Goal: Transaction & Acquisition: Purchase product/service

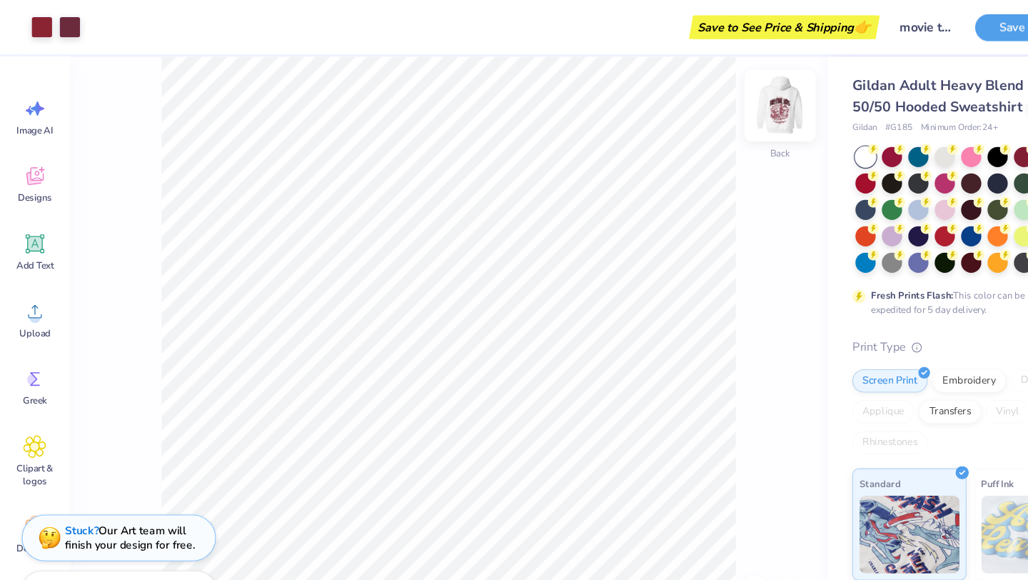
click at [528, 89] on img at bounding box center [716, 97] width 57 height 57
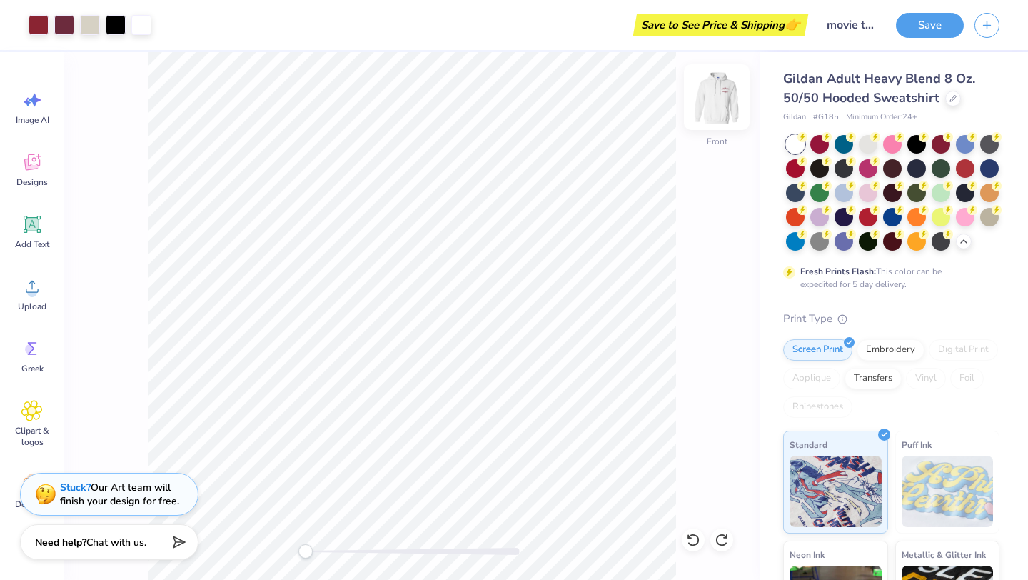
click at [528, 106] on img at bounding box center [716, 97] width 57 height 57
click at [528, 104] on img at bounding box center [716, 97] width 57 height 57
click at [528, 140] on div at bounding box center [916, 143] width 19 height 19
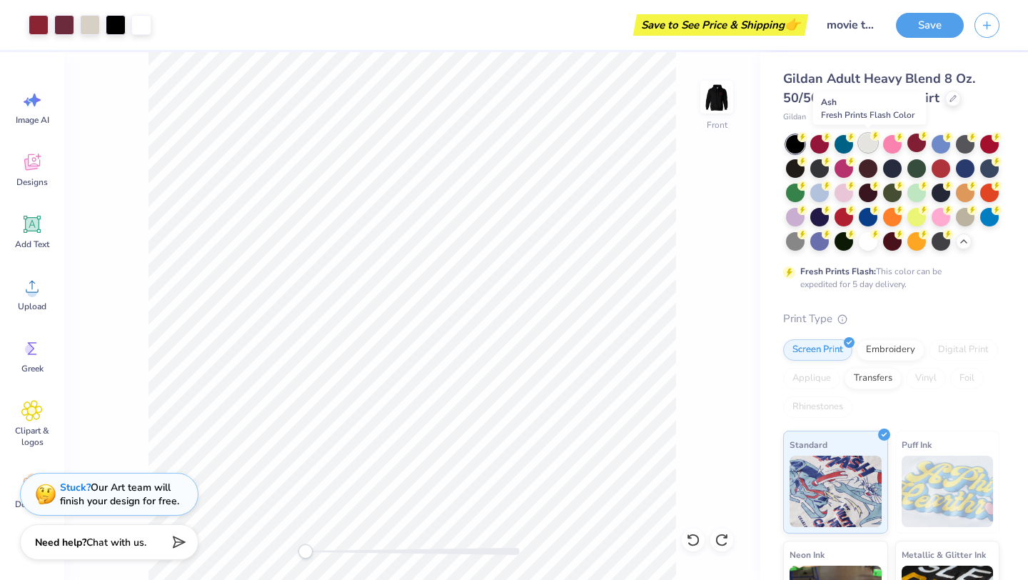
click at [528, 143] on div at bounding box center [868, 143] width 19 height 19
click at [528, 242] on div at bounding box center [868, 240] width 19 height 19
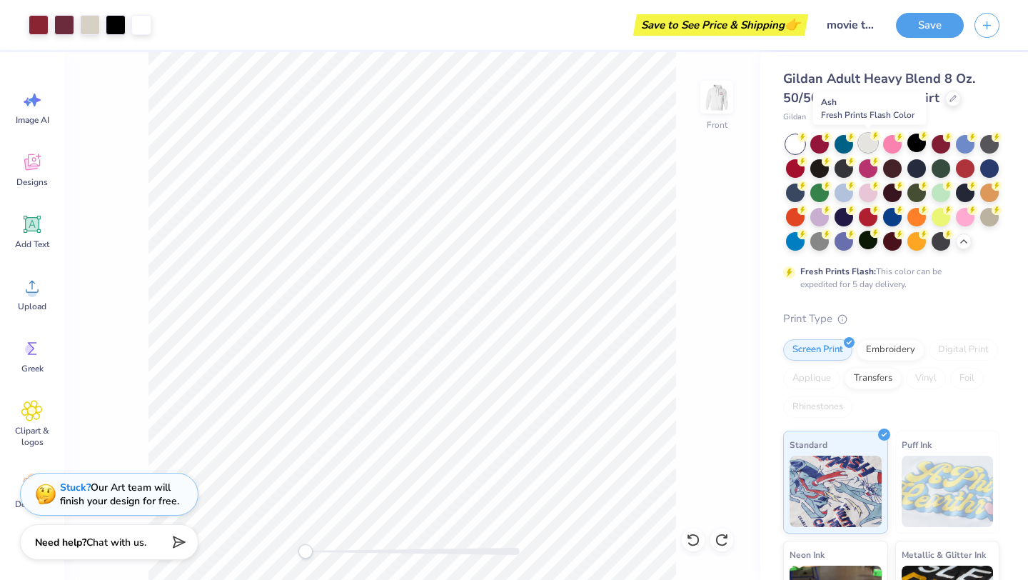
click at [528, 141] on div at bounding box center [868, 143] width 19 height 19
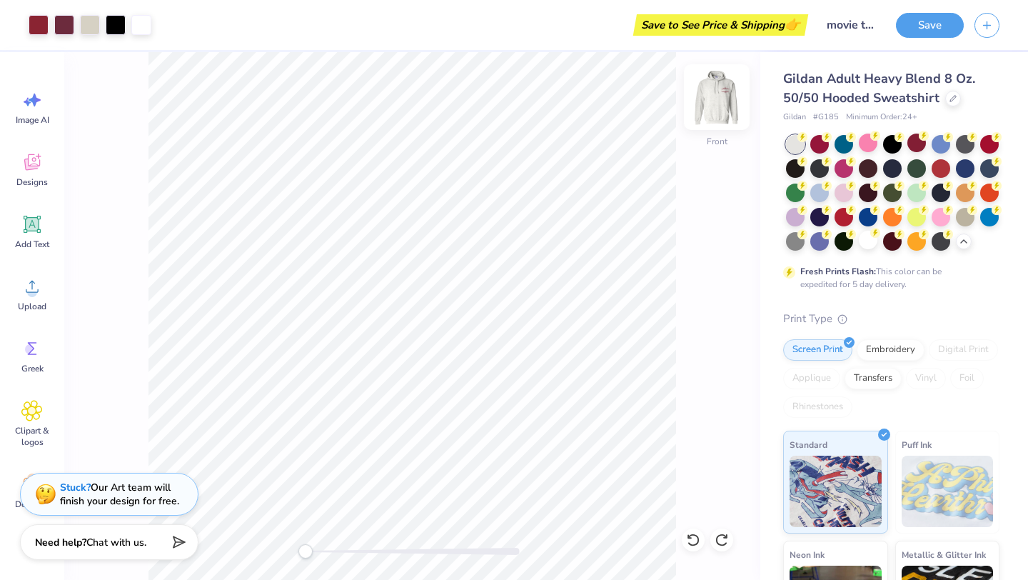
click at [528, 112] on img at bounding box center [716, 97] width 57 height 57
click at [528, 100] on img at bounding box center [716, 97] width 57 height 57
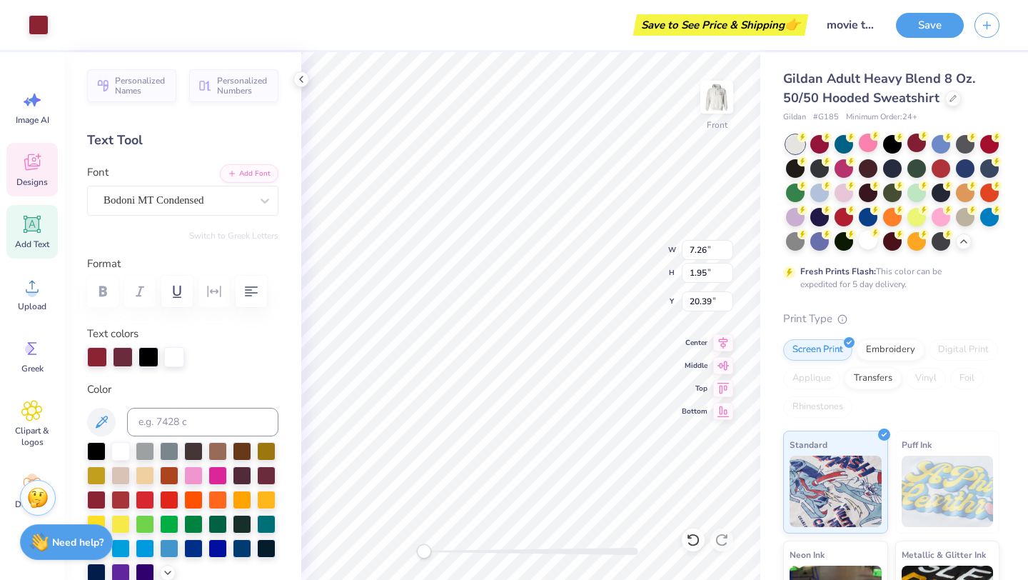
type input "7.26"
type input "1.95"
type input "20.39"
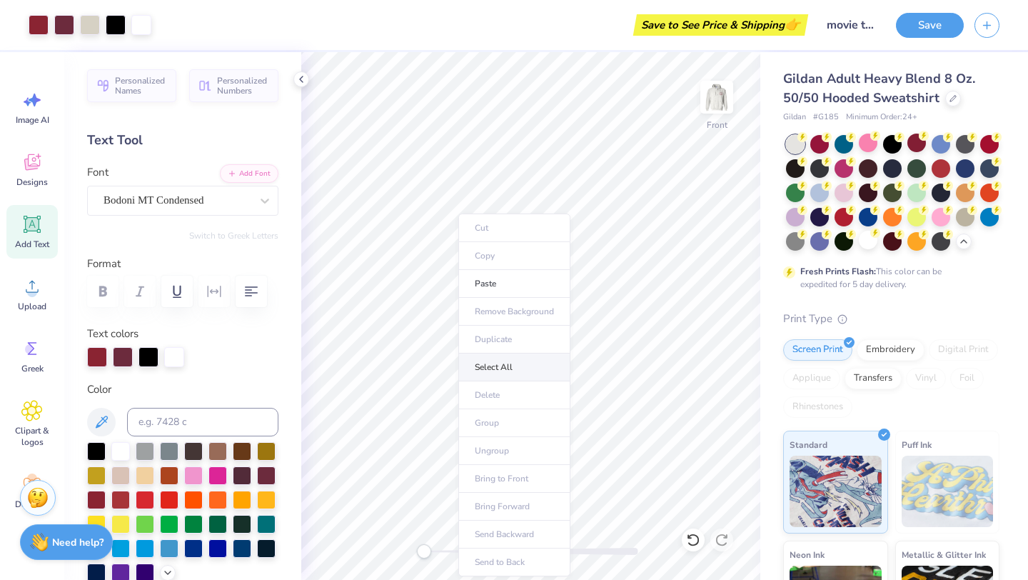
click at [486, 373] on li "Select All" at bounding box center [514, 367] width 112 height 28
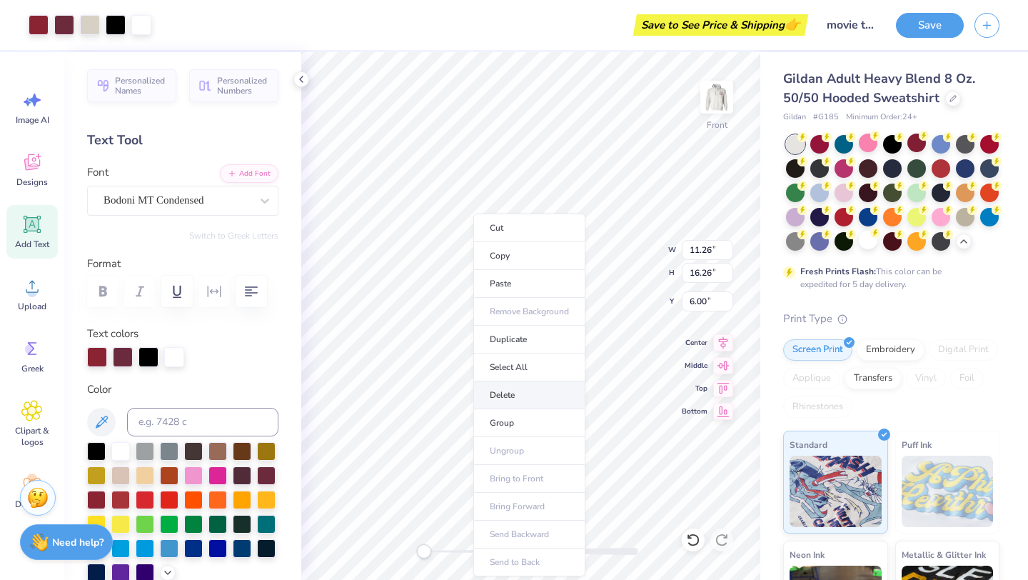
click at [499, 385] on li "Delete" at bounding box center [529, 395] width 112 height 28
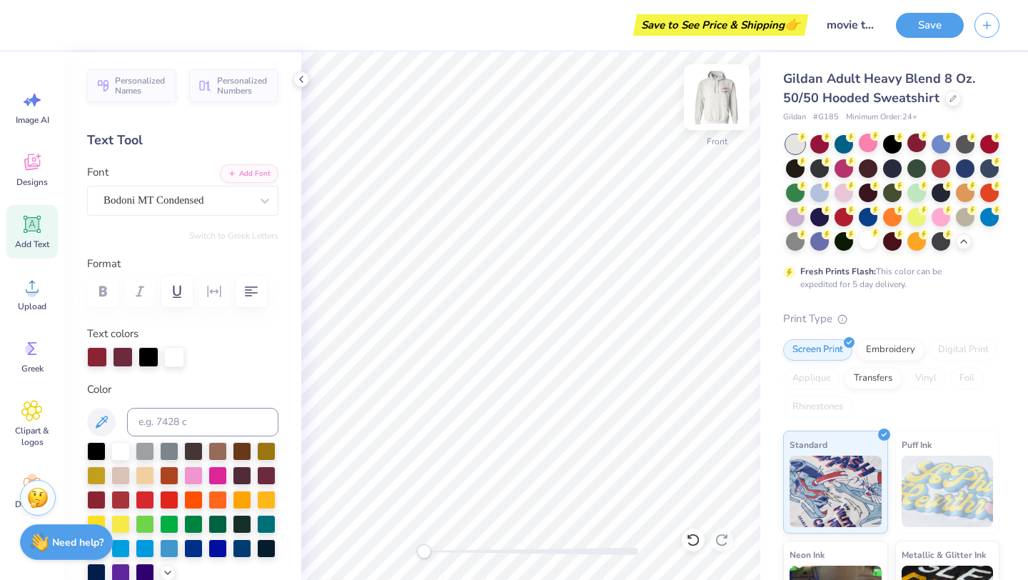
click at [528, 106] on img at bounding box center [716, 97] width 57 height 57
click at [528, 504] on icon at bounding box center [693, 539] width 12 height 13
click at [528, 504] on icon at bounding box center [722, 540] width 14 height 14
click at [14, 171] on div "Designs" at bounding box center [31, 170] width 51 height 54
click at [27, 169] on icon at bounding box center [32, 164] width 14 height 11
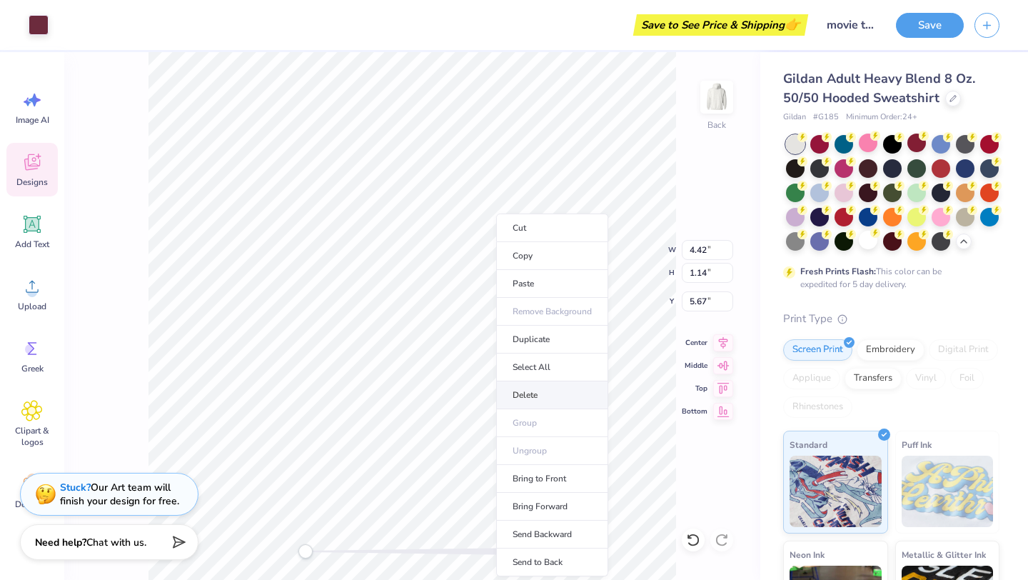
click at [521, 394] on li "Delete" at bounding box center [552, 395] width 112 height 28
click at [519, 366] on li "Select All" at bounding box center [552, 367] width 112 height 28
type input "4.69"
type input "3.39"
type input "3.47"
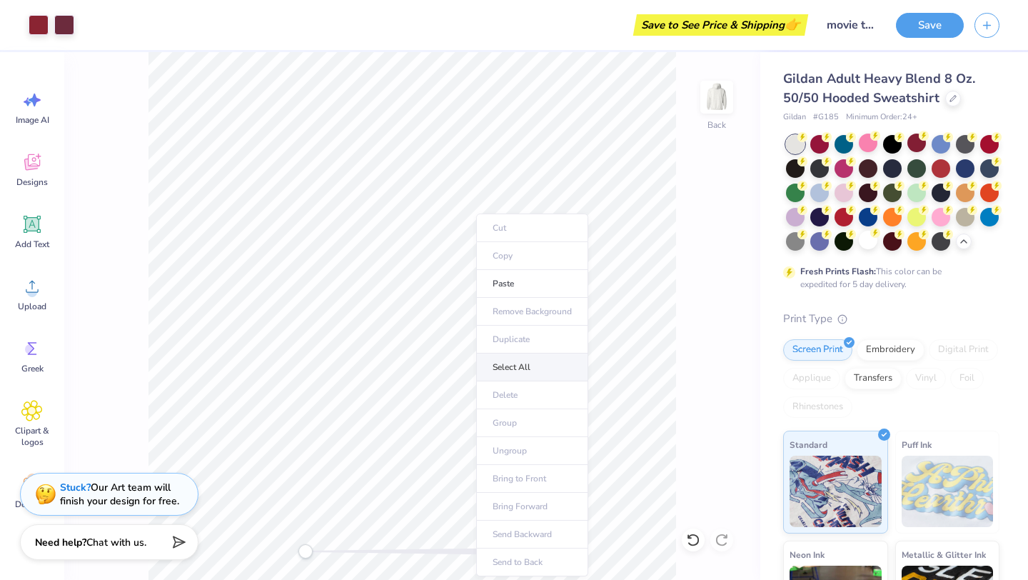
click at [502, 373] on li "Select All" at bounding box center [532, 367] width 112 height 28
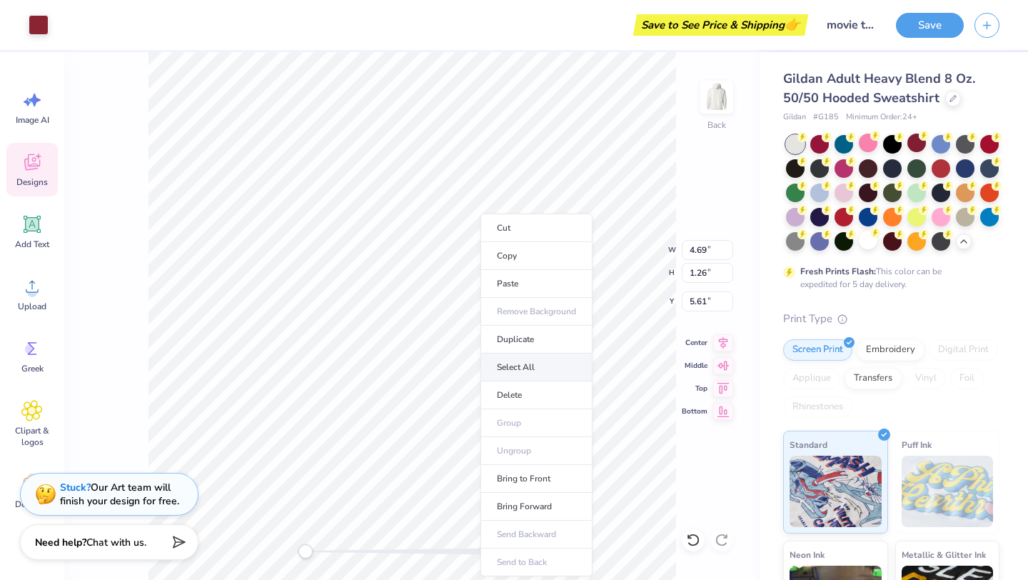
click at [502, 363] on li "Select All" at bounding box center [537, 367] width 112 height 28
type input "3.39"
type input "3.47"
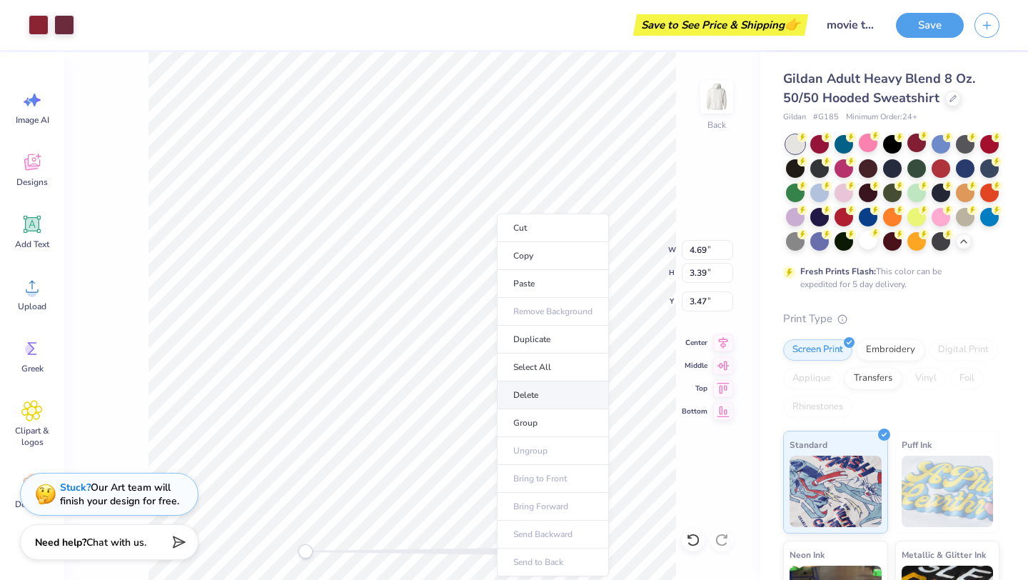
click at [521, 393] on li "Delete" at bounding box center [553, 395] width 112 height 28
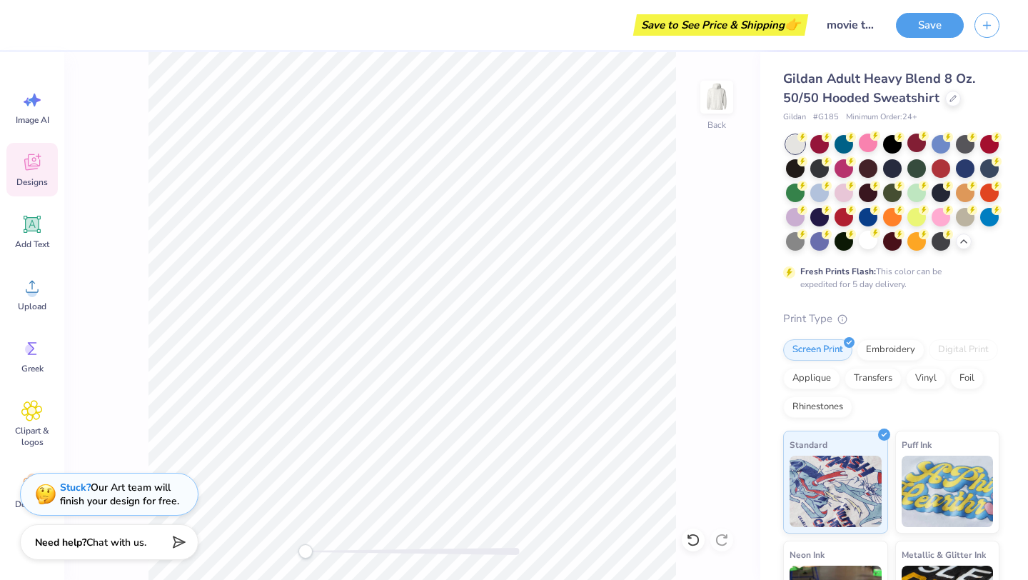
click at [41, 174] on div "Designs" at bounding box center [31, 170] width 51 height 54
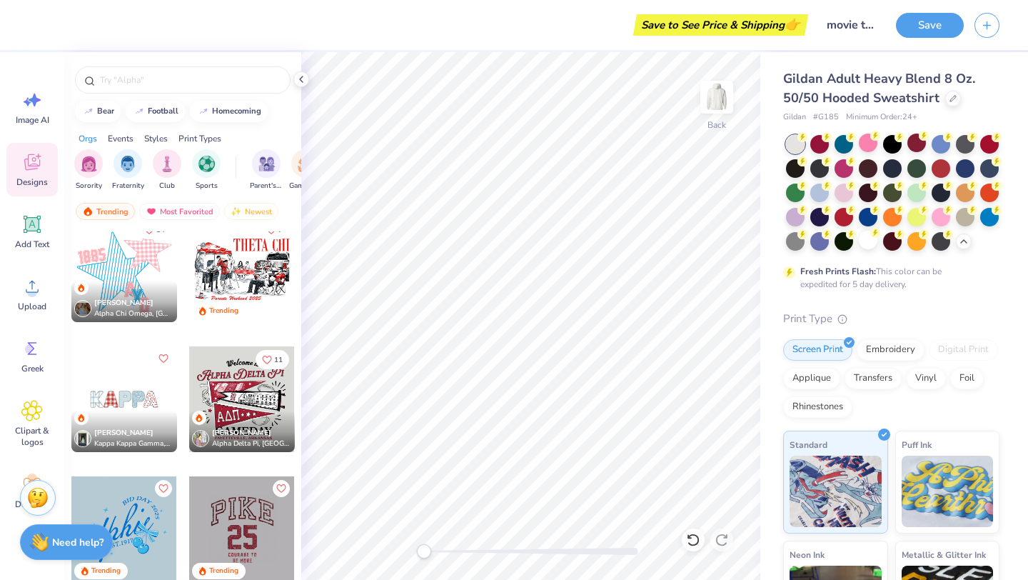
scroll to position [2168, 0]
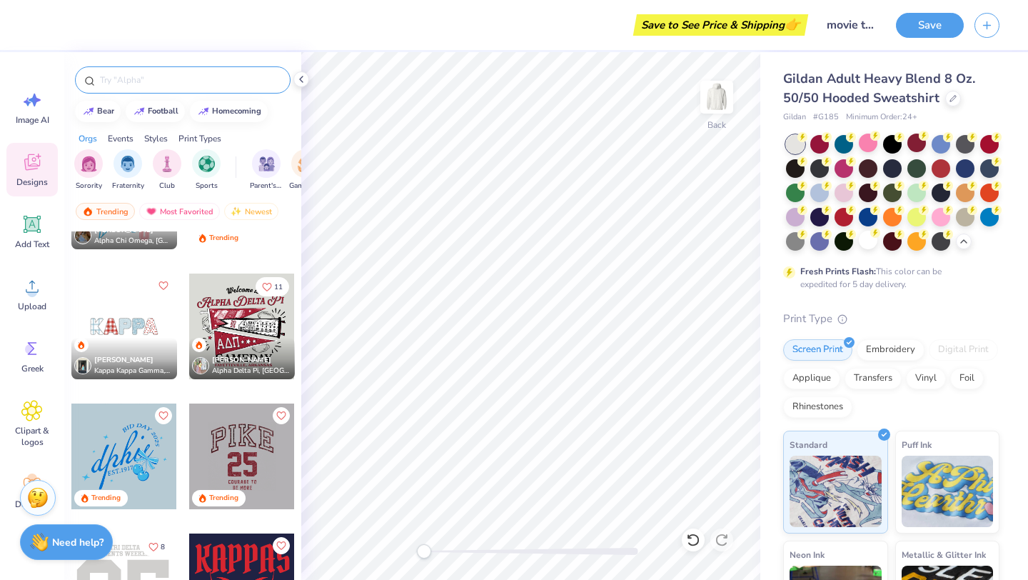
click at [170, 76] on input "text" at bounding box center [190, 80] width 183 height 14
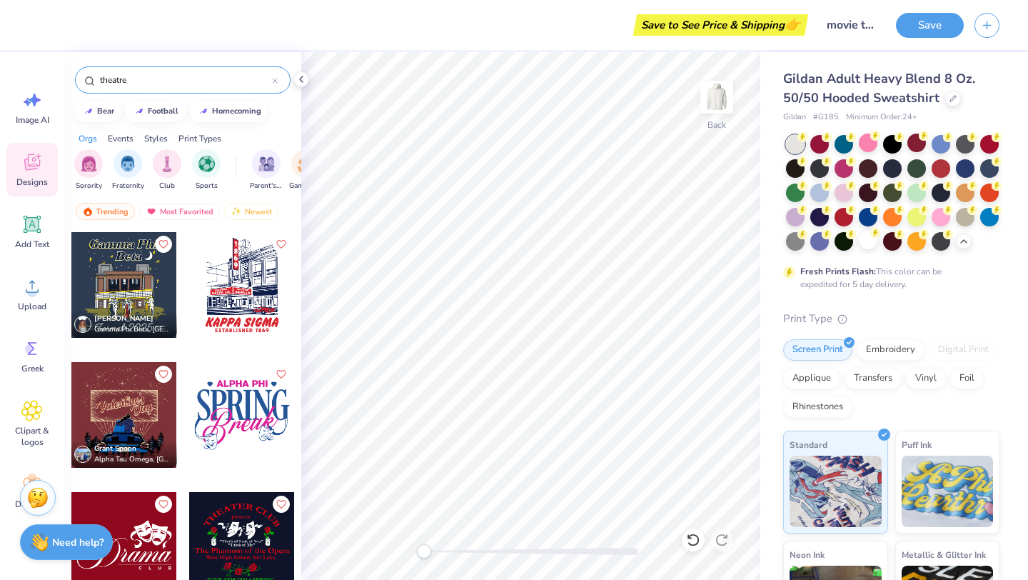
type input "theatre"
click at [231, 301] on div at bounding box center [242, 285] width 106 height 106
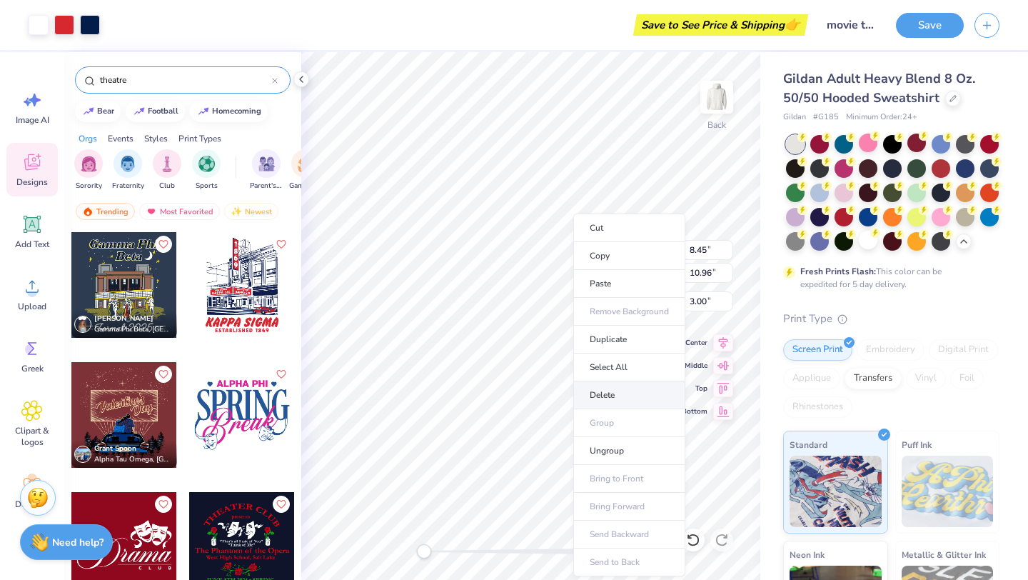
click at [528, 386] on li "Delete" at bounding box center [629, 395] width 112 height 28
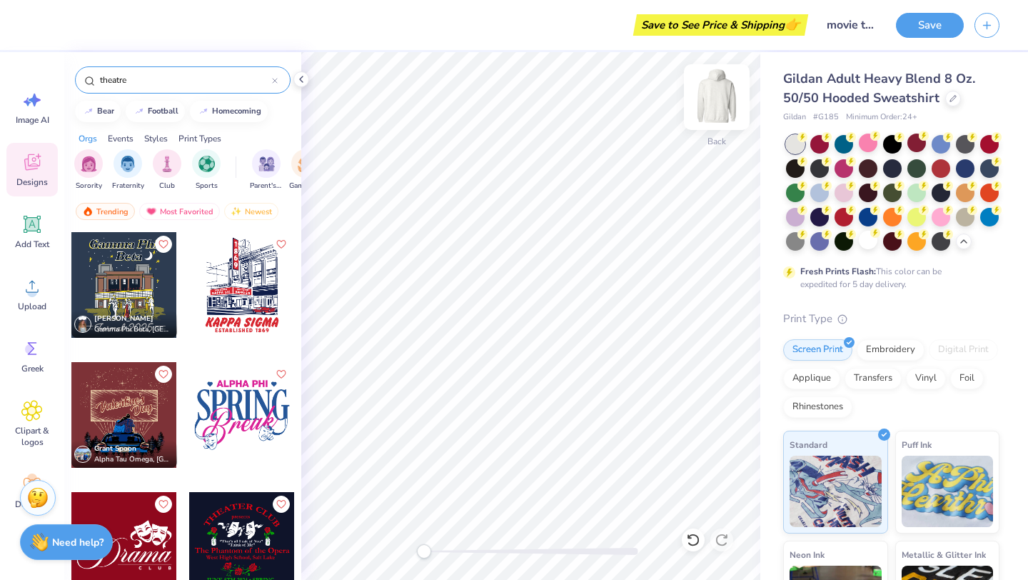
click at [528, 106] on img at bounding box center [716, 97] width 57 height 57
click at [528, 104] on img at bounding box center [716, 97] width 57 height 57
click at [528, 110] on img at bounding box center [716, 97] width 57 height 57
click at [124, 414] on div at bounding box center [124, 415] width 106 height 106
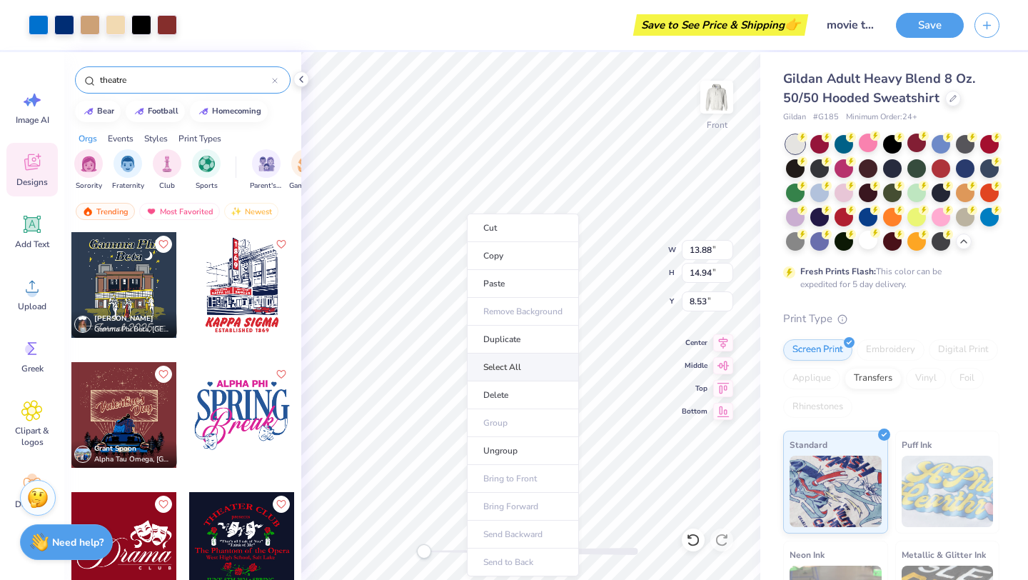
click at [493, 373] on li "Select All" at bounding box center [523, 367] width 112 height 28
click at [471, 393] on li "Delete" at bounding box center [506, 395] width 112 height 28
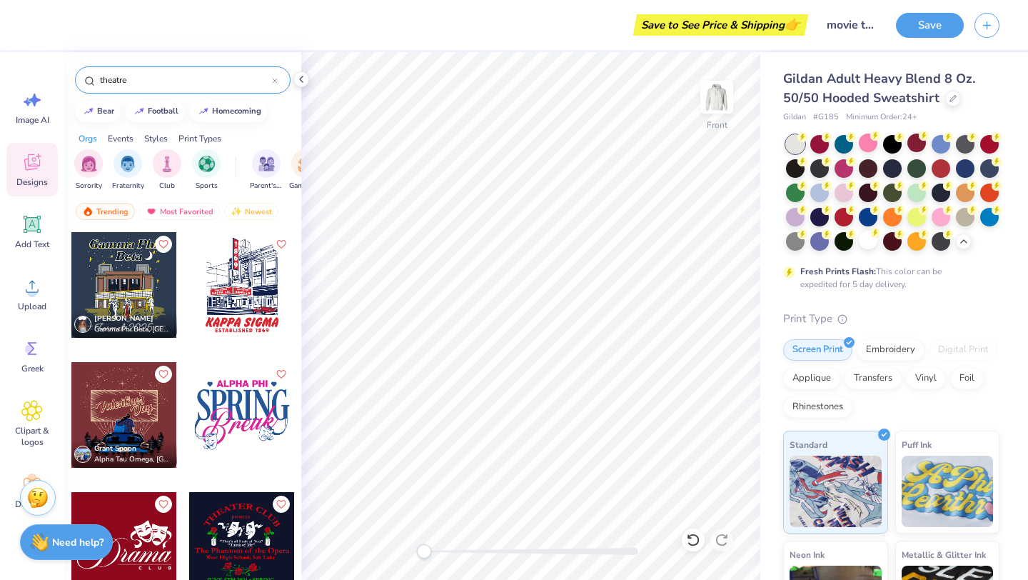
click at [246, 290] on div at bounding box center [242, 285] width 106 height 106
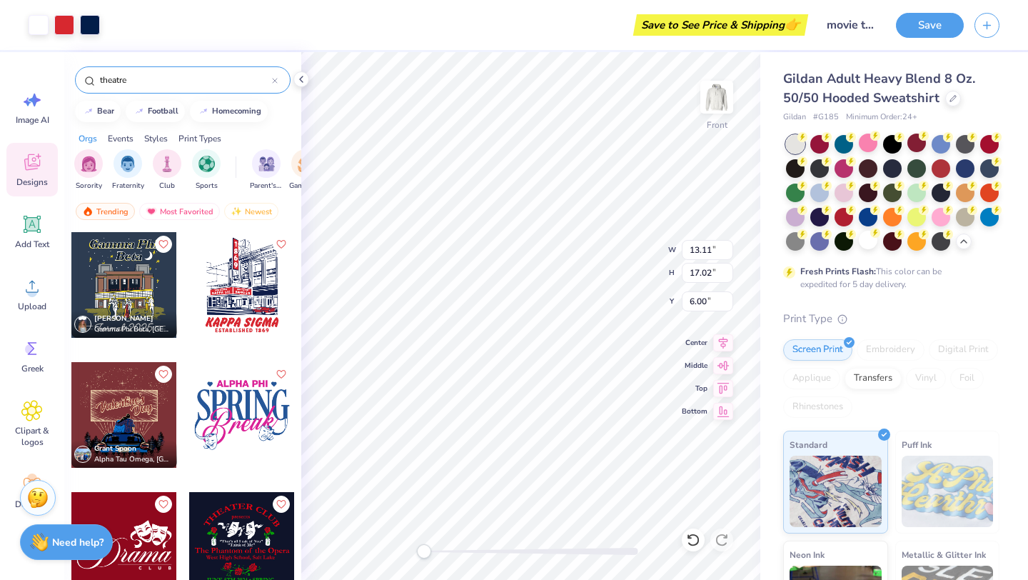
type input "13.11"
type input "17.02"
type input "6.00"
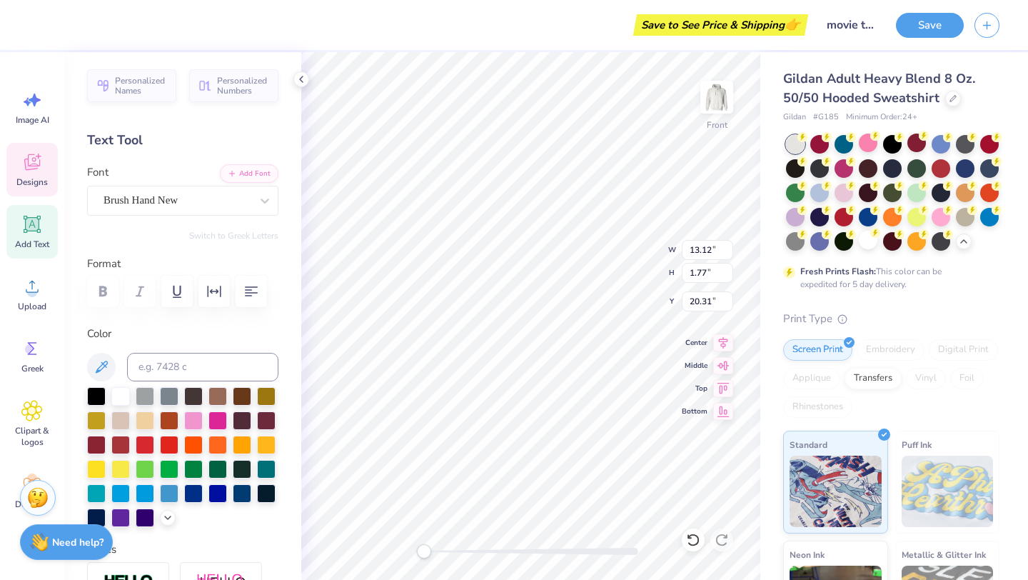
type textarea "H"
click at [286, 450] on div "Personalized Names Personalized Numbers Text Tool Add Font Font Blinky Star Swi…" at bounding box center [182, 316] width 237 height 528
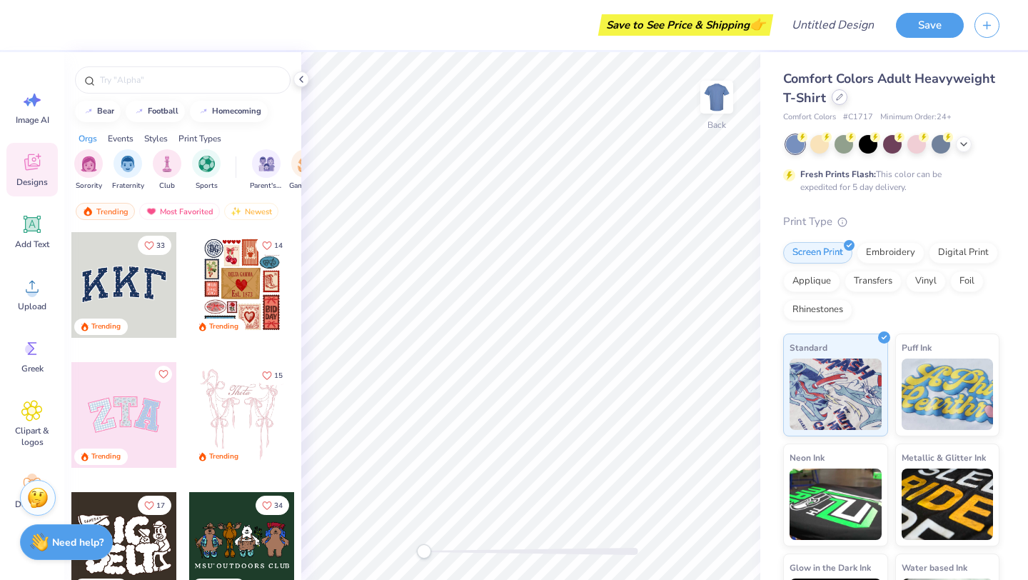
click at [838, 100] on icon at bounding box center [839, 97] width 7 height 7
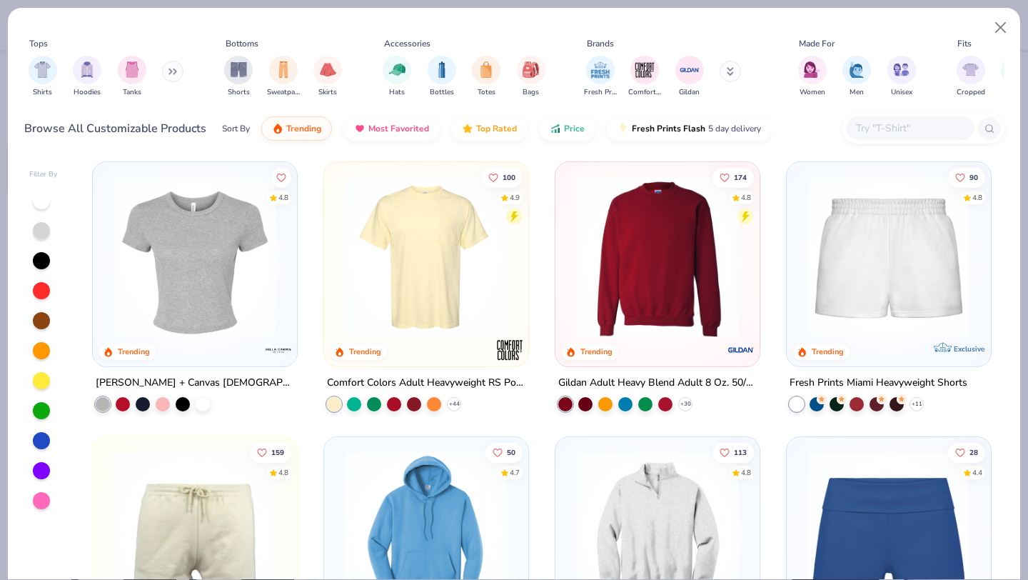
scroll to position [833, 0]
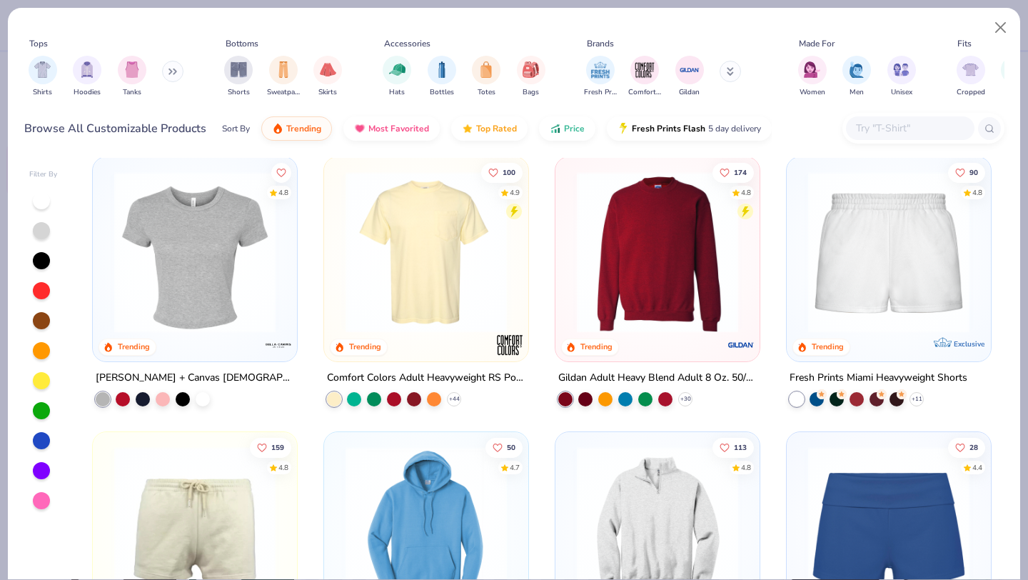
click at [603, 289] on img at bounding box center [658, 251] width 176 height 161
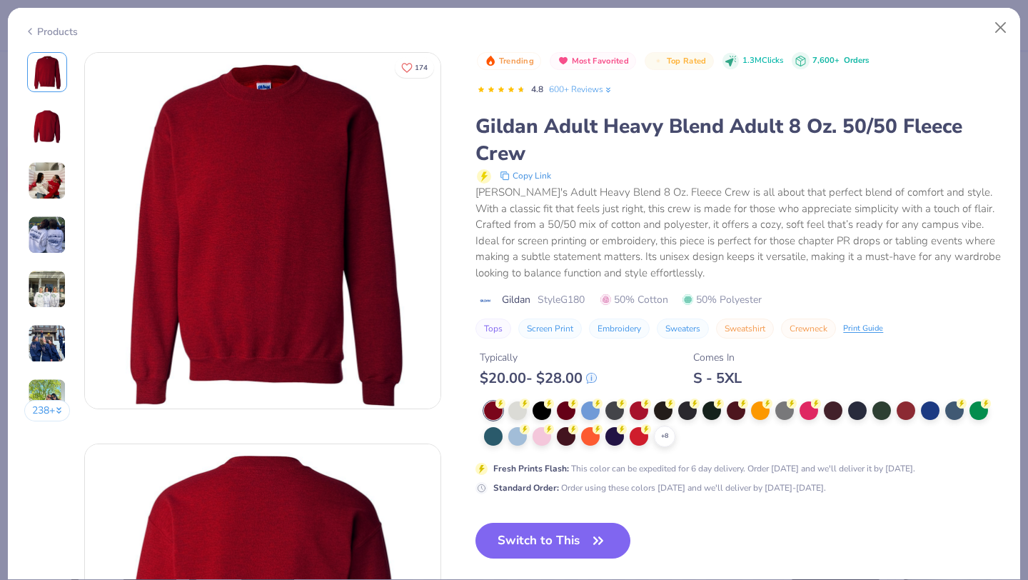
click at [41, 188] on img at bounding box center [47, 180] width 39 height 39
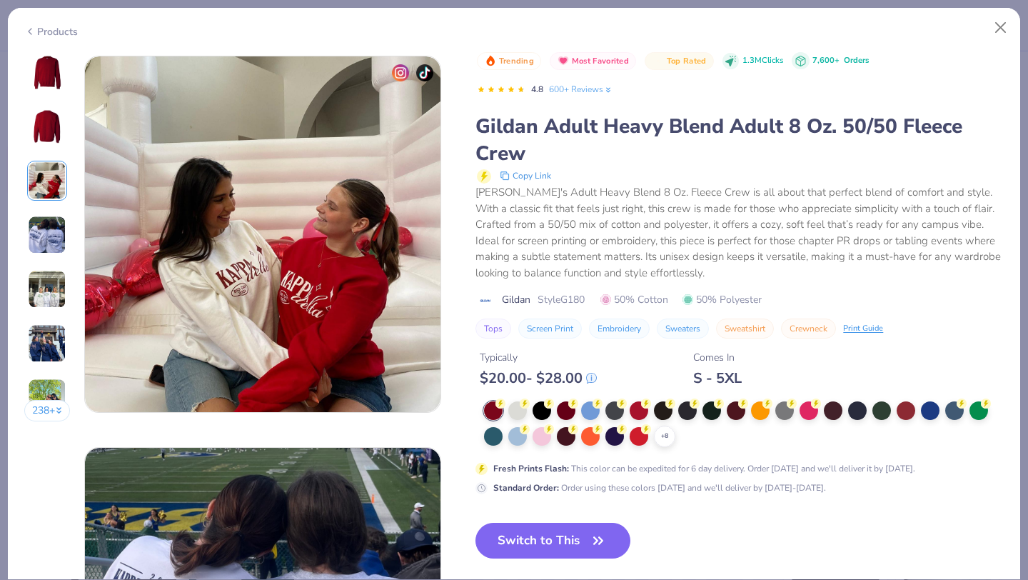
scroll to position [783, 0]
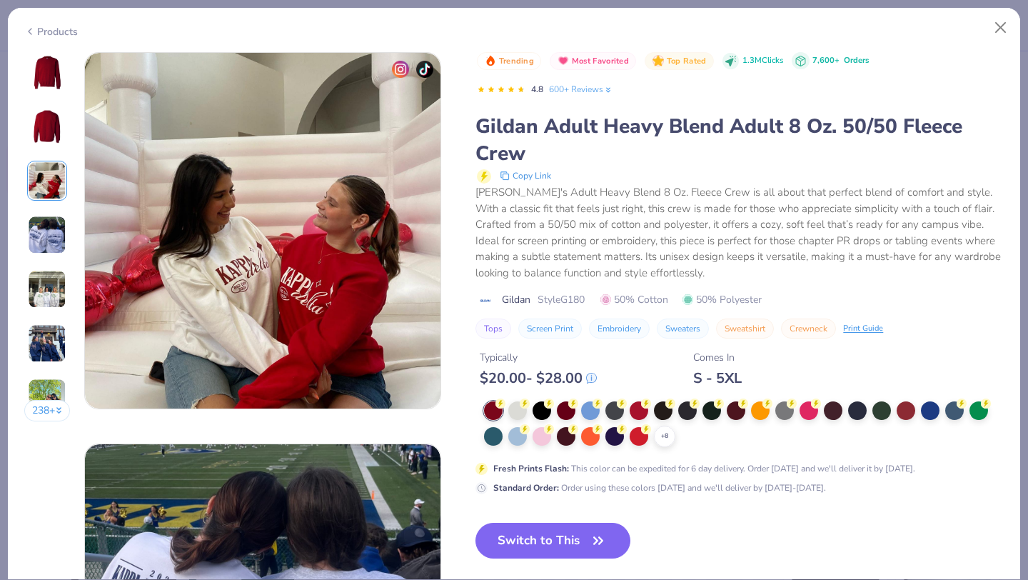
click at [55, 242] on img at bounding box center [47, 235] width 39 height 39
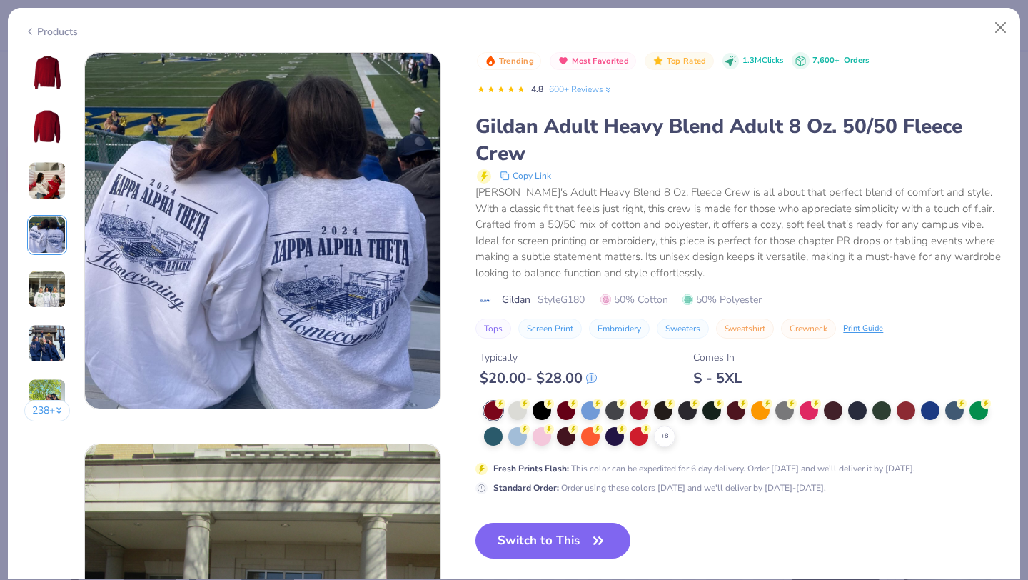
click at [50, 293] on img at bounding box center [47, 289] width 39 height 39
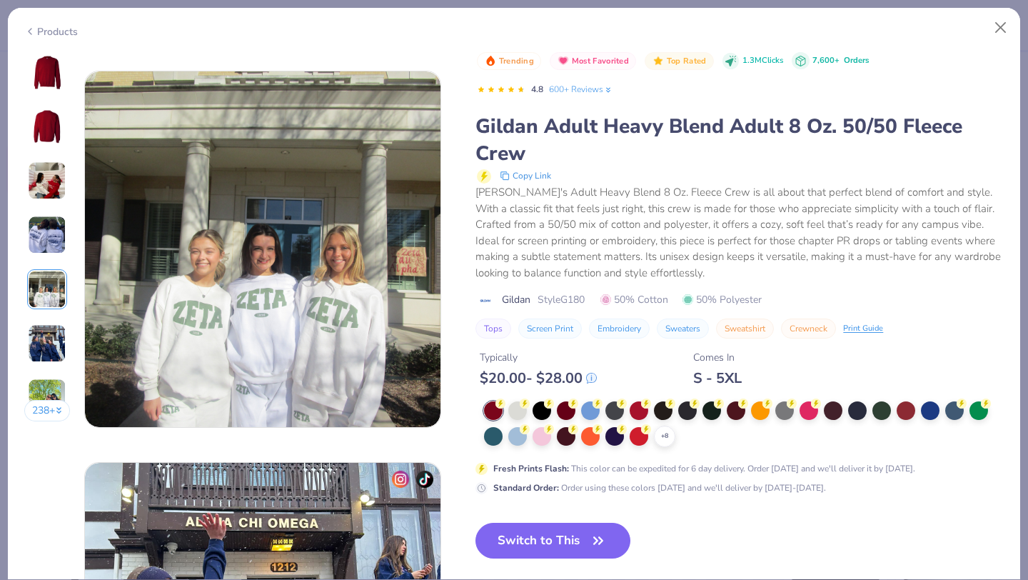
scroll to position [1565, 0]
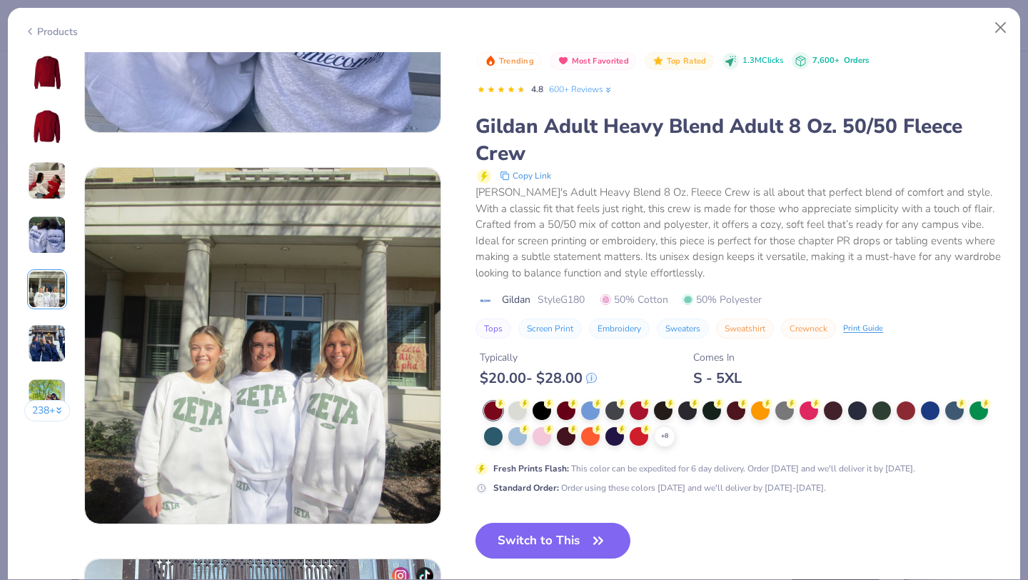
click at [46, 224] on img at bounding box center [47, 235] width 39 height 39
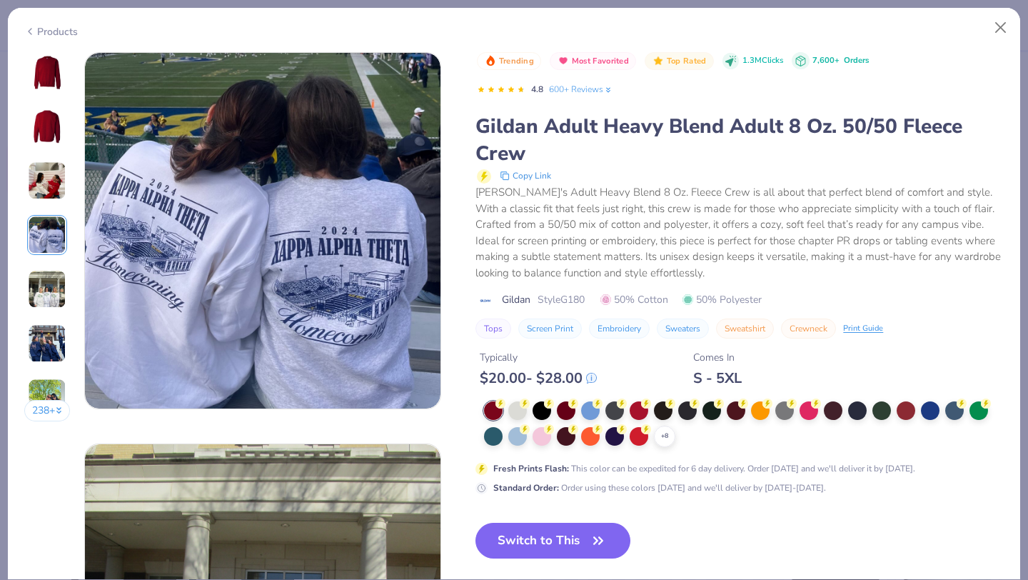
click at [50, 116] on img at bounding box center [47, 126] width 34 height 34
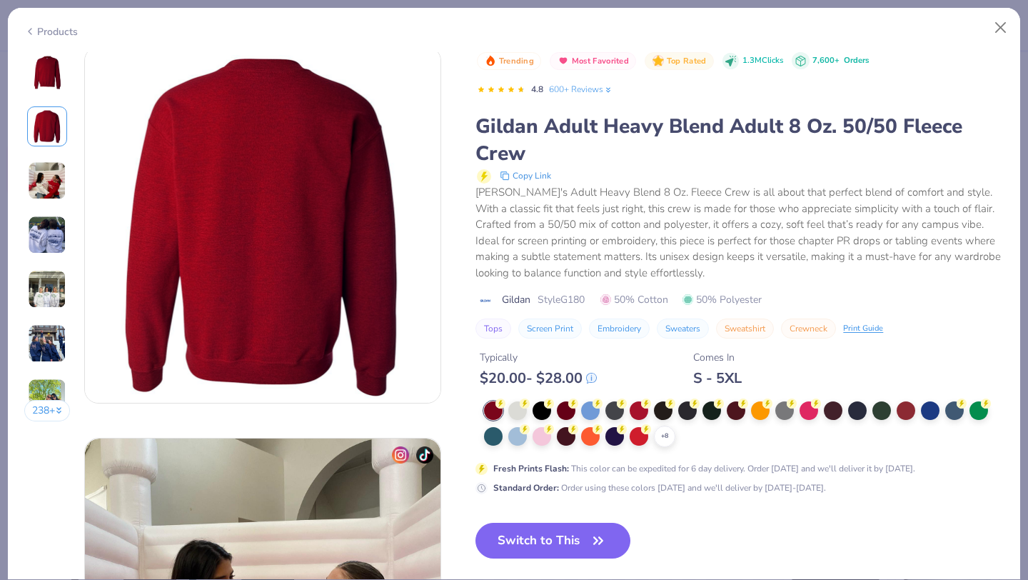
click at [49, 76] on img at bounding box center [47, 72] width 34 height 34
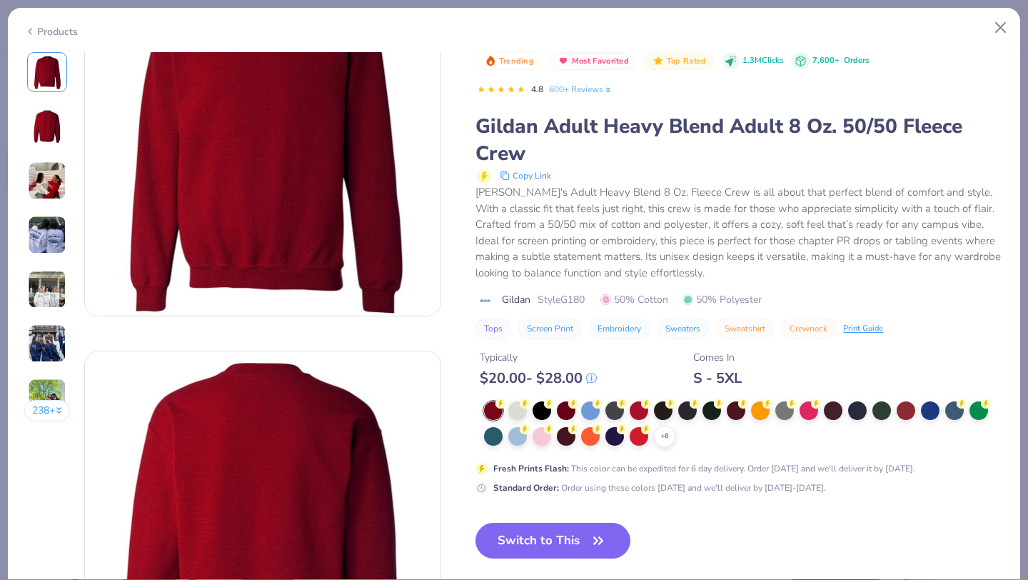
scroll to position [0, 0]
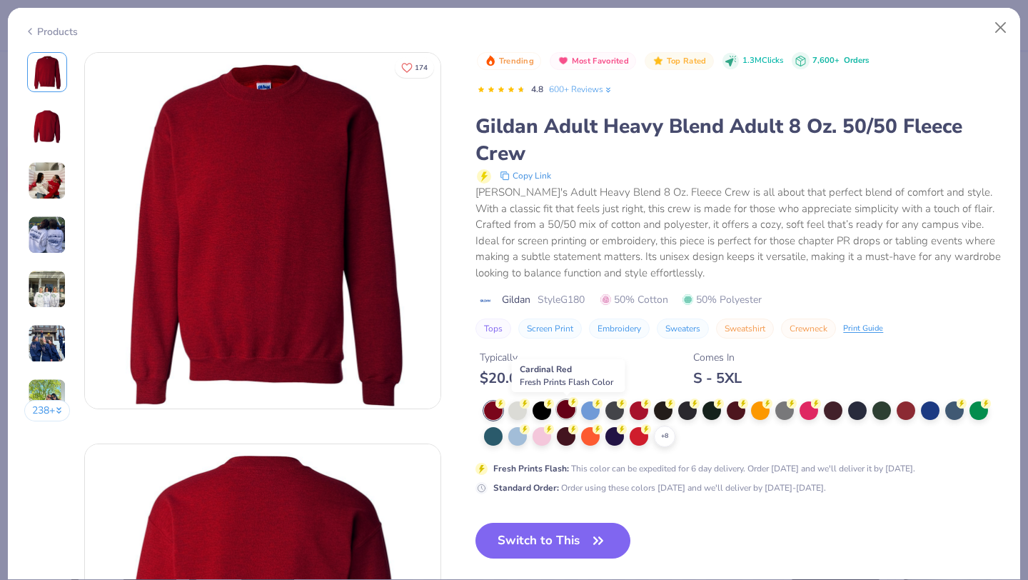
click at [565, 410] on div at bounding box center [566, 409] width 19 height 19
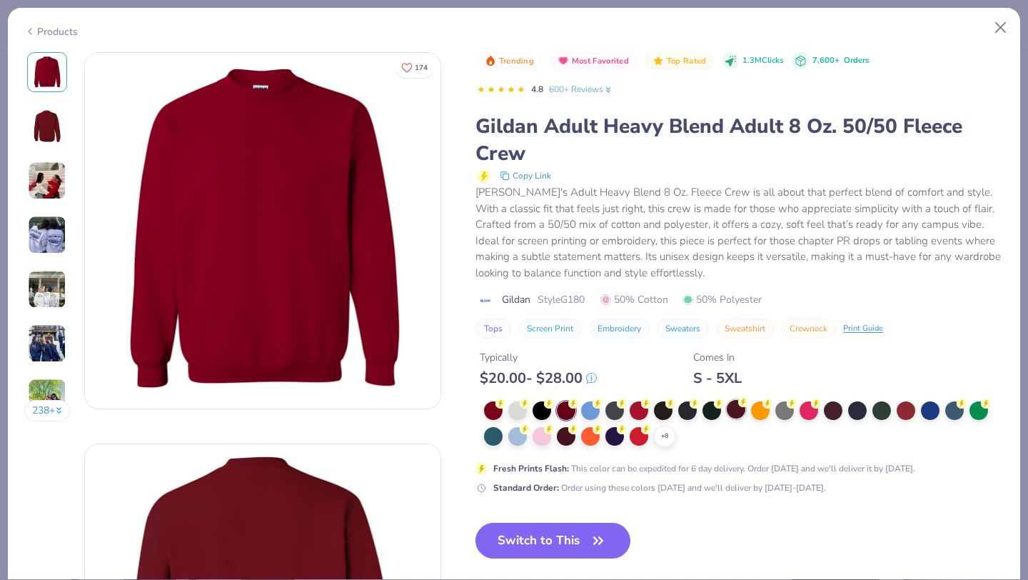
click at [734, 414] on div at bounding box center [736, 409] width 19 height 19
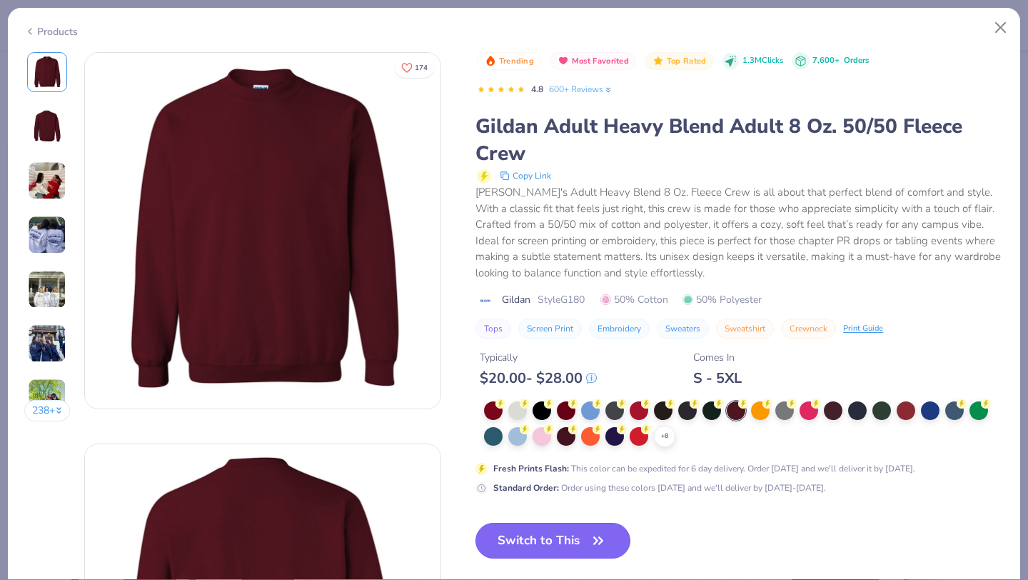
click at [529, 534] on button "Switch to This" at bounding box center [553, 541] width 155 height 36
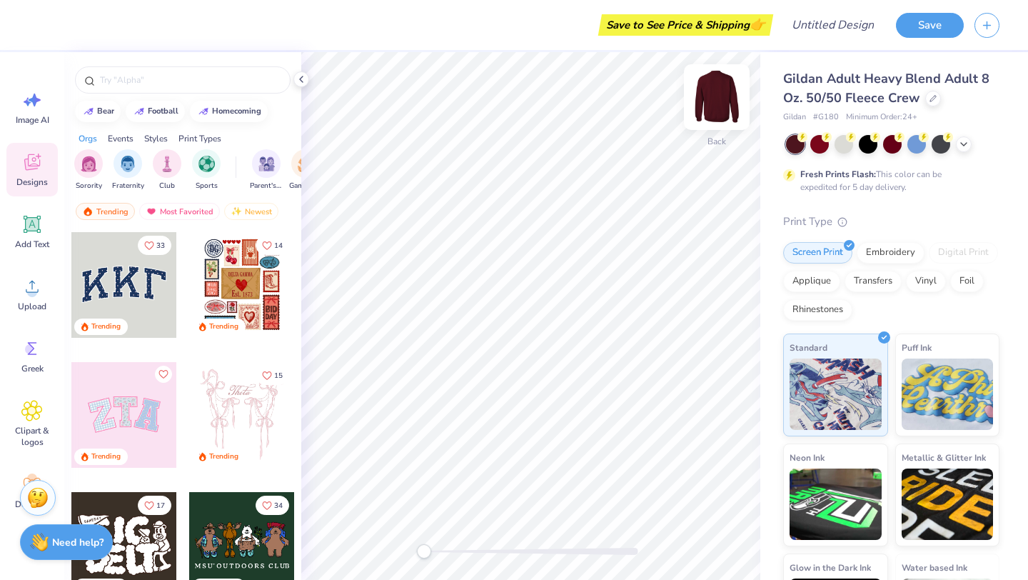
click at [711, 109] on img at bounding box center [716, 97] width 57 height 57
click at [180, 69] on div at bounding box center [183, 79] width 216 height 27
click at [176, 84] on input "text" at bounding box center [190, 80] width 183 height 14
type input "theatre"
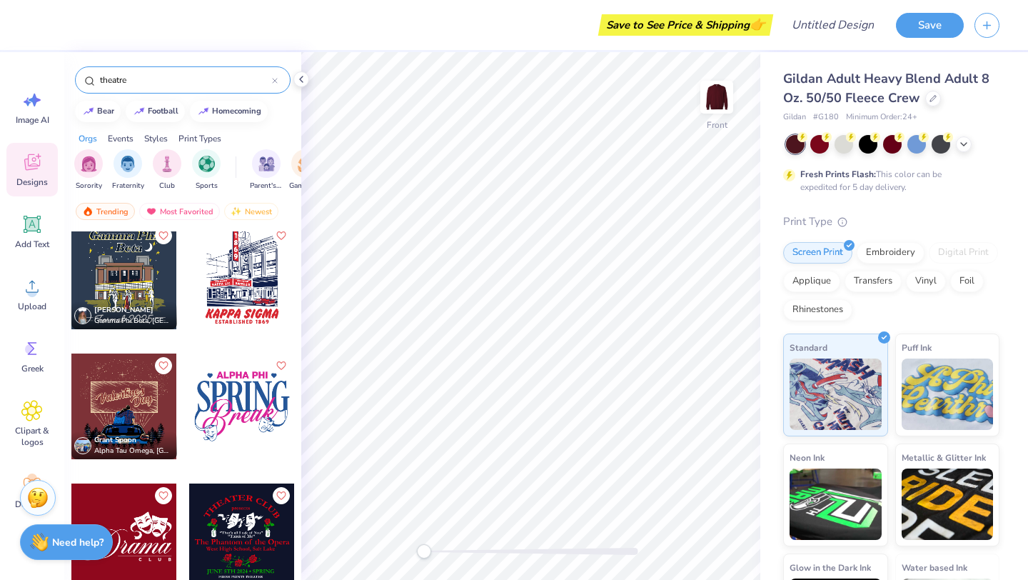
scroll to position [5, 0]
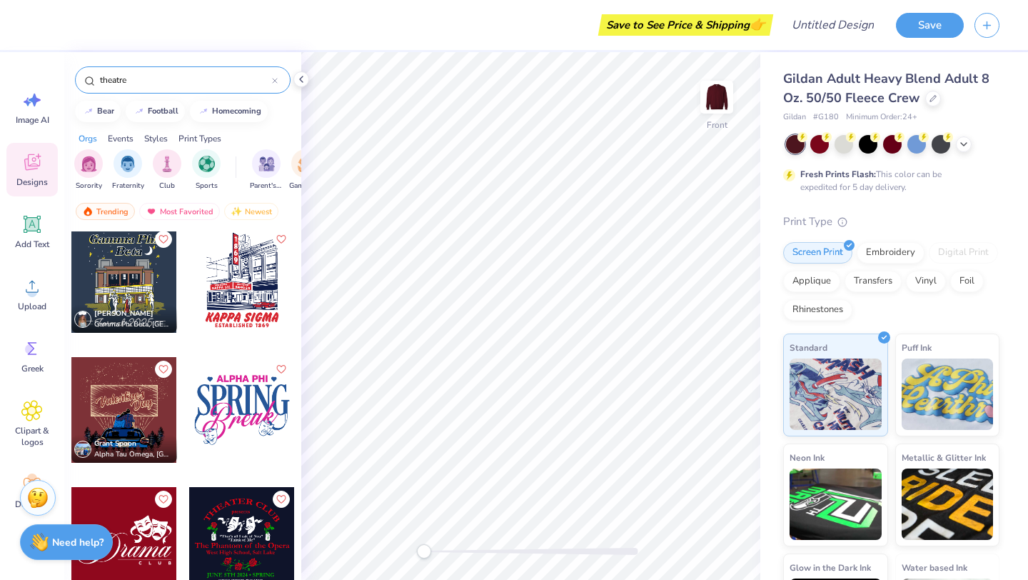
click at [224, 282] on div at bounding box center [242, 280] width 106 height 106
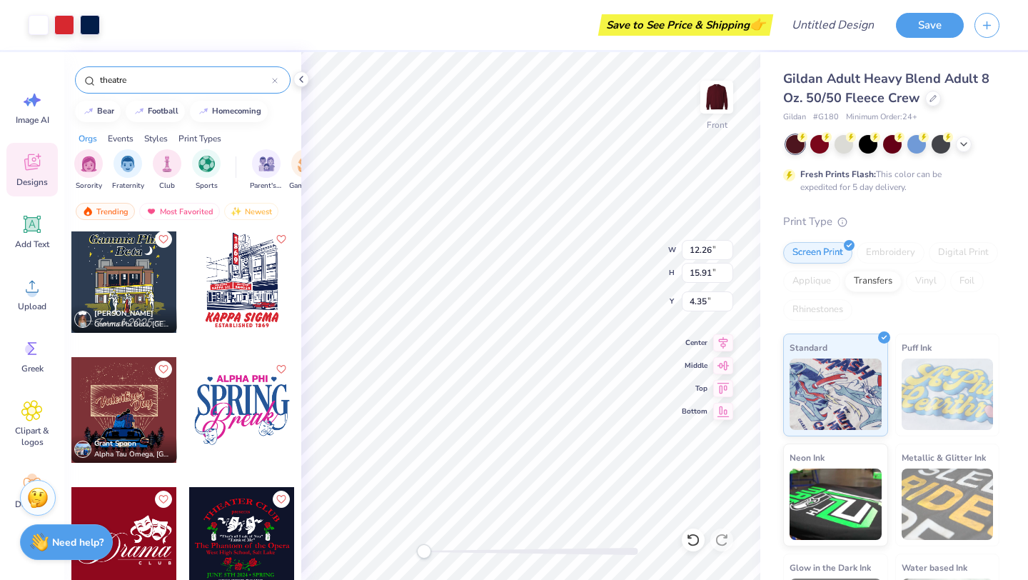
type input "12.26"
type input "15.91"
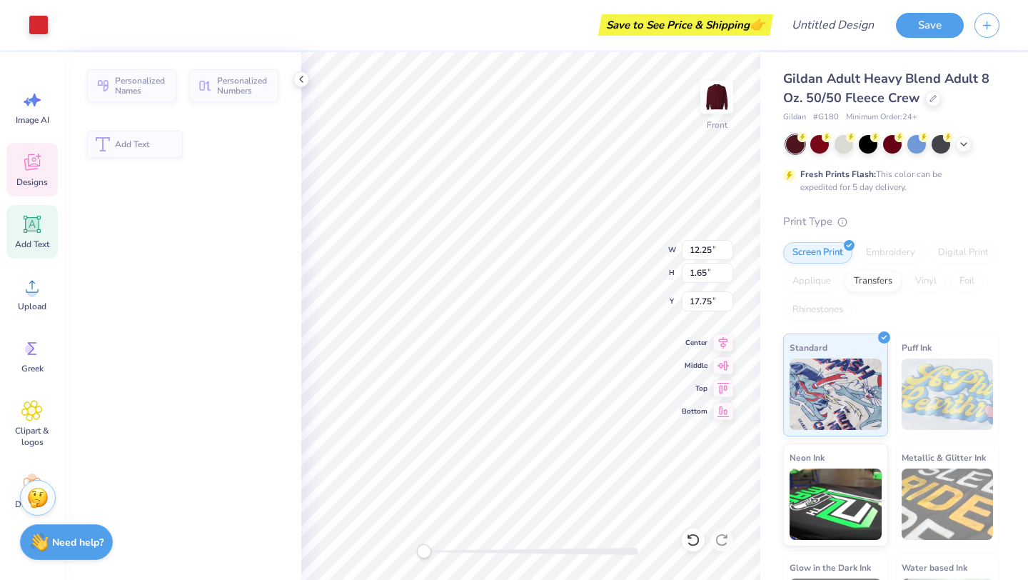
type input "12.25"
type input "1.65"
type input "17.75"
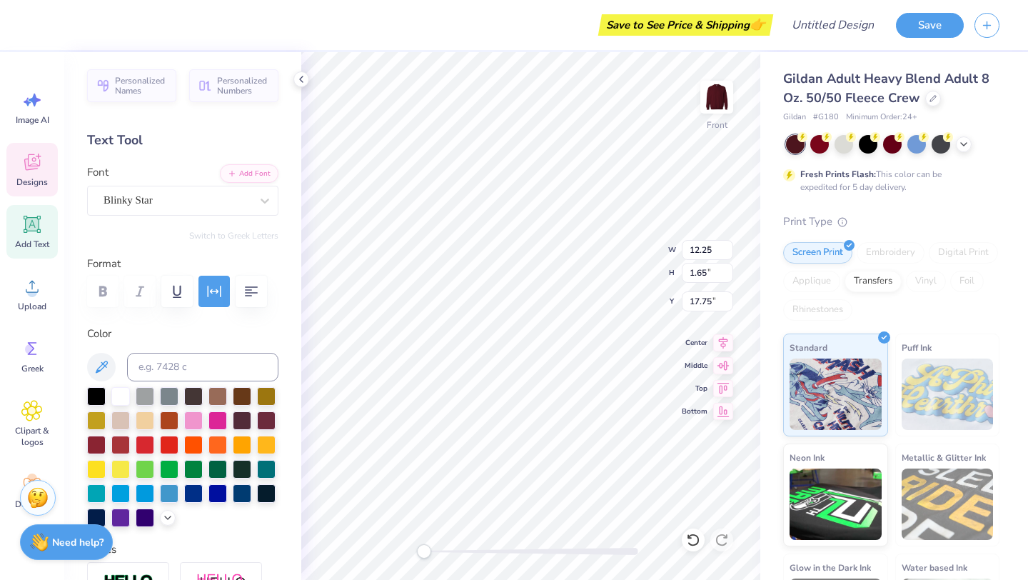
type input "8.96"
type input "0.69"
type input "19.59"
click at [693, 545] on icon at bounding box center [693, 539] width 12 height 13
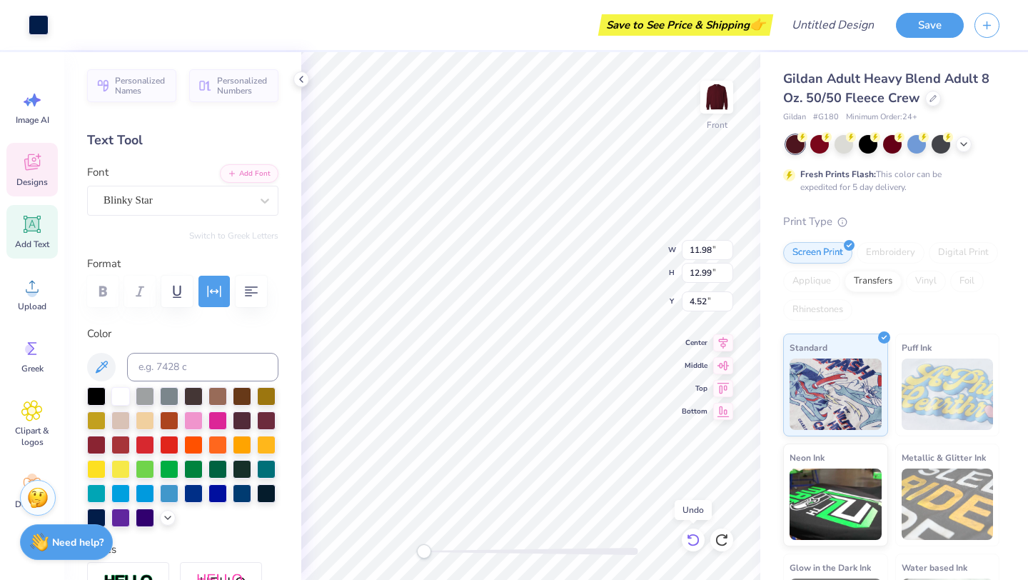
click at [695, 543] on icon at bounding box center [693, 540] width 14 height 14
type input "4.38"
click at [687, 533] on icon at bounding box center [693, 540] width 14 height 14
type input "4.38"
click at [690, 536] on icon at bounding box center [693, 539] width 12 height 13
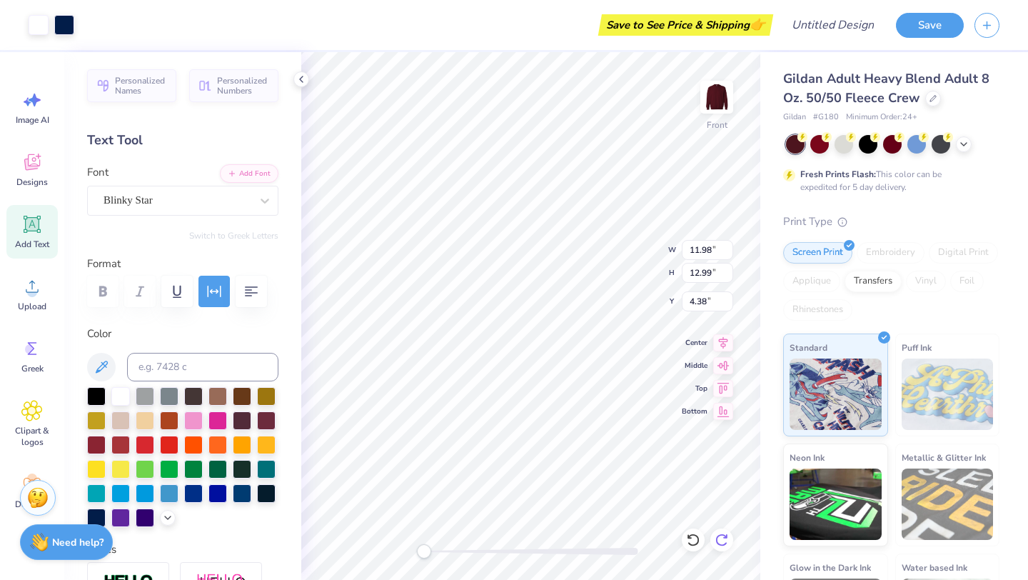
click at [727, 540] on icon at bounding box center [722, 540] width 14 height 14
type input "13.16"
type input "14.28"
type input "13.05"
type input "14.15"
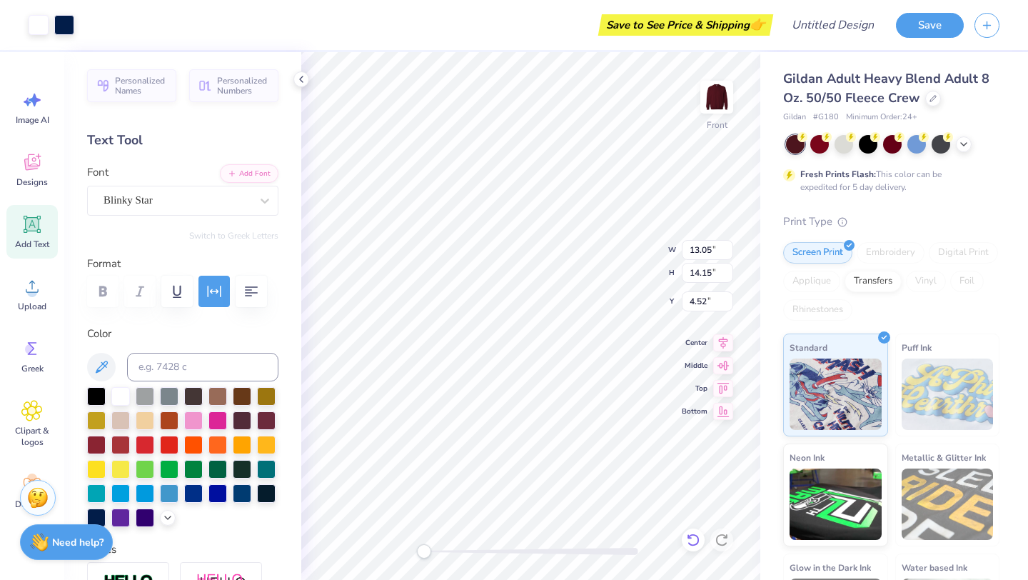
type input "5.02"
type input "1.98"
type input "0.43"
type input "12.93"
type input "6.90"
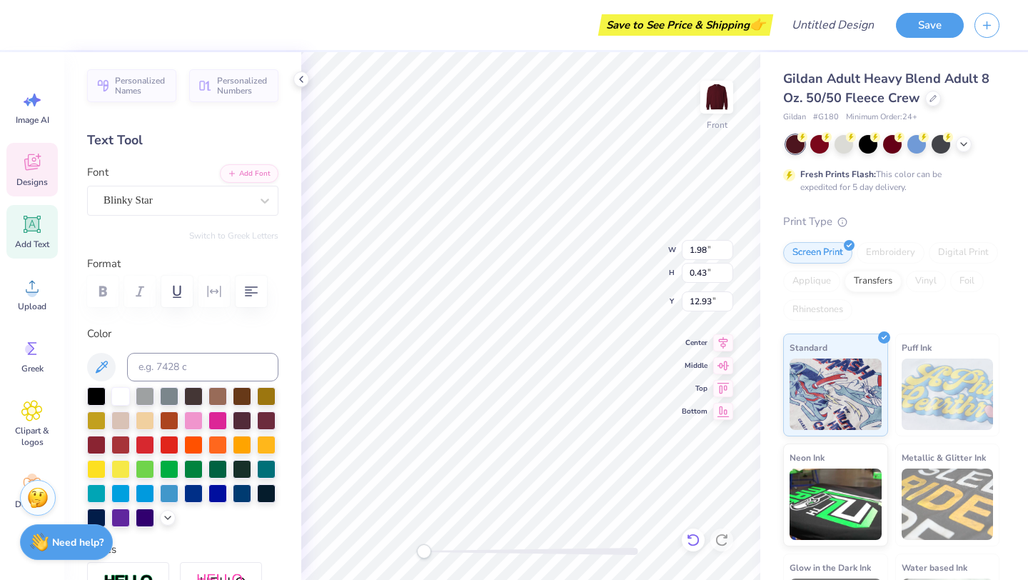
type input "1.37"
type input "12.67"
type input "7.32"
type input "1.46"
type input "13.90"
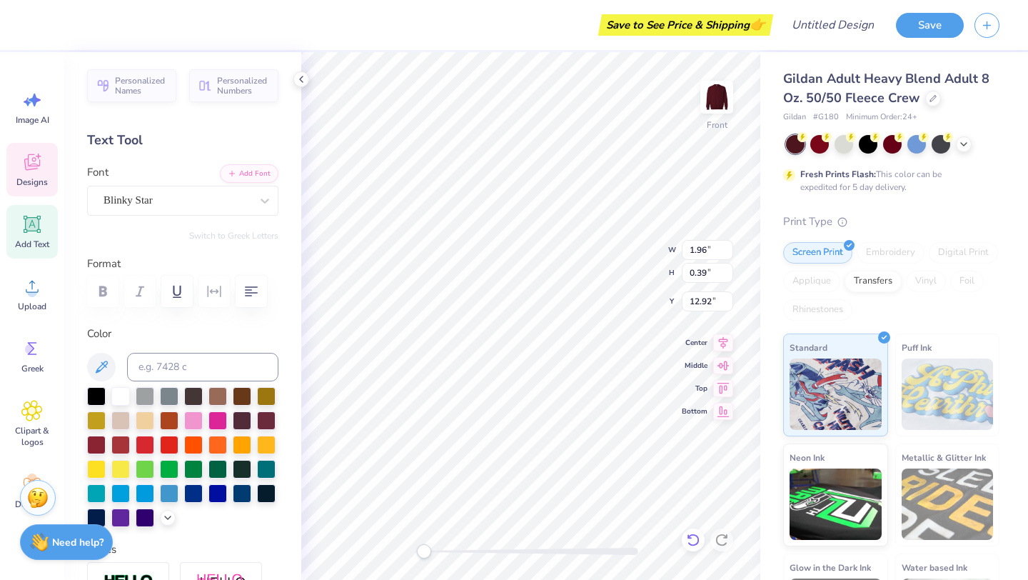
type input "12.88"
type input "13.08"
type input "5.94"
type input "2.39"
type input "0.60"
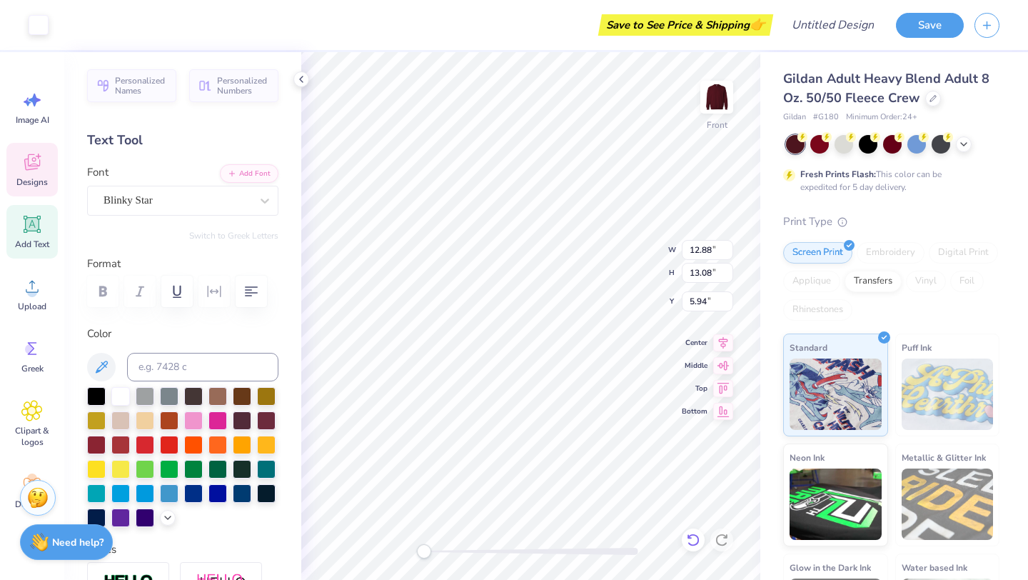
type input "13.30"
type input "7.32"
type input "1.46"
type input "13.90"
type input "7.34"
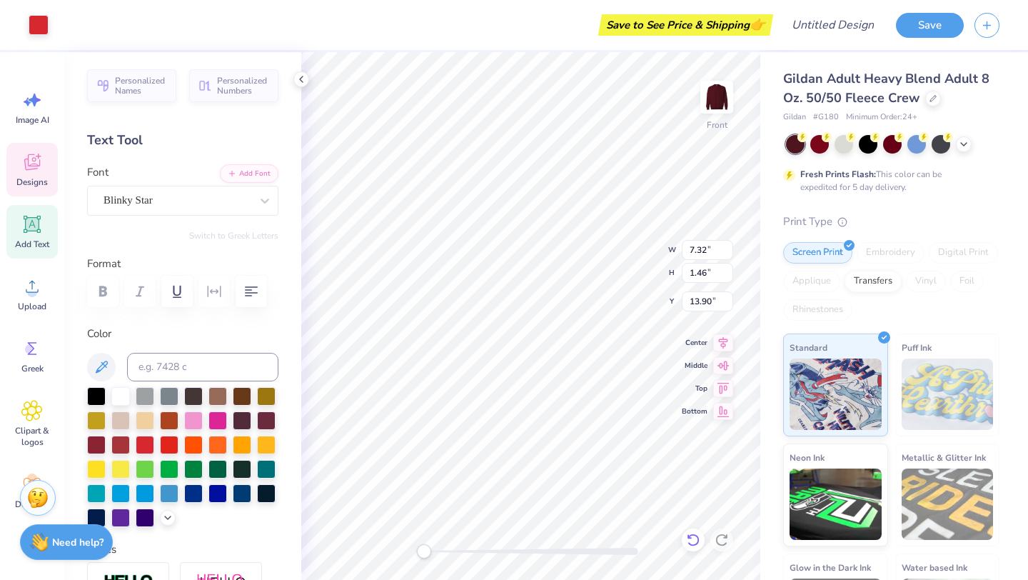
type input "13.88"
type input "7.40"
type input "1.47"
type input "7.92"
type input "1.57"
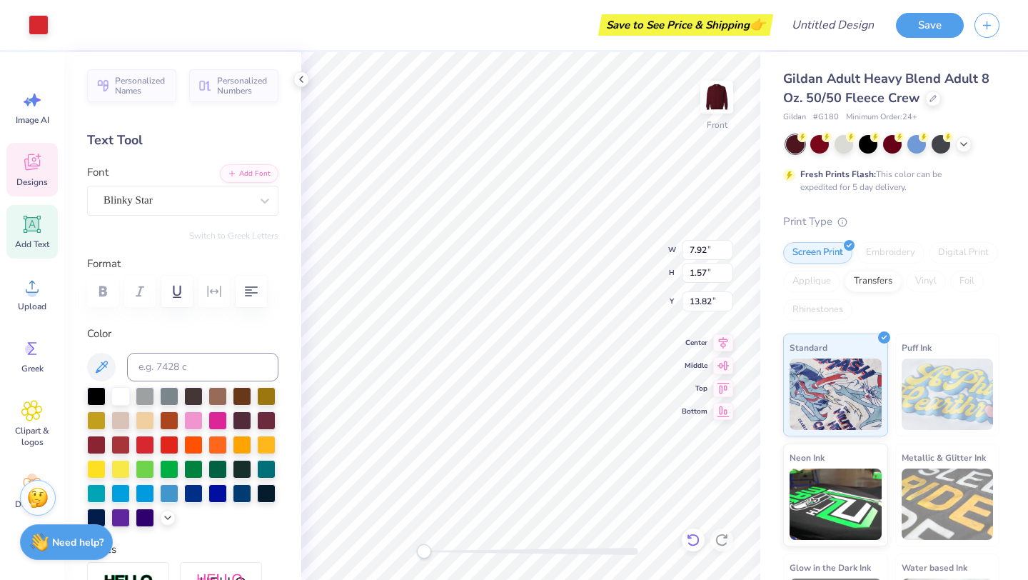
type input "7.73"
type input "1.54"
type textarea "NOW STARRING"
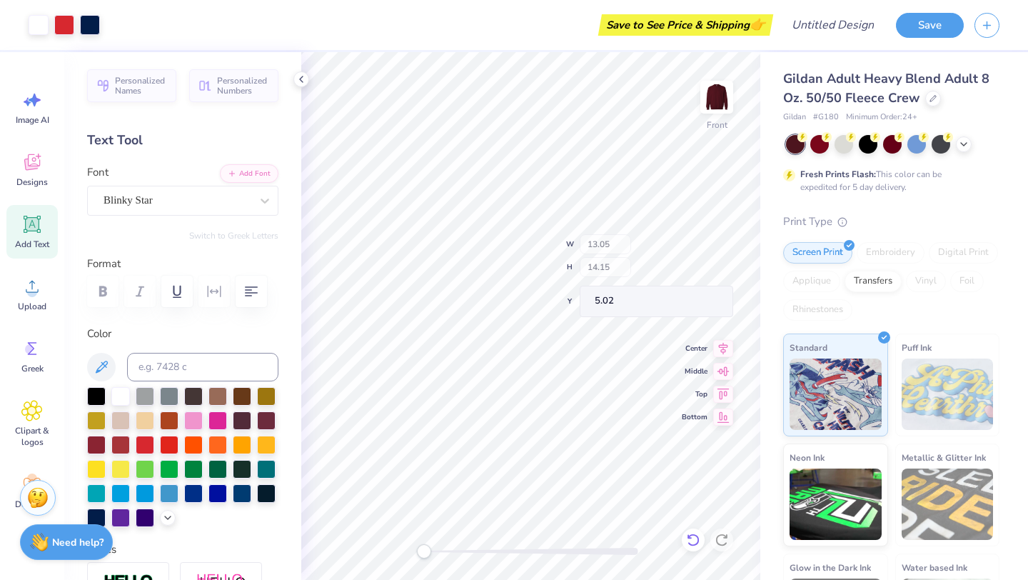
type input "13.05"
type input "14.15"
type input "5.02"
type input "1.96"
type input "0.39"
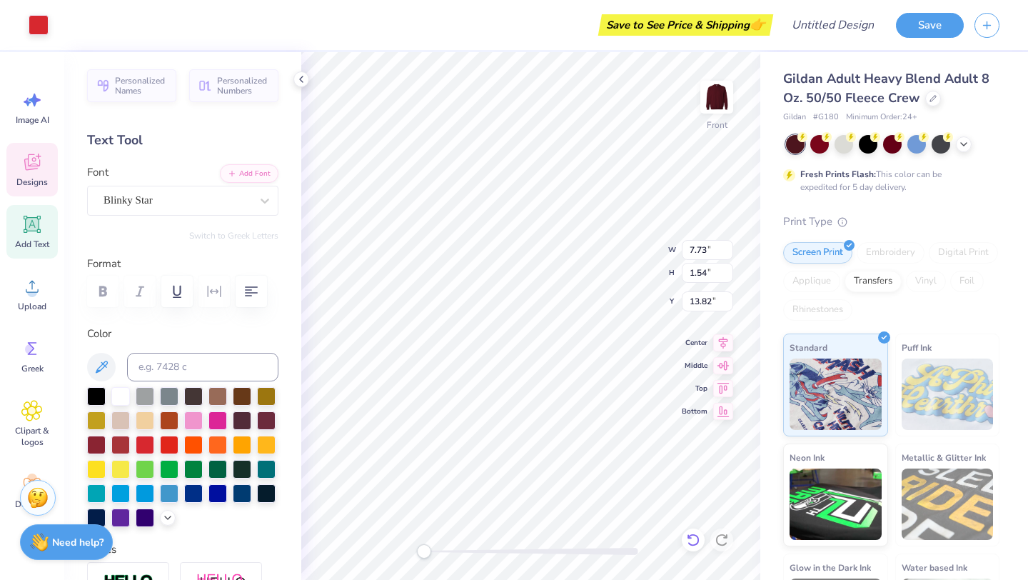
type input "14.22"
type textarea "NOW STARRING"
type textarea "K"
type textarea "t"
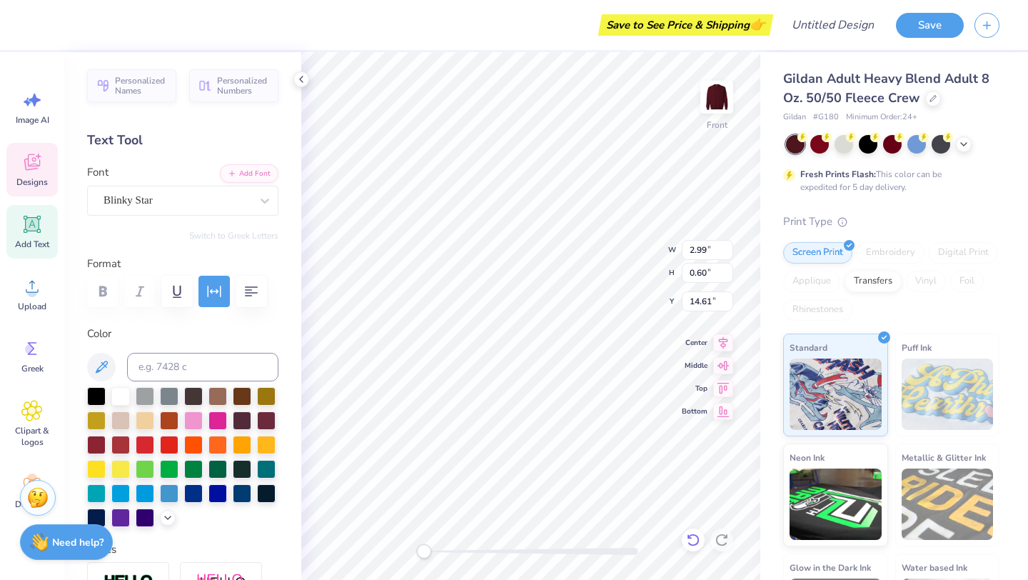
type textarea "H"
type textarea "h"
type textarea "HTAC"
type input "2.20"
type input "0.55"
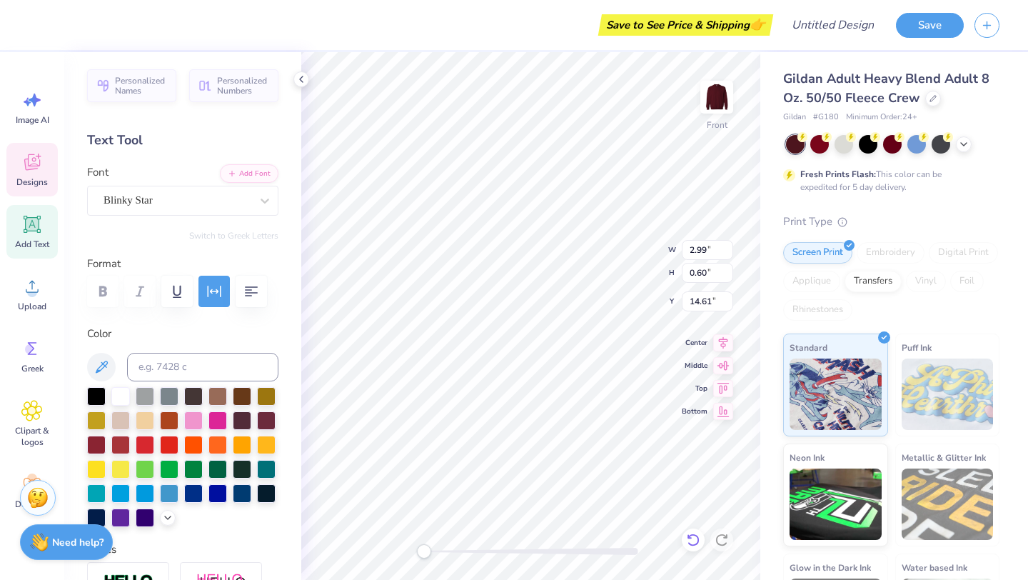
type input "14.64"
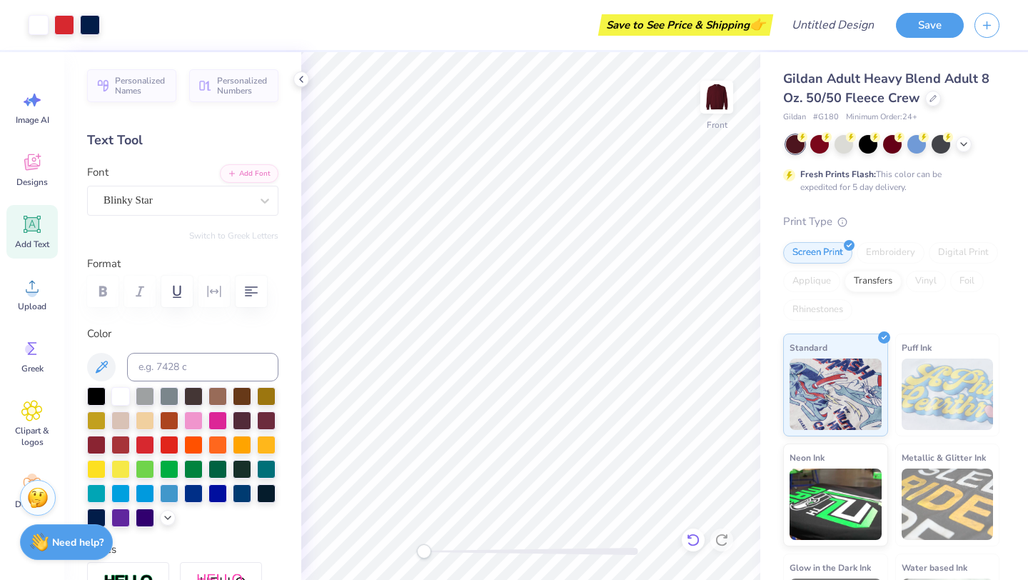
click at [694, 538] on icon at bounding box center [693, 540] width 14 height 14
type textarea "K"
type textarea "HTAC"
click at [460, 563] on div "Front" at bounding box center [530, 316] width 459 height 528
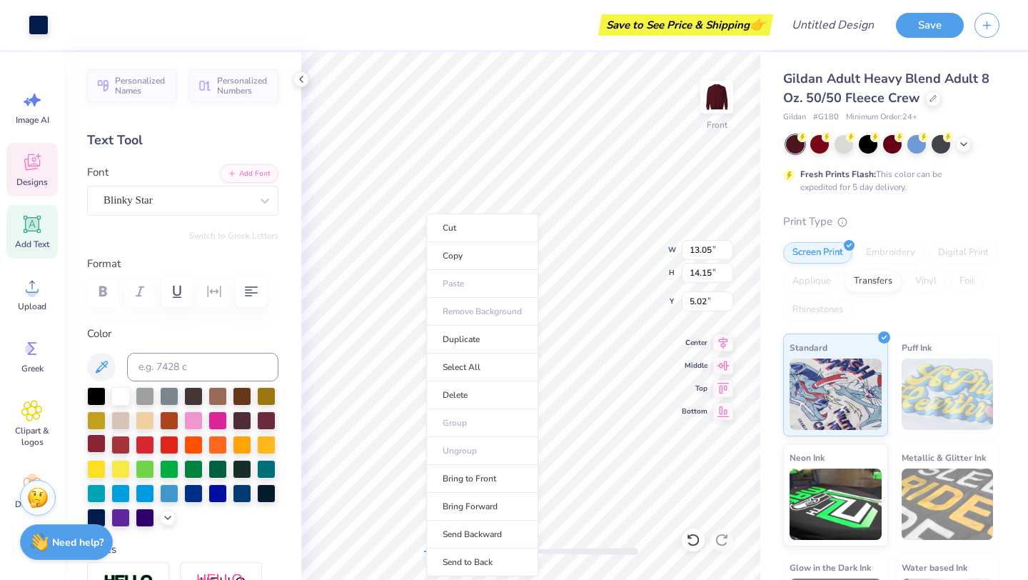
click at [96, 448] on div at bounding box center [96, 443] width 19 height 19
click at [117, 398] on div at bounding box center [120, 395] width 19 height 19
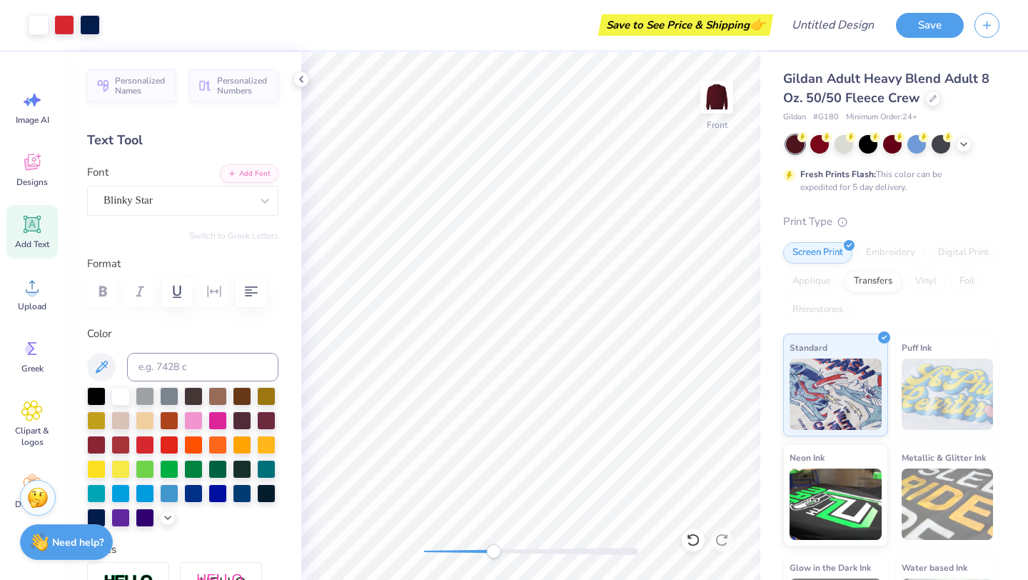
drag, startPoint x: 462, startPoint y: 552, endPoint x: 493, endPoint y: 556, distance: 31.0
click at [493, 556] on div "Accessibility label" at bounding box center [493, 551] width 14 height 14
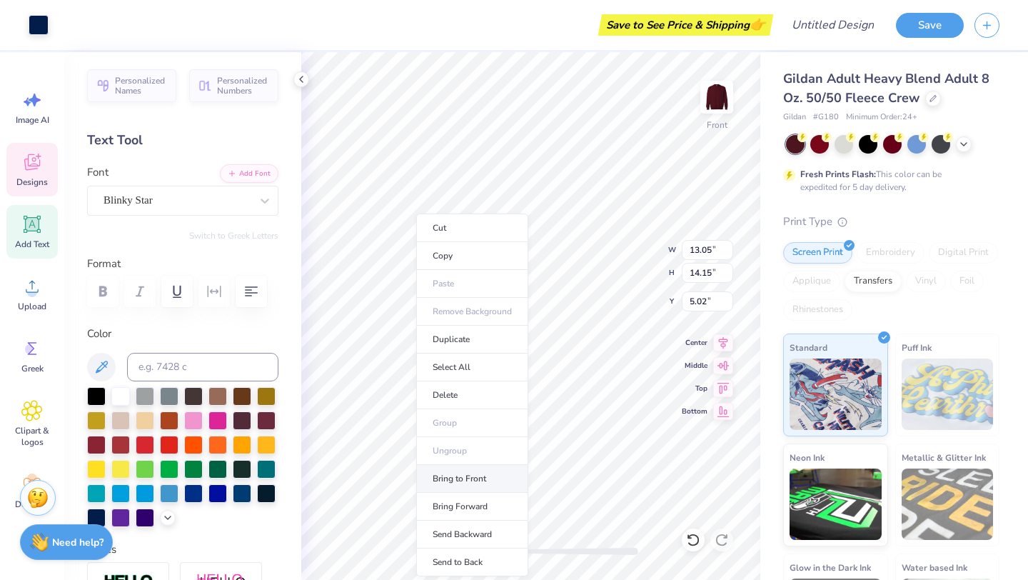
click at [430, 478] on li "Bring to Front" at bounding box center [472, 479] width 112 height 28
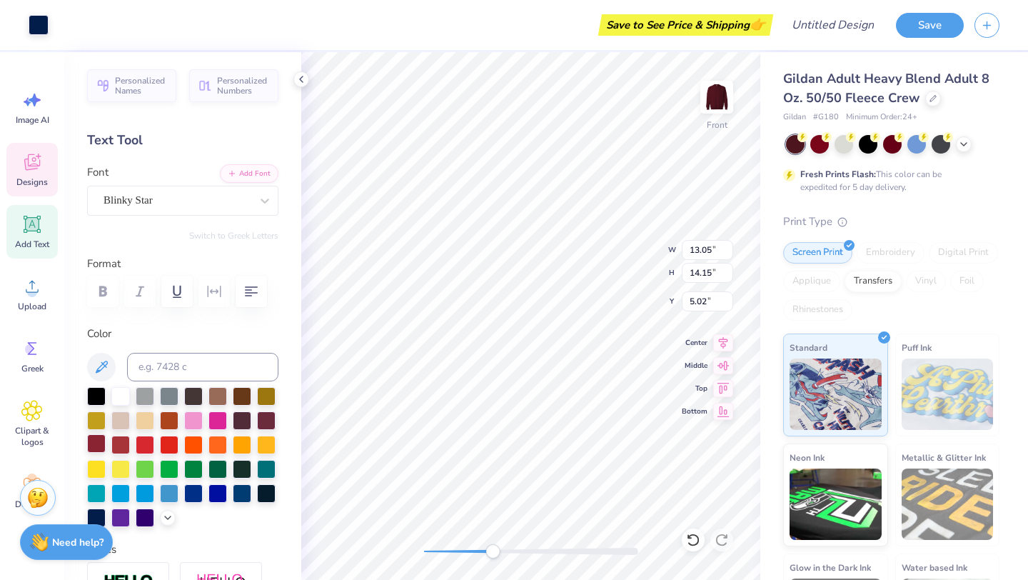
click at [92, 443] on div at bounding box center [96, 443] width 19 height 19
click at [119, 399] on div at bounding box center [120, 395] width 19 height 19
click at [99, 444] on div at bounding box center [96, 443] width 19 height 19
click at [124, 395] on div at bounding box center [120, 395] width 19 height 19
click at [688, 539] on icon at bounding box center [693, 540] width 14 height 14
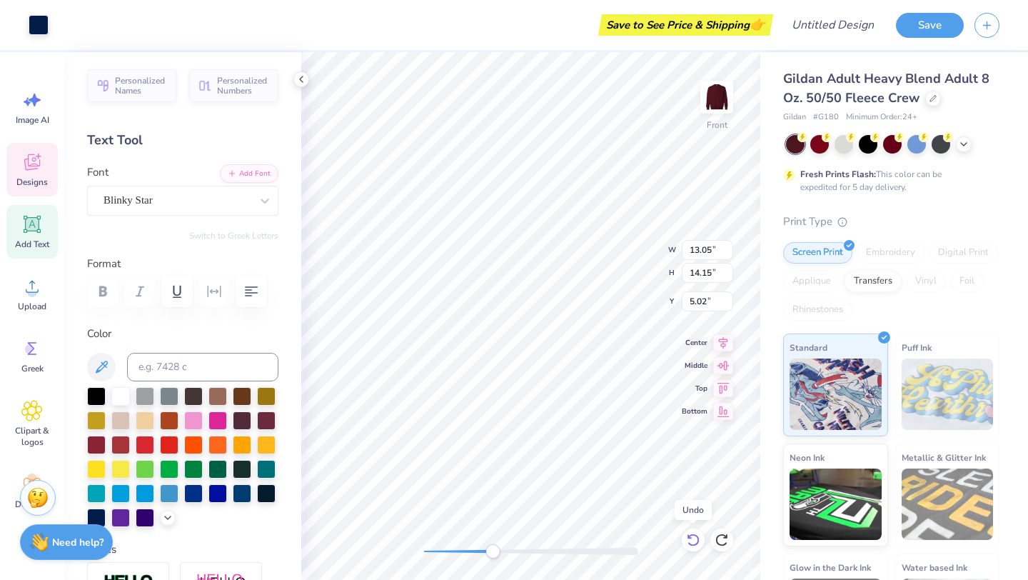
click at [689, 539] on icon at bounding box center [693, 540] width 14 height 14
click at [690, 539] on icon at bounding box center [693, 540] width 14 height 14
click at [411, 555] on div "Front W 13.05 13.05 " H 14.15 14.15 " Y 5.02 5.02 " Center Middle Top Bottom" at bounding box center [530, 316] width 459 height 528
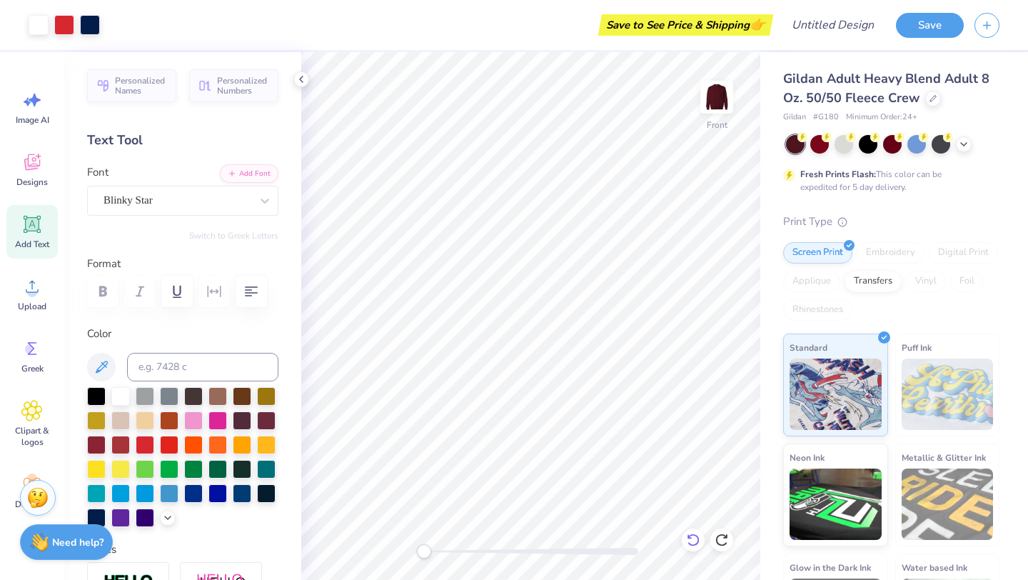
click at [687, 536] on icon at bounding box center [693, 540] width 14 height 14
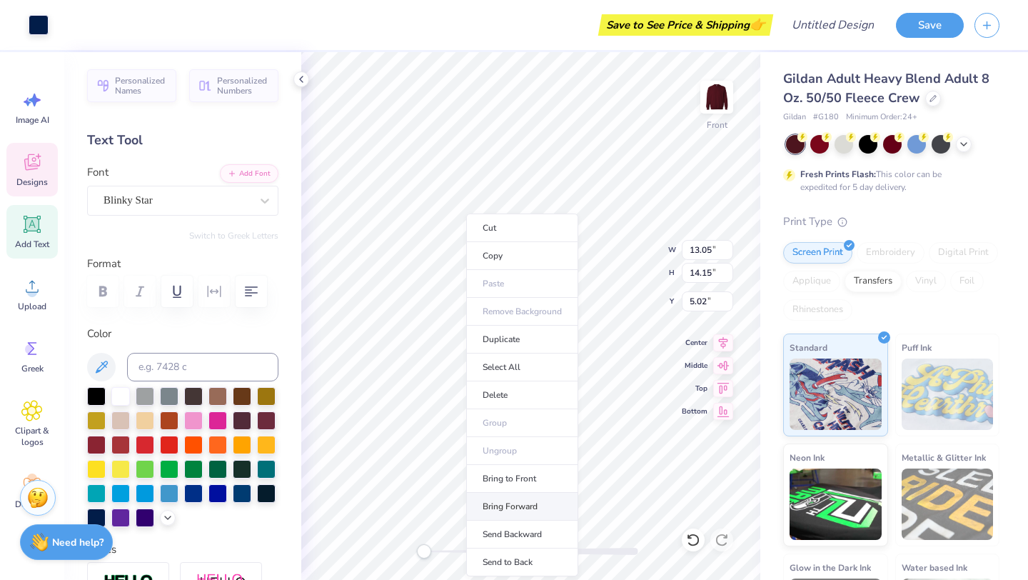
click at [510, 503] on li "Bring Forward" at bounding box center [522, 507] width 112 height 28
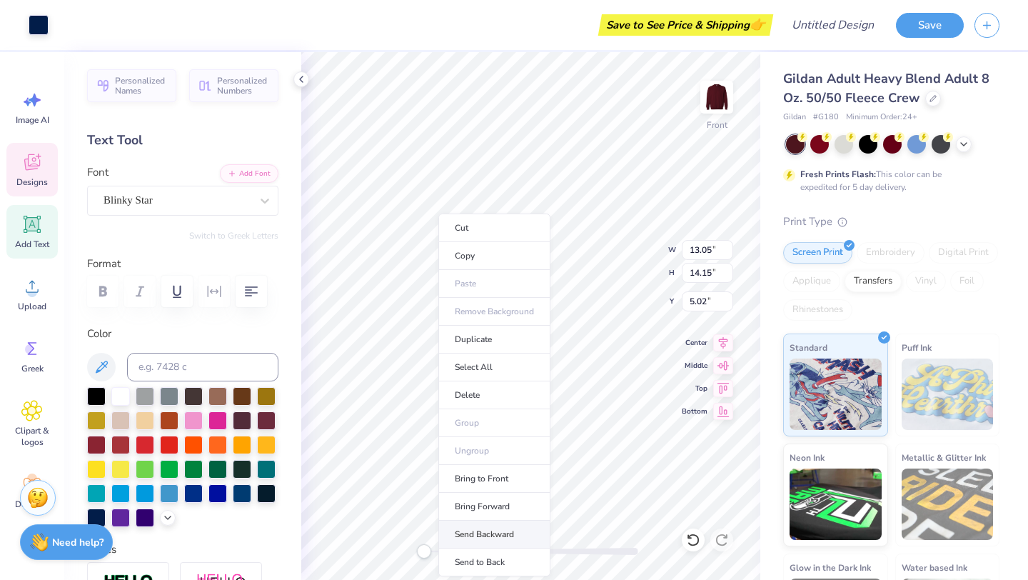
click at [481, 533] on li "Send Backward" at bounding box center [494, 535] width 112 height 28
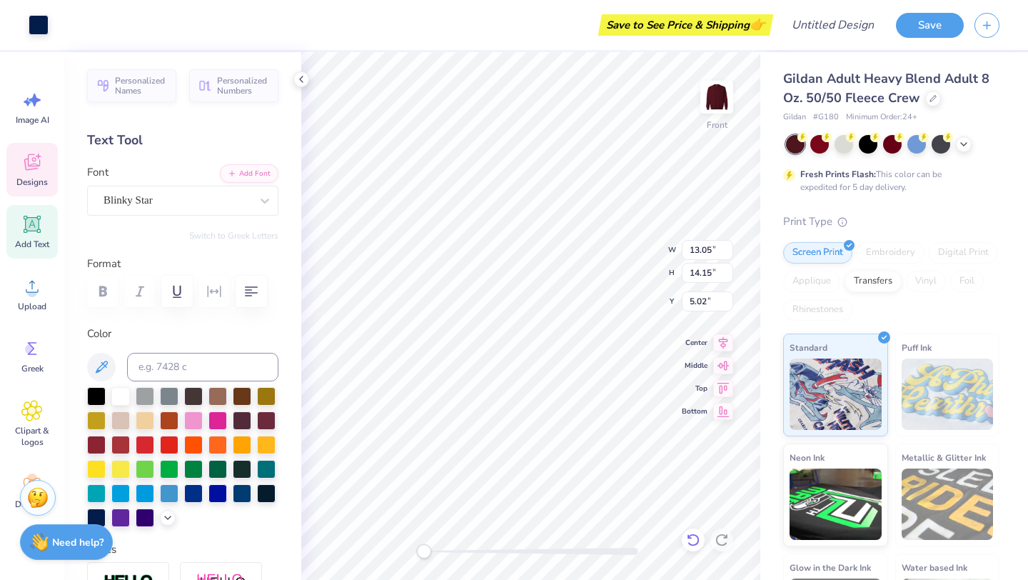
click at [688, 538] on icon at bounding box center [689, 536] width 3 height 3
click at [694, 538] on icon at bounding box center [693, 540] width 14 height 14
click at [695, 538] on icon at bounding box center [693, 540] width 14 height 14
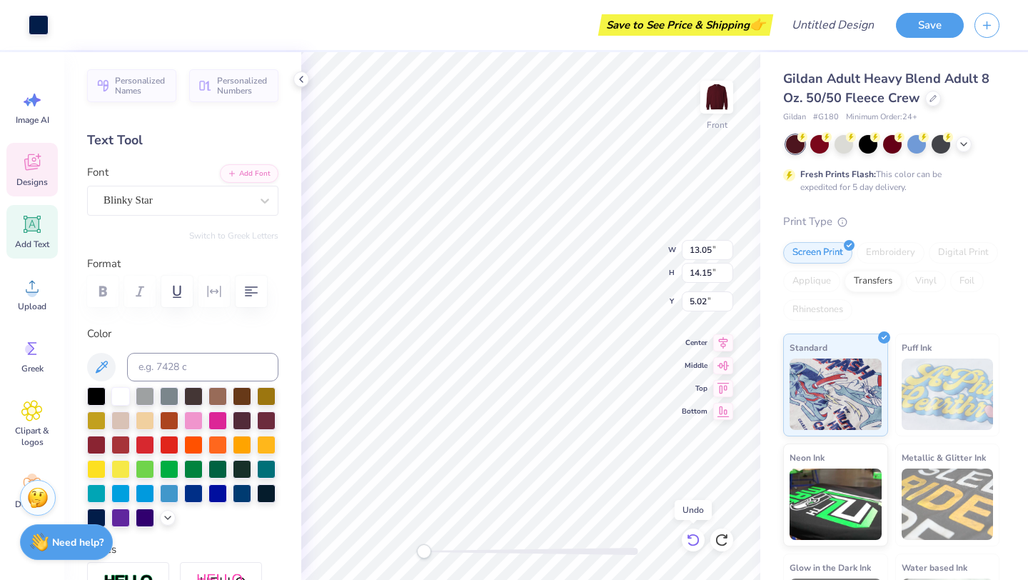
click at [695, 538] on icon at bounding box center [693, 540] width 14 height 14
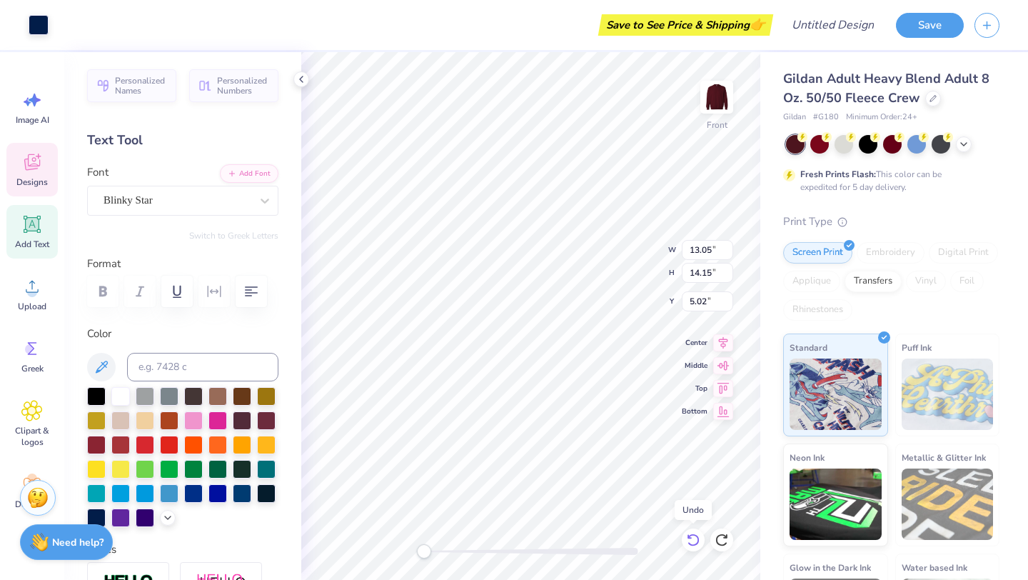
click at [695, 538] on icon at bounding box center [693, 540] width 14 height 14
click at [696, 538] on icon at bounding box center [693, 540] width 14 height 14
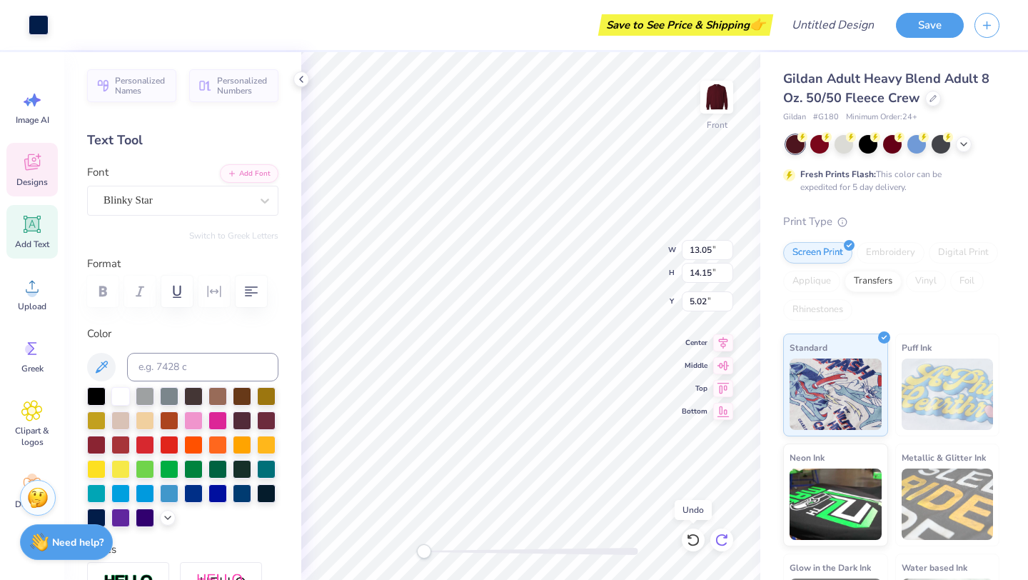
click at [696, 538] on icon at bounding box center [693, 540] width 14 height 14
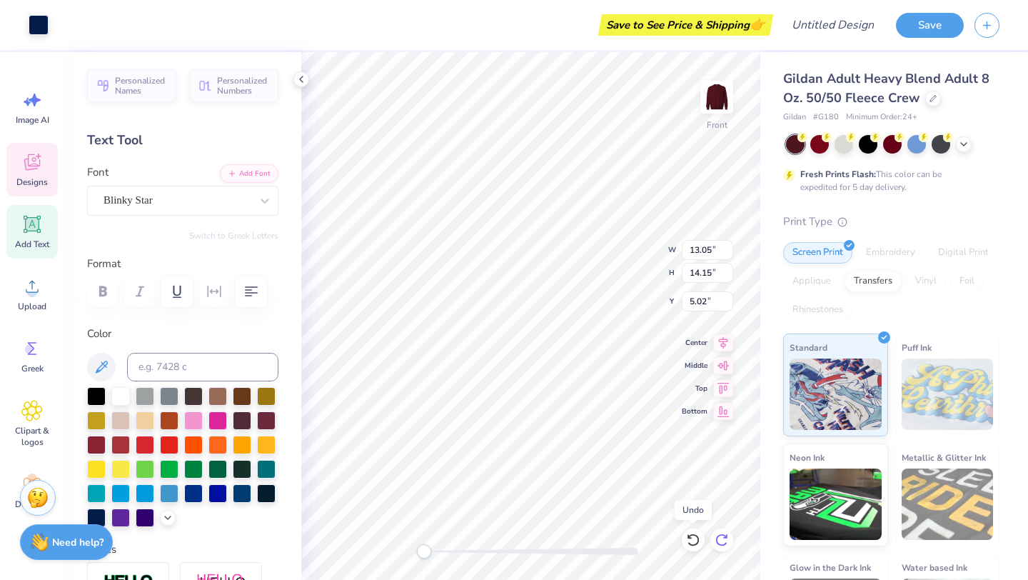
click at [696, 538] on icon at bounding box center [693, 540] width 14 height 14
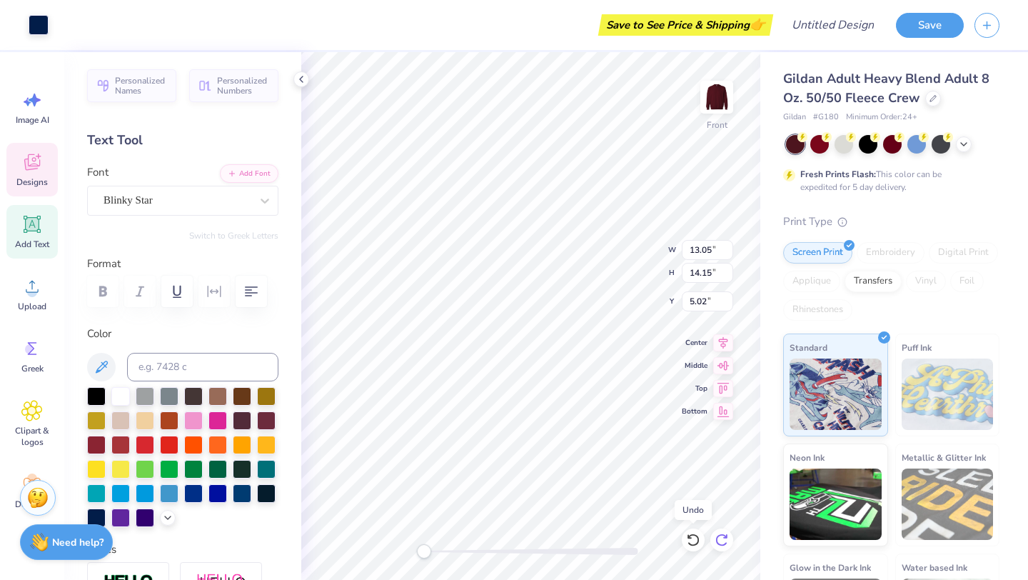
click at [696, 538] on icon at bounding box center [693, 540] width 14 height 14
click at [696, 536] on icon at bounding box center [693, 539] width 12 height 13
click at [698, 536] on icon at bounding box center [693, 539] width 12 height 13
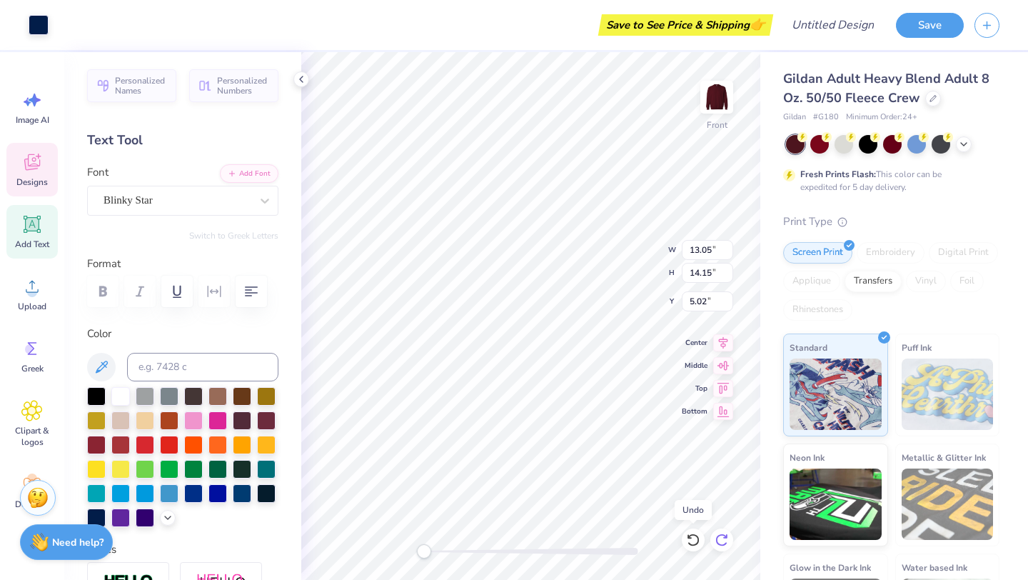
click at [715, 543] on icon at bounding box center [722, 540] width 14 height 14
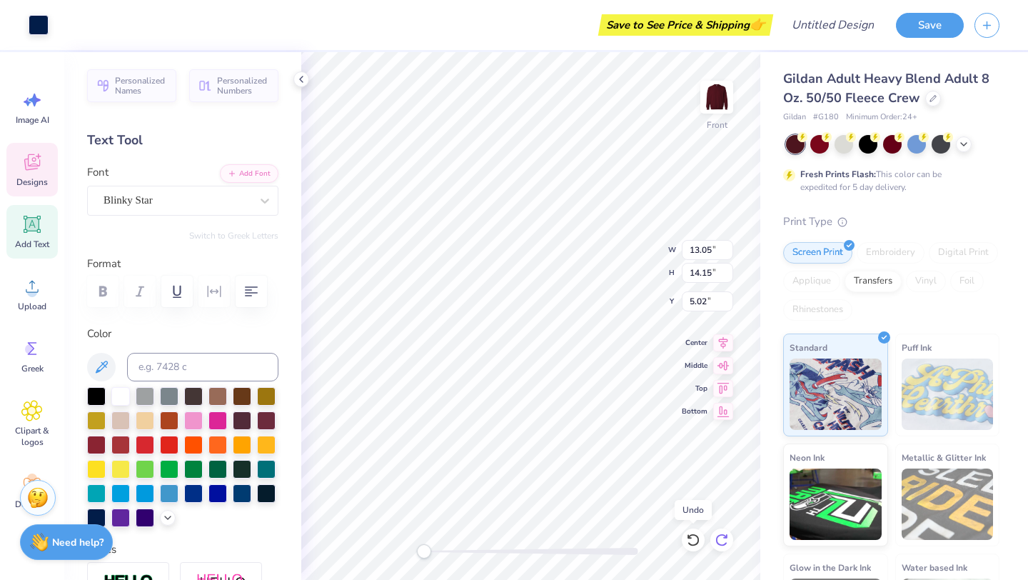
click at [715, 543] on icon at bounding box center [722, 540] width 14 height 14
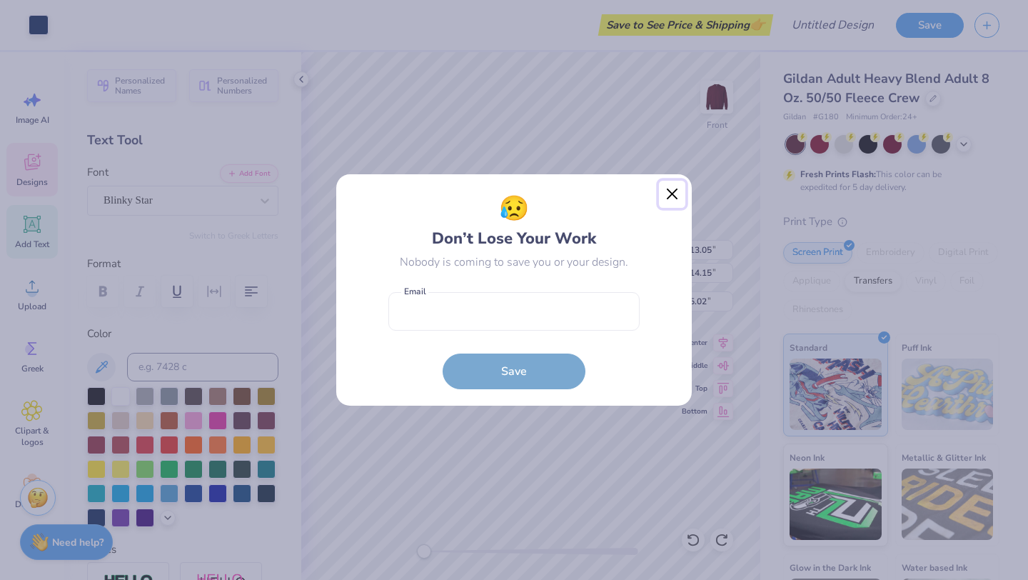
click at [673, 193] on button "Close" at bounding box center [672, 194] width 27 height 27
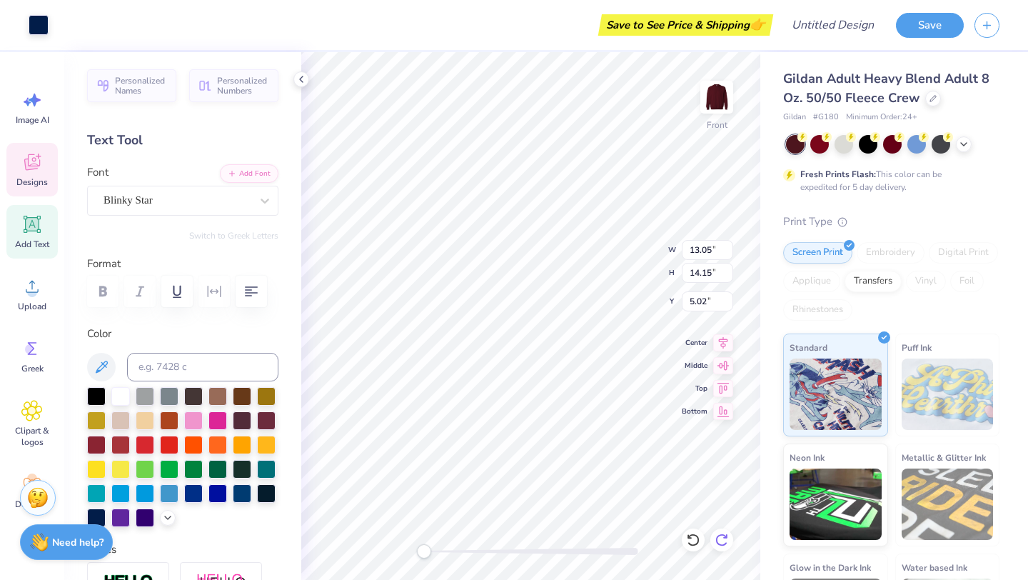
click at [720, 539] on icon at bounding box center [722, 540] width 14 height 14
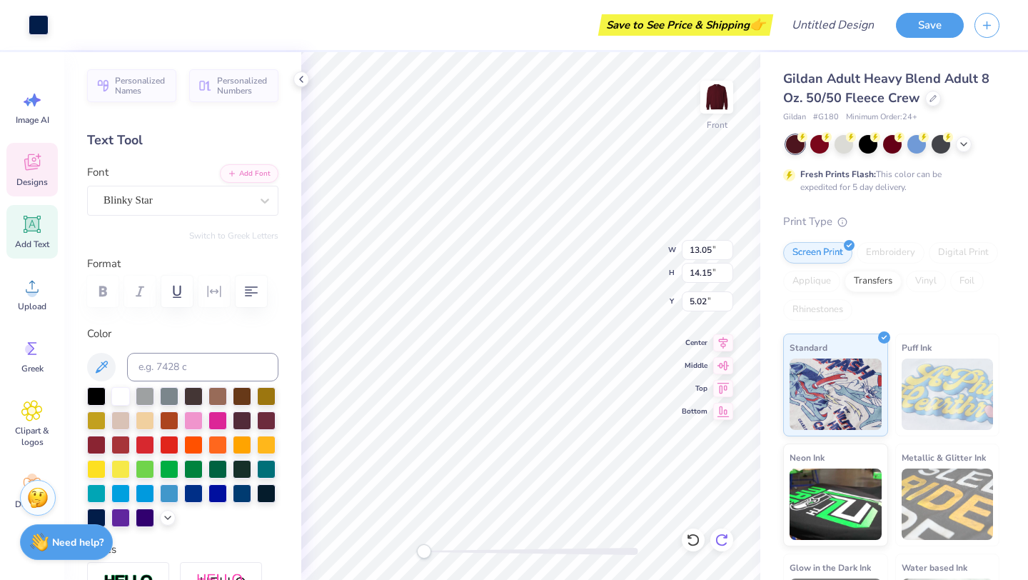
click at [720, 539] on icon at bounding box center [722, 540] width 14 height 14
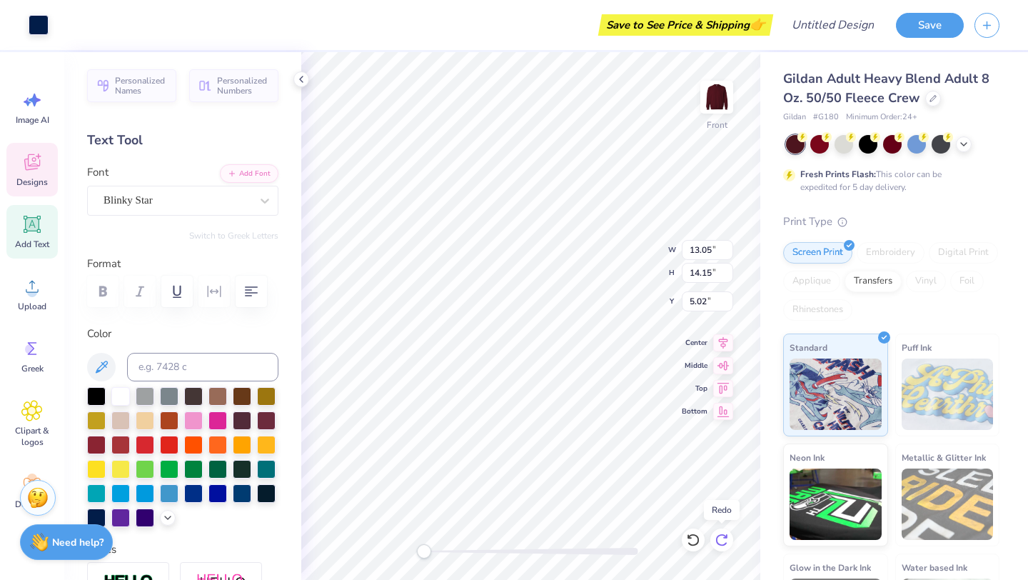
click at [720, 539] on icon at bounding box center [722, 540] width 14 height 14
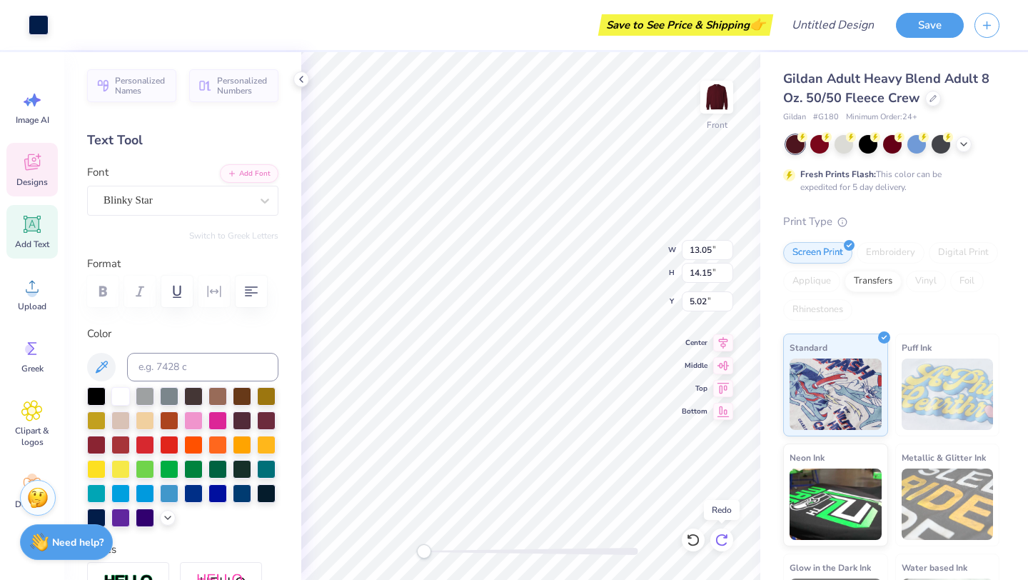
click at [720, 539] on icon at bounding box center [722, 540] width 14 height 14
click at [690, 538] on icon at bounding box center [693, 540] width 14 height 14
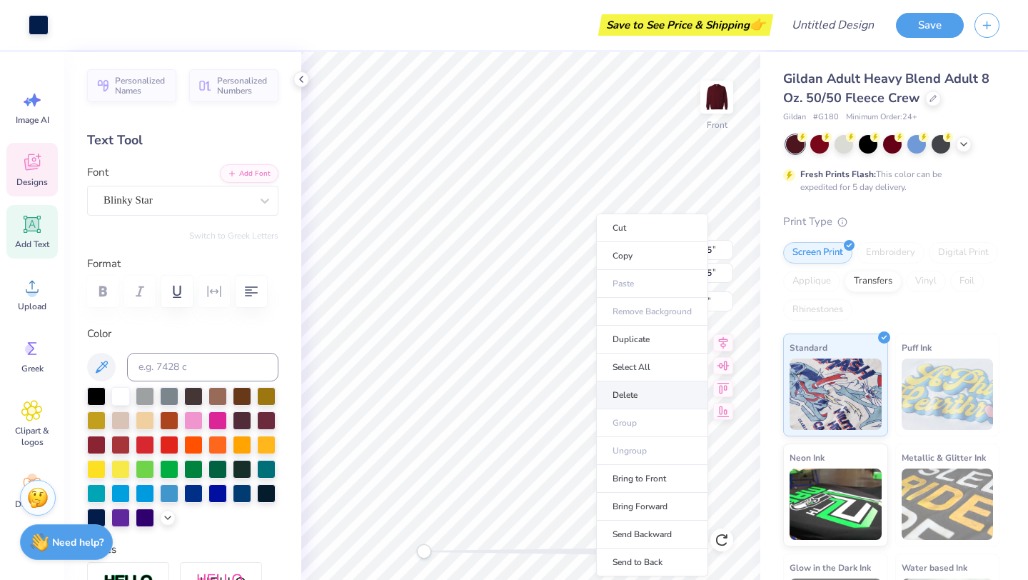
click at [629, 393] on li "Delete" at bounding box center [652, 395] width 112 height 28
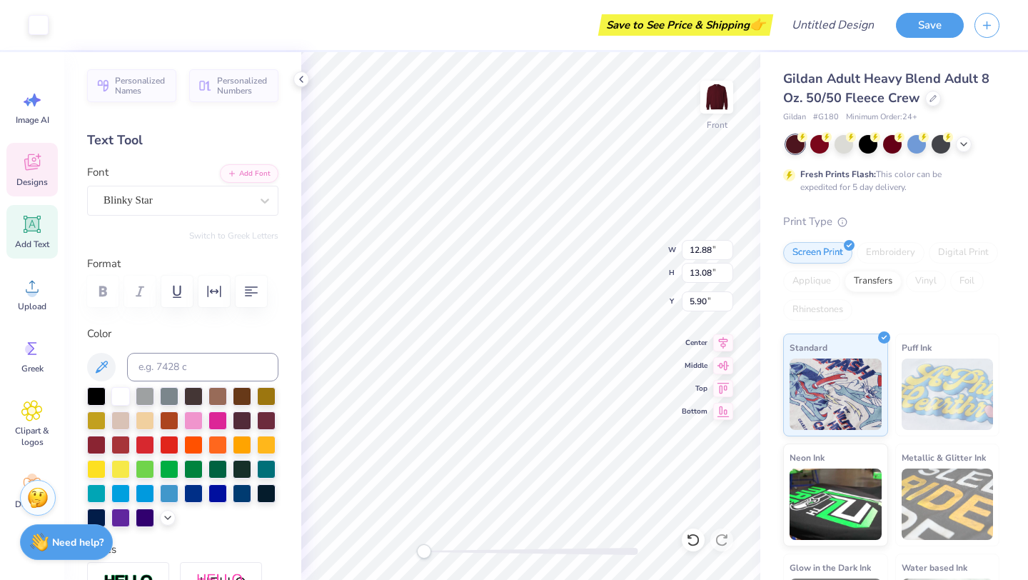
type input "12.88"
type input "13.08"
type input "5.90"
type input "0.62"
type input "0.89"
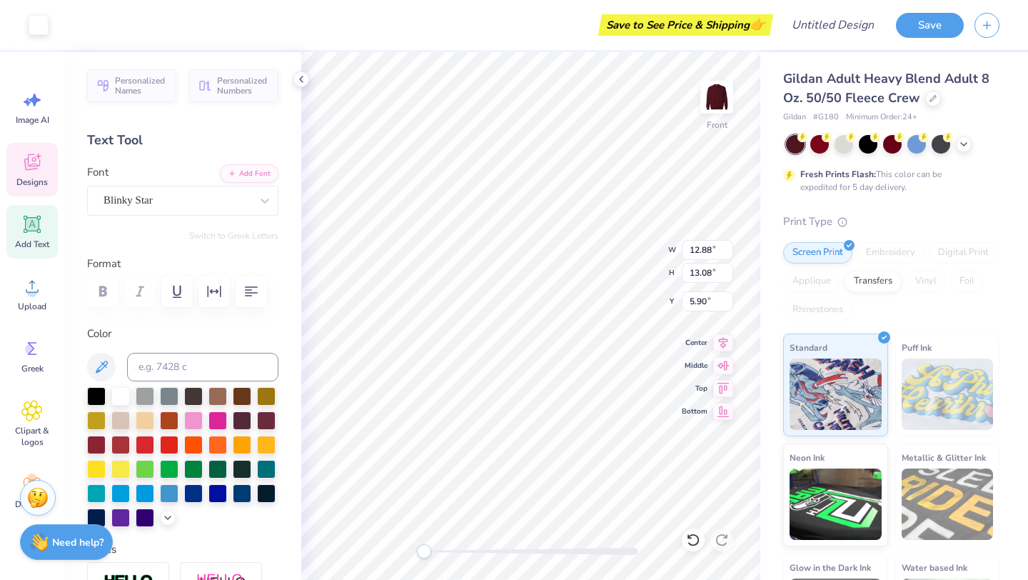
type input "8.51"
type textarea "5"
type input "7.33"
click at [694, 542] on icon at bounding box center [693, 540] width 14 height 14
type input "0.62"
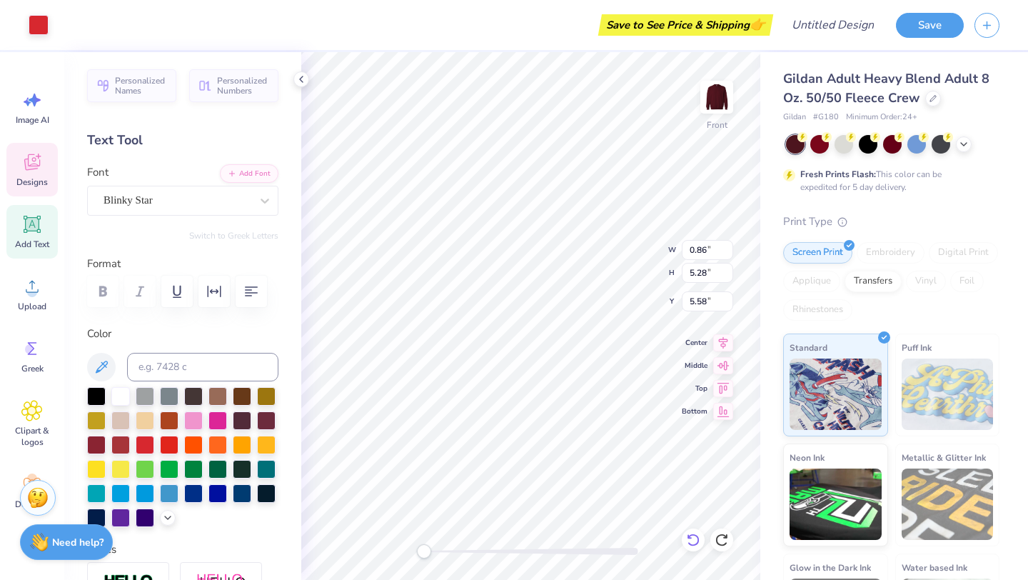
type input "0.89"
type input "8.22"
type input "0.52"
type input "0.75"
type input "0.61"
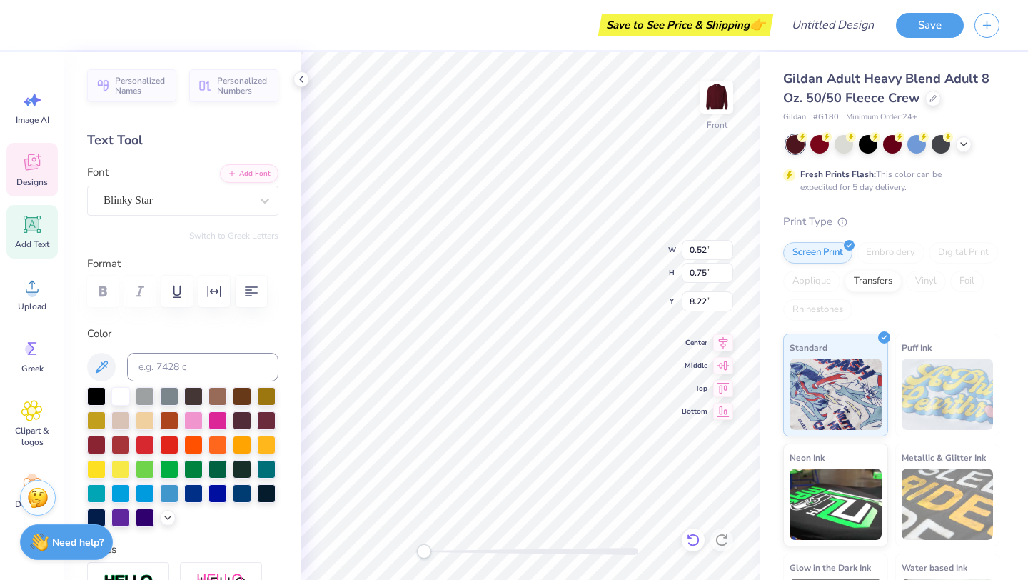
type input "0.87"
type textarea "7"
type input "0.59"
type input "6.21"
type input "0.86"
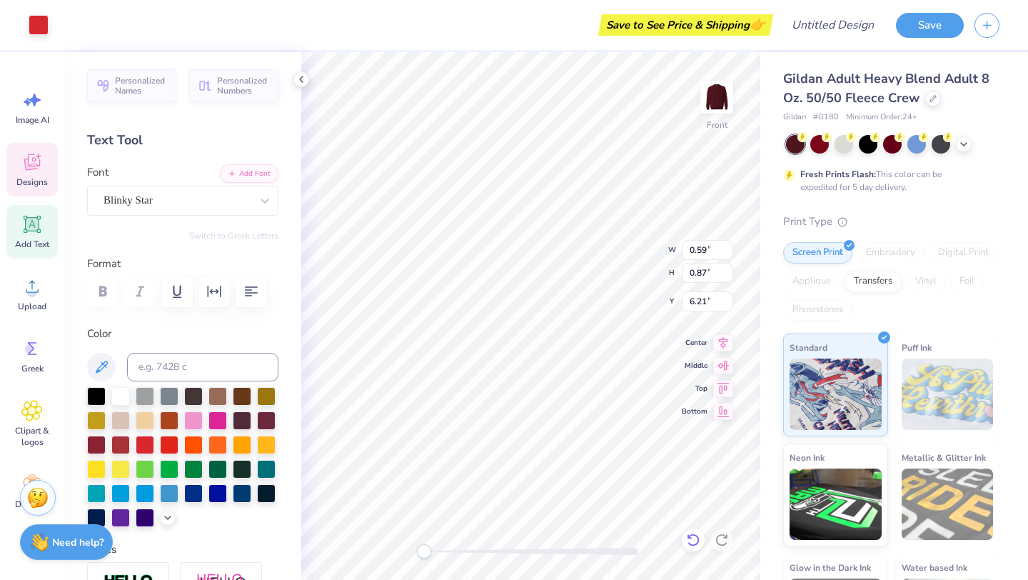
type input "5.28"
type input "5.58"
type input "0.59"
type input "0.87"
type input "6.84"
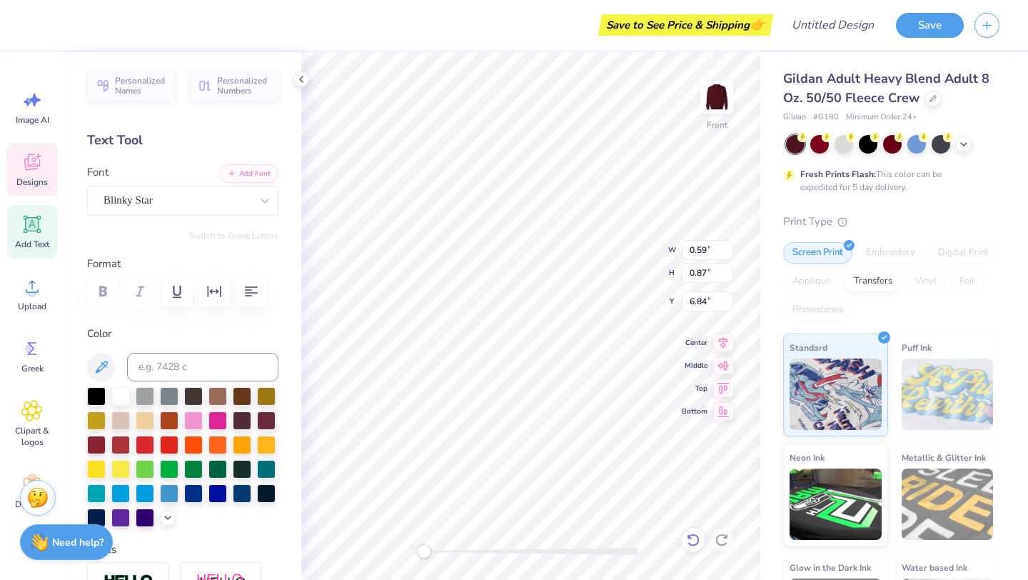
type textarea "\"
type textarea "9"
type input "0.61"
type input "0.89"
type input "9.53"
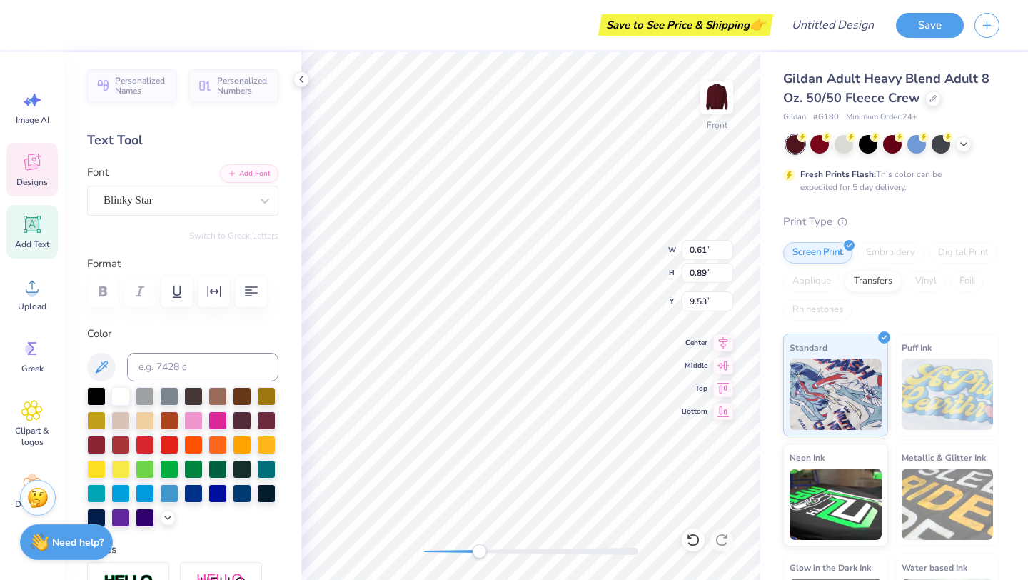
click at [479, 562] on div "Front W 0.61 0.61 " H 0.89 0.89 " Y 9.53 9.53 " Center Middle Top Bottom" at bounding box center [530, 316] width 459 height 528
type input "0.55"
type input "0.87"
type input "8.22"
type input "0.62"
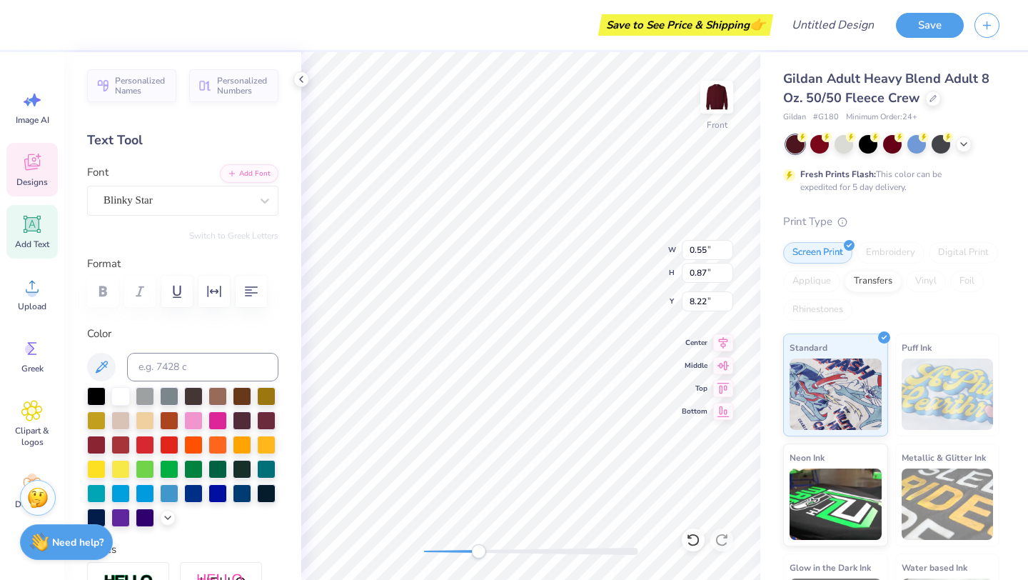
type input "0.89"
type input "6.83"
type input "0.38"
type input "0.88"
type input "5.02"
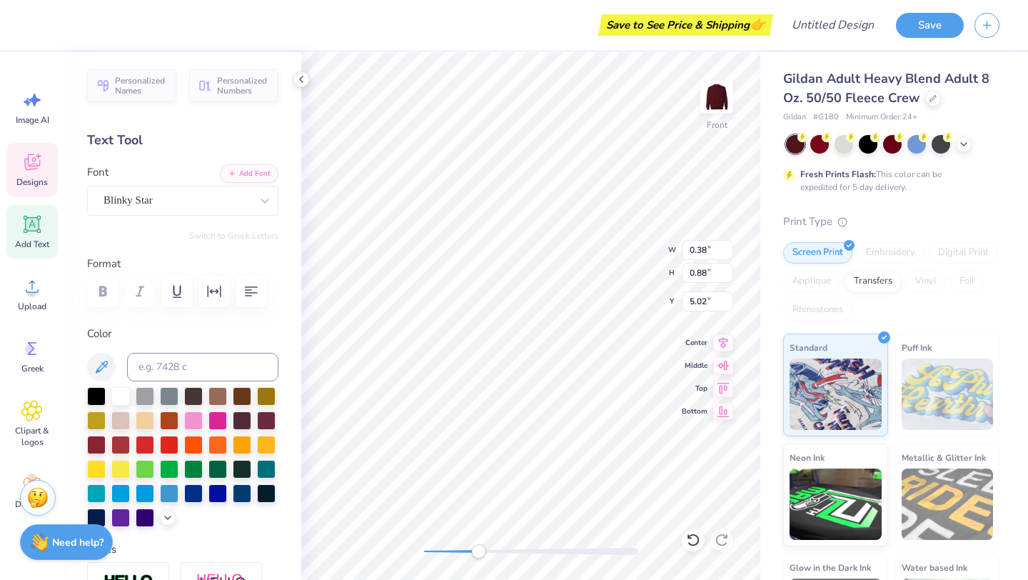
type input "12.88"
type input "13.08"
type input "5.90"
type input "0.86"
type input "5.28"
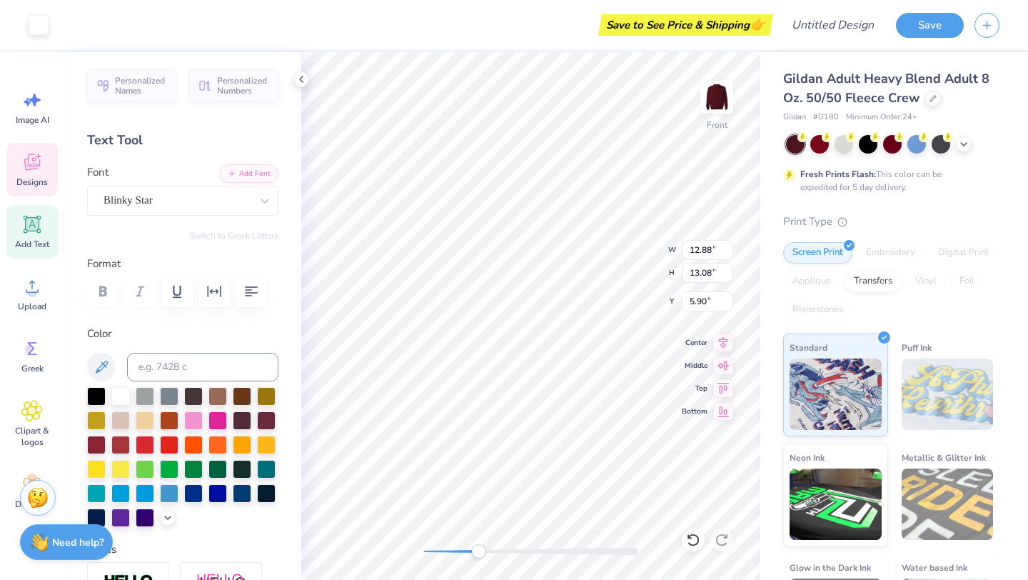
type input "5.58"
click at [406, 552] on div "Front" at bounding box center [530, 316] width 459 height 528
click at [913, 148] on div at bounding box center [916, 143] width 19 height 19
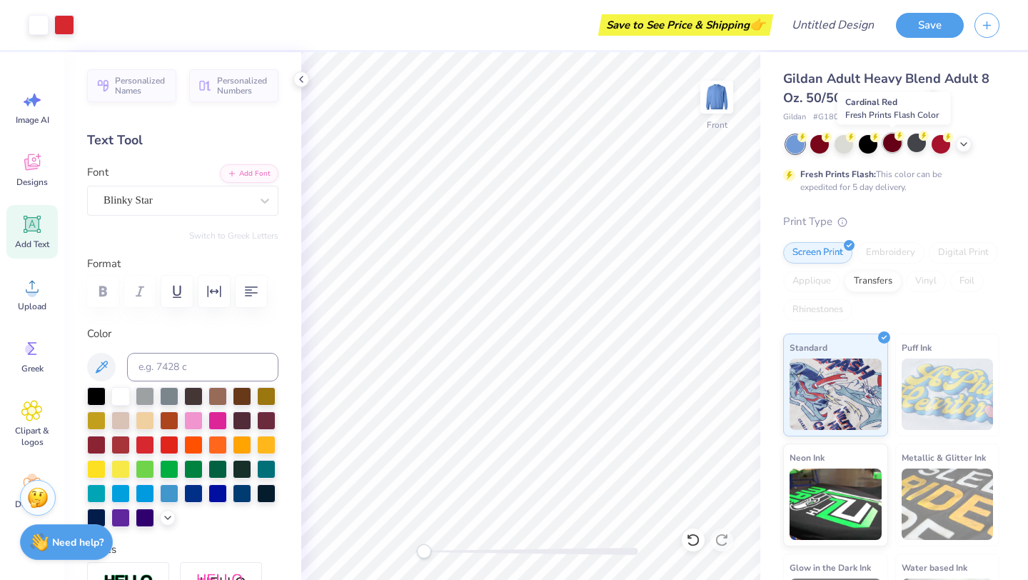
click at [890, 141] on div at bounding box center [892, 143] width 19 height 19
click at [866, 146] on div at bounding box center [868, 143] width 19 height 19
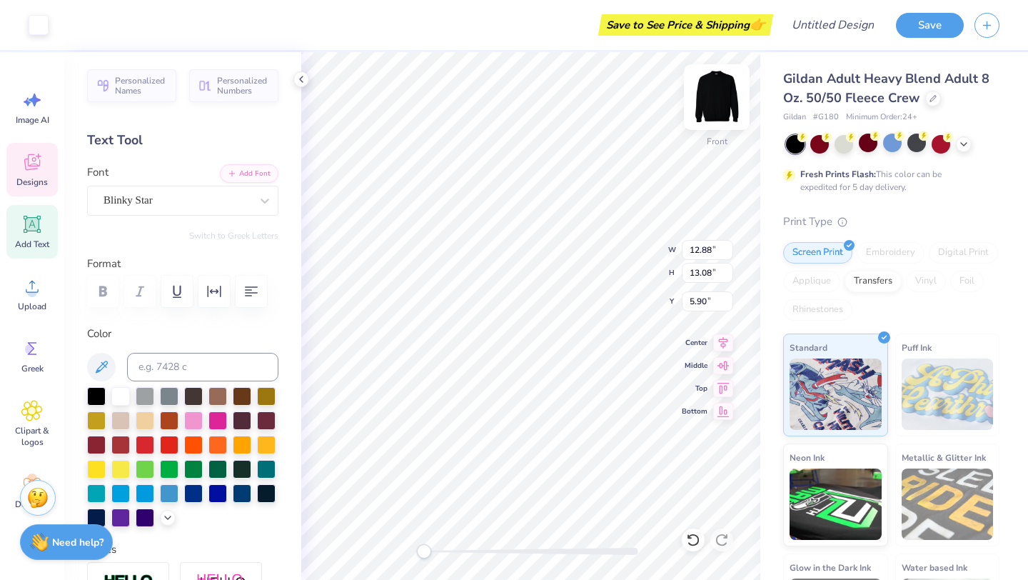
click at [716, 91] on img at bounding box center [716, 97] width 57 height 57
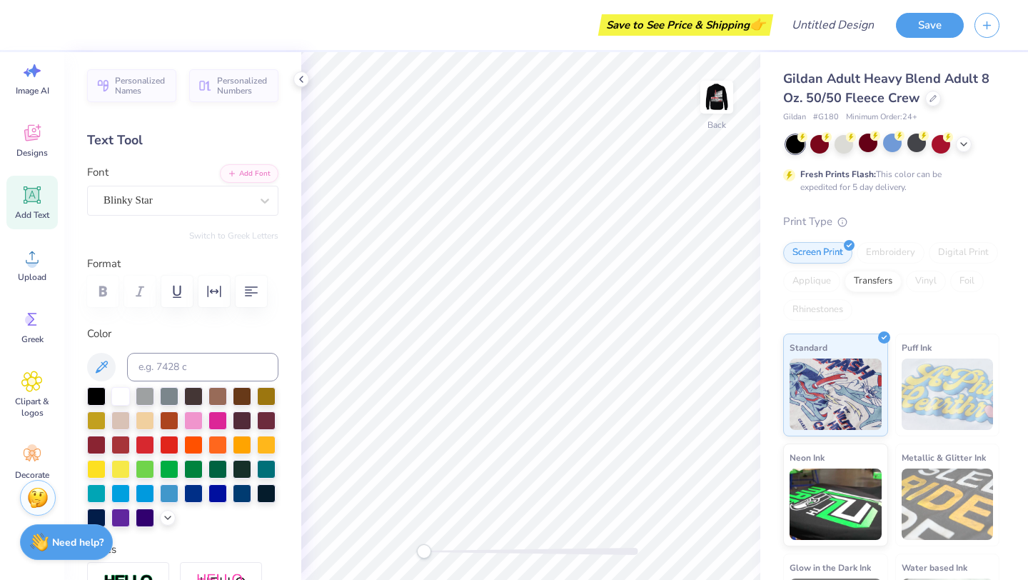
scroll to position [36, 0]
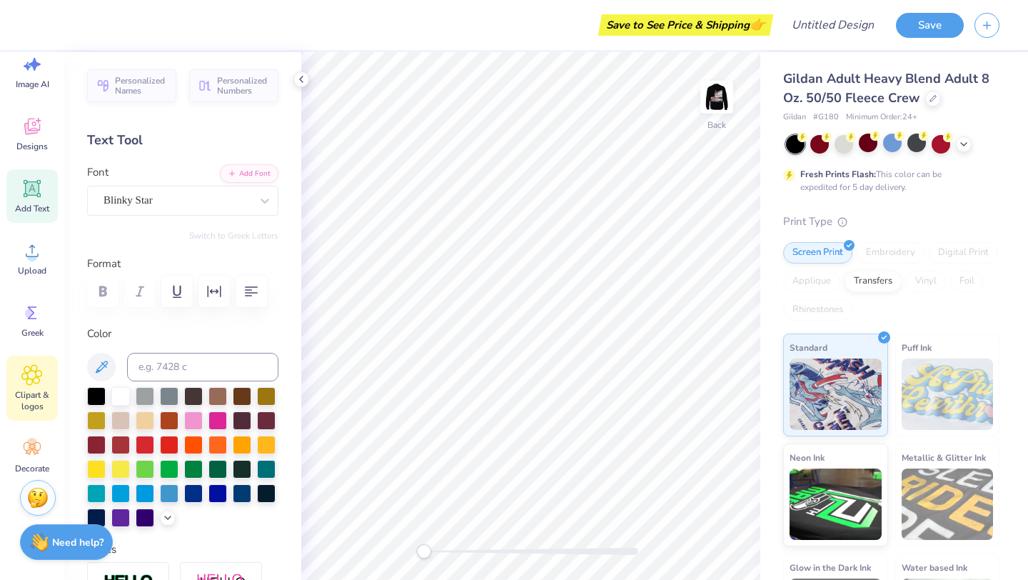
click at [36, 398] on span "Clipart & logos" at bounding box center [32, 400] width 47 height 23
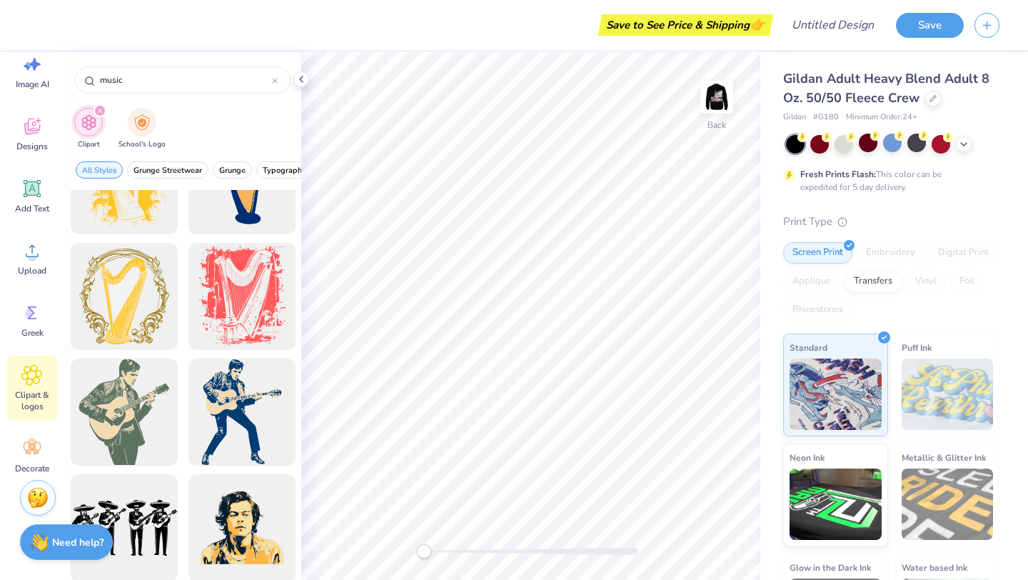
scroll to position [6192, 0]
type input "music"
click at [729, 101] on img at bounding box center [716, 97] width 57 height 57
click at [845, 147] on div at bounding box center [844, 143] width 19 height 19
click at [845, 146] on div at bounding box center [844, 143] width 19 height 19
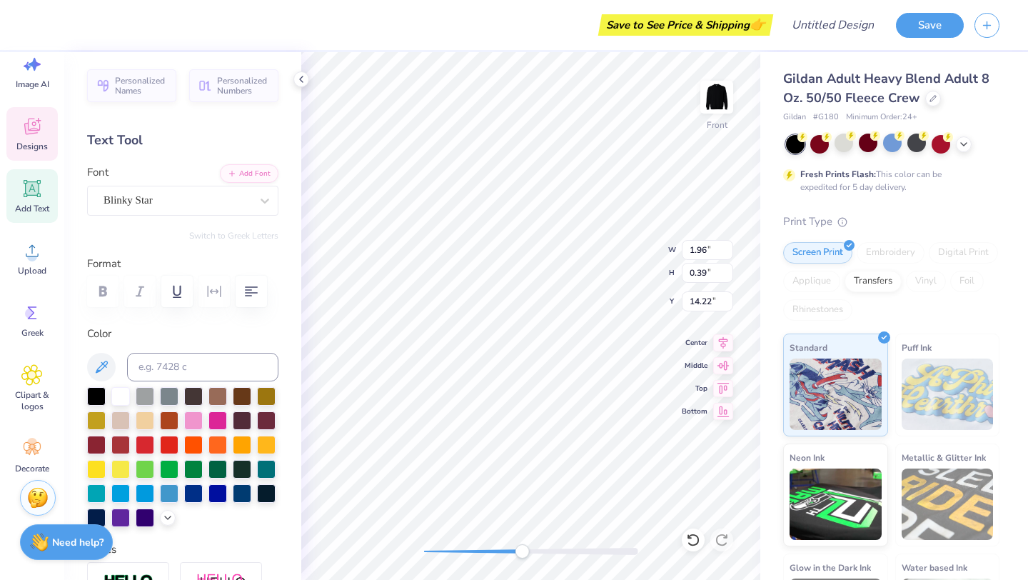
drag, startPoint x: 426, startPoint y: 552, endPoint x: 527, endPoint y: 554, distance: 100.7
click at [527, 554] on div "Accessibility label" at bounding box center [522, 551] width 14 height 14
type input "2.21"
type input "0.44"
type input "14.18"
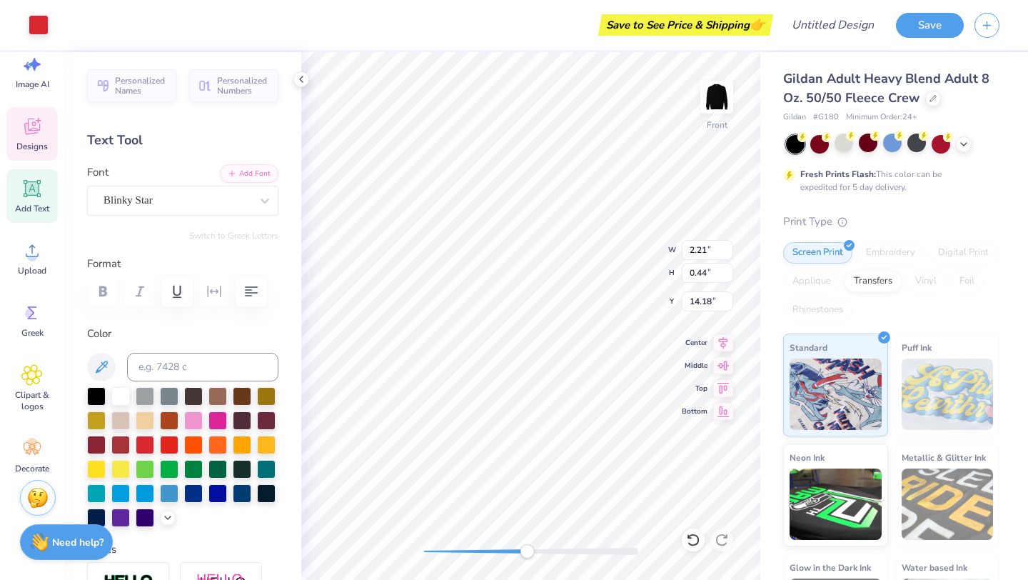
type input "7.73"
type input "1.54"
type input "13.84"
type input "2.40"
type input "0.59"
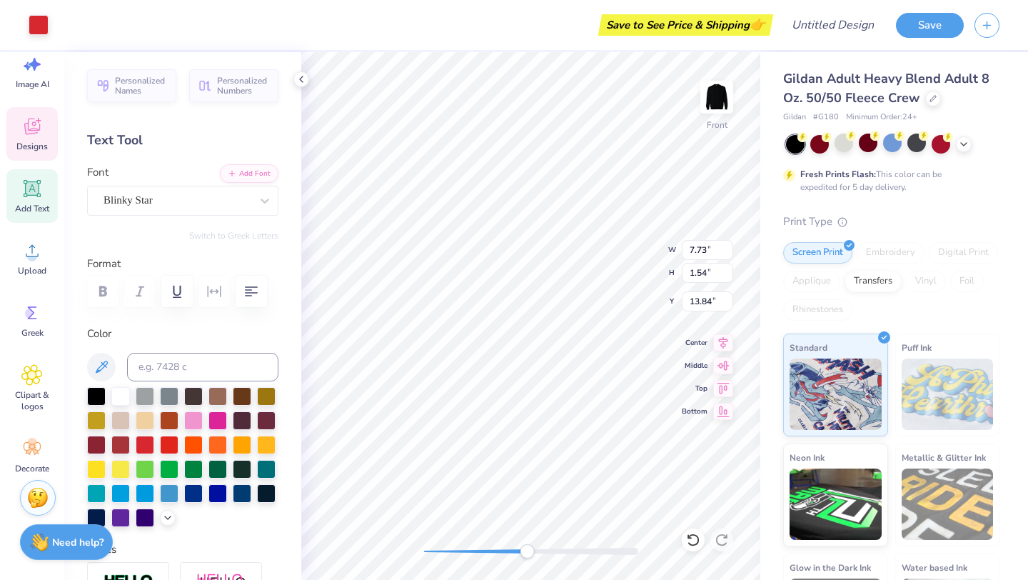
type input "14.61"
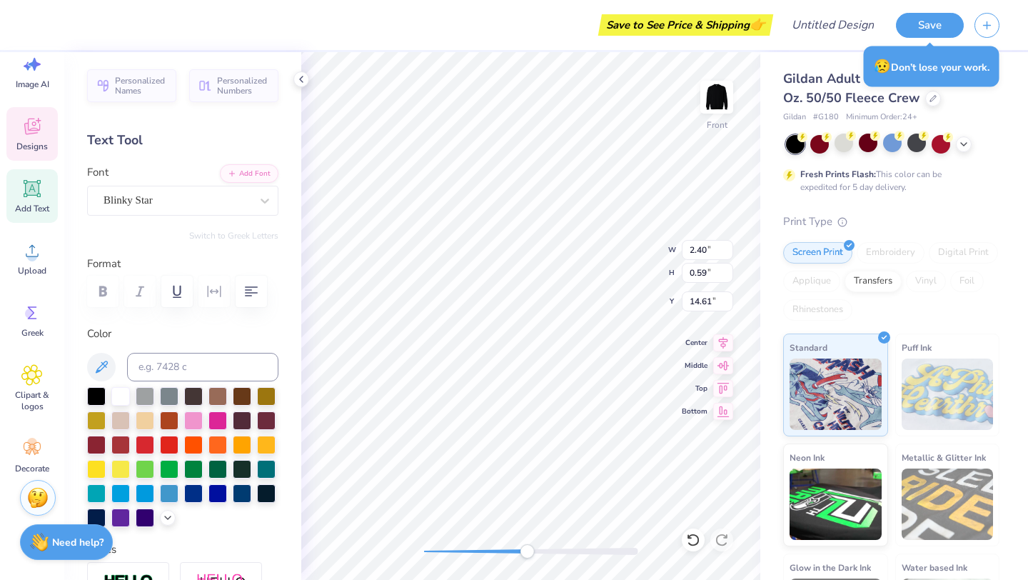
type input "1.98"
type input "0.43"
type input "14.18"
type input "2.45"
type input "0.53"
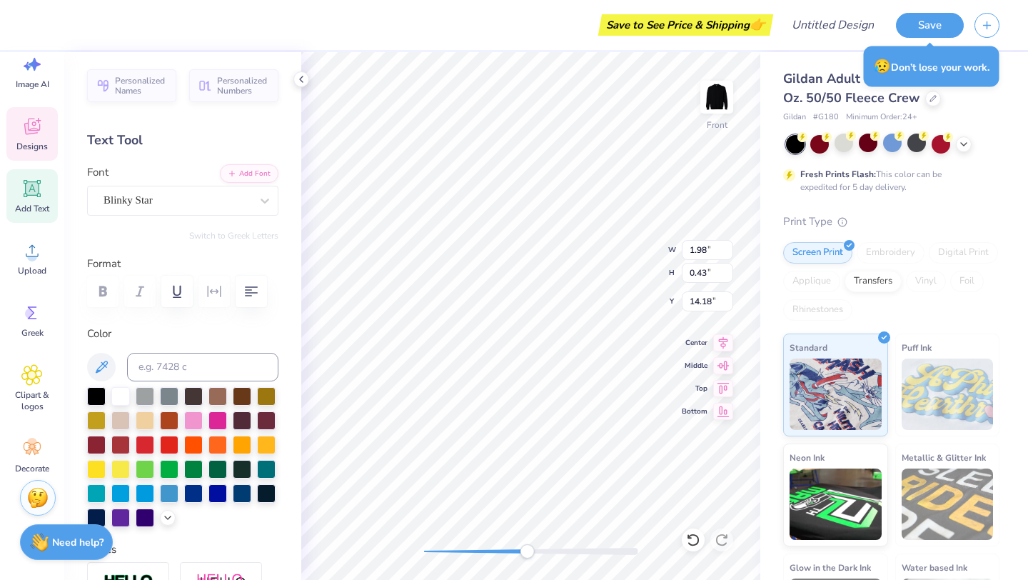
type input "14.19"
type input "1.18"
type input "0.47"
type input "14.67"
type input "1.49"
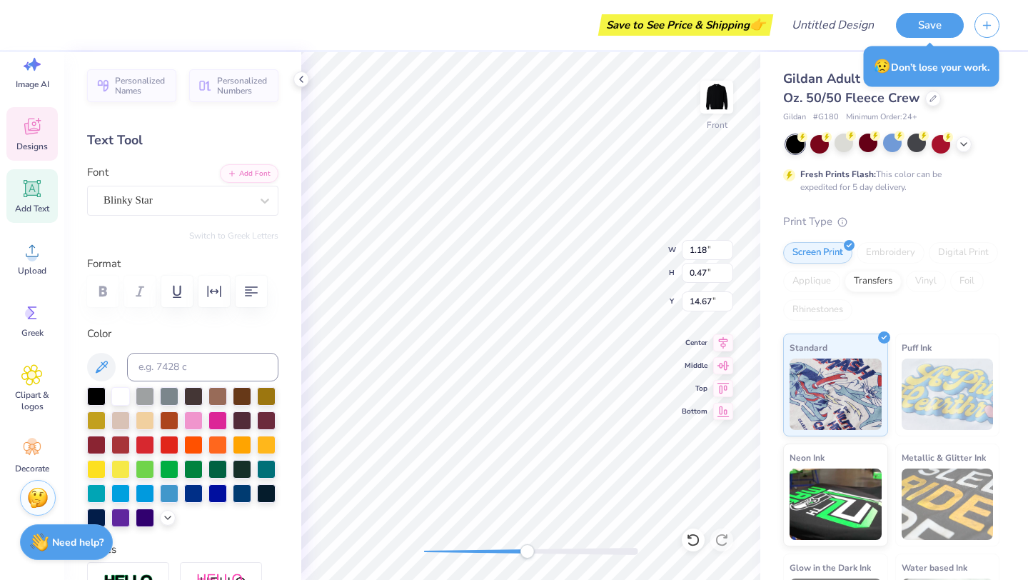
type input "0.60"
type input "14.62"
type input "7.73"
type input "1.54"
type input "13.85"
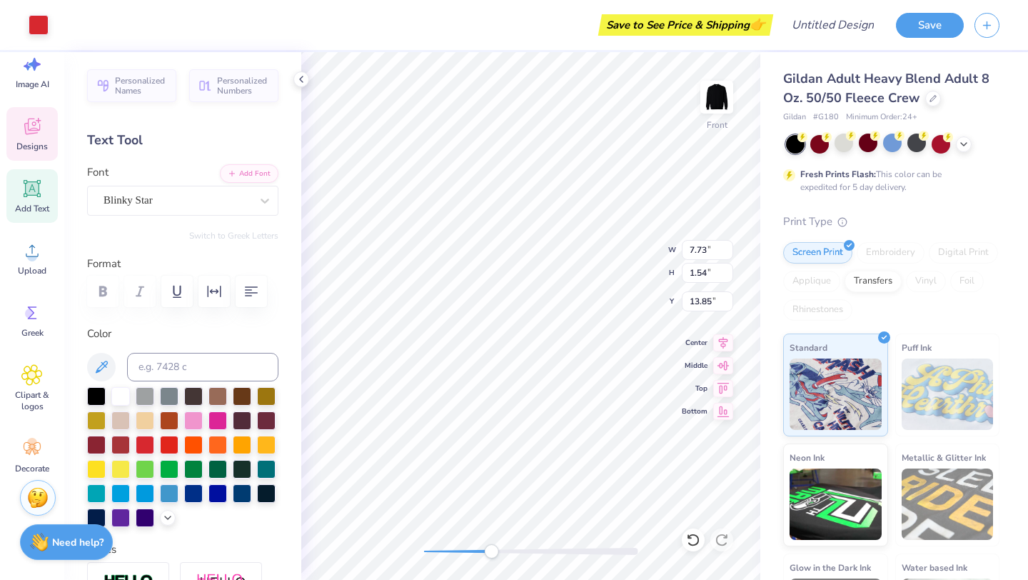
drag, startPoint x: 524, startPoint y: 553, endPoint x: 491, endPoint y: 554, distance: 32.9
click at [491, 554] on div "Accessibility label" at bounding box center [491, 551] width 14 height 14
drag, startPoint x: 493, startPoint y: 554, endPoint x: 422, endPoint y: 550, distance: 70.8
click at [423, 553] on div "Accessibility label" at bounding box center [426, 551] width 14 height 14
drag, startPoint x: 426, startPoint y: 548, endPoint x: 478, endPoint y: 545, distance: 51.5
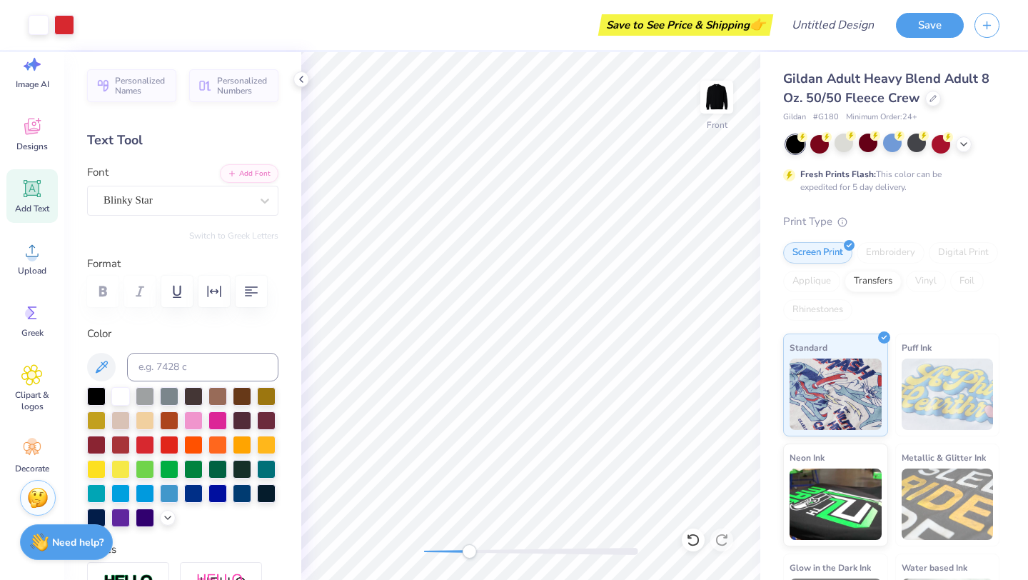
click at [476, 546] on div "Accessibility label" at bounding box center [469, 551] width 14 height 14
type input "12.88"
type input "13.08"
type input "5.90"
type input "2.40"
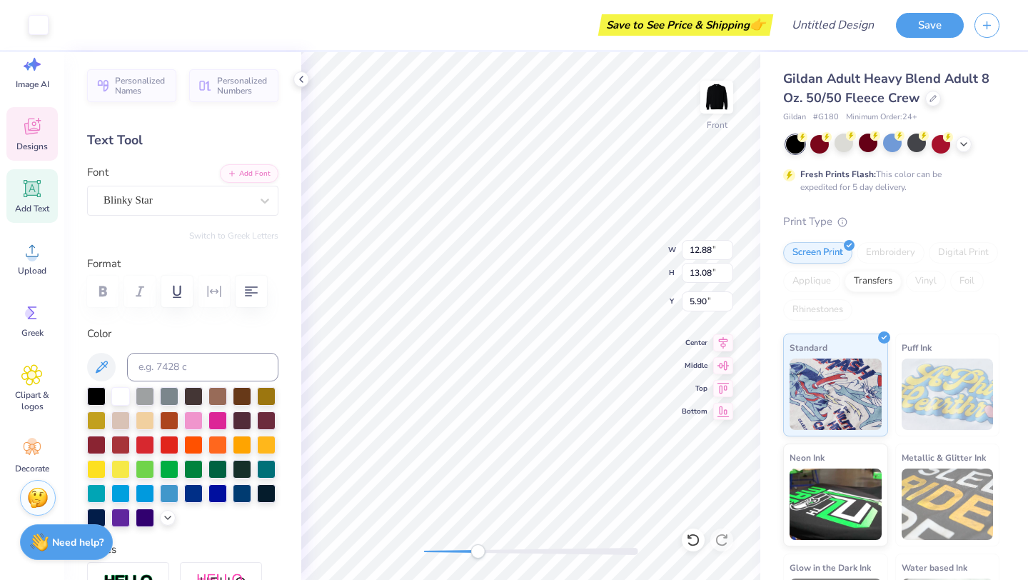
type input "0.59"
type input "14.53"
type input "12.88"
type input "13.08"
type input "5.90"
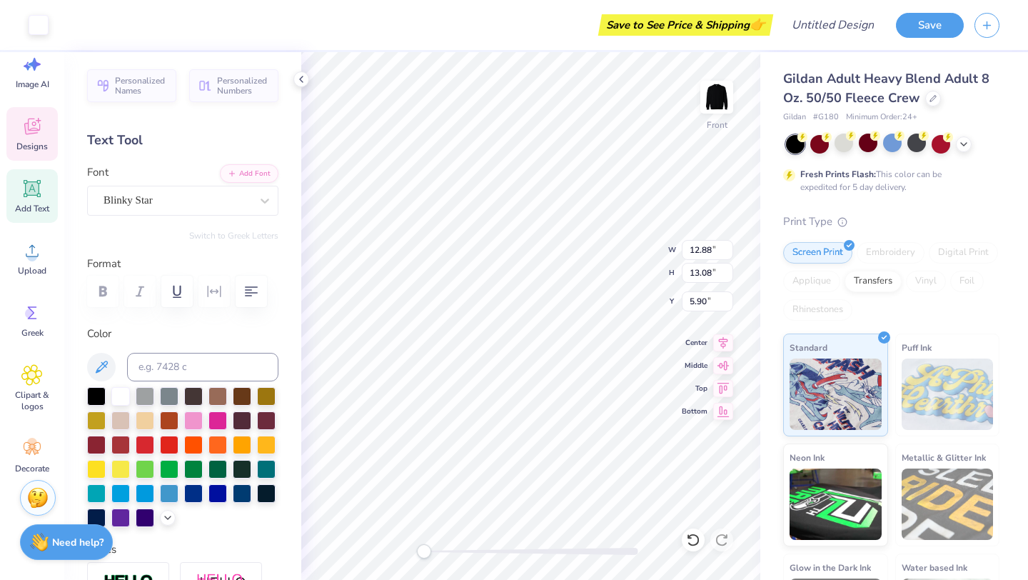
click at [394, 550] on div "Front W 12.88 12.88 " H 13.08 13.08 " Y 5.90 5.90 " Center Middle Top Bottom" at bounding box center [530, 316] width 459 height 528
click at [547, 560] on div "Front" at bounding box center [530, 316] width 459 height 528
type input "12.88"
type input "13.08"
type input "5.90"
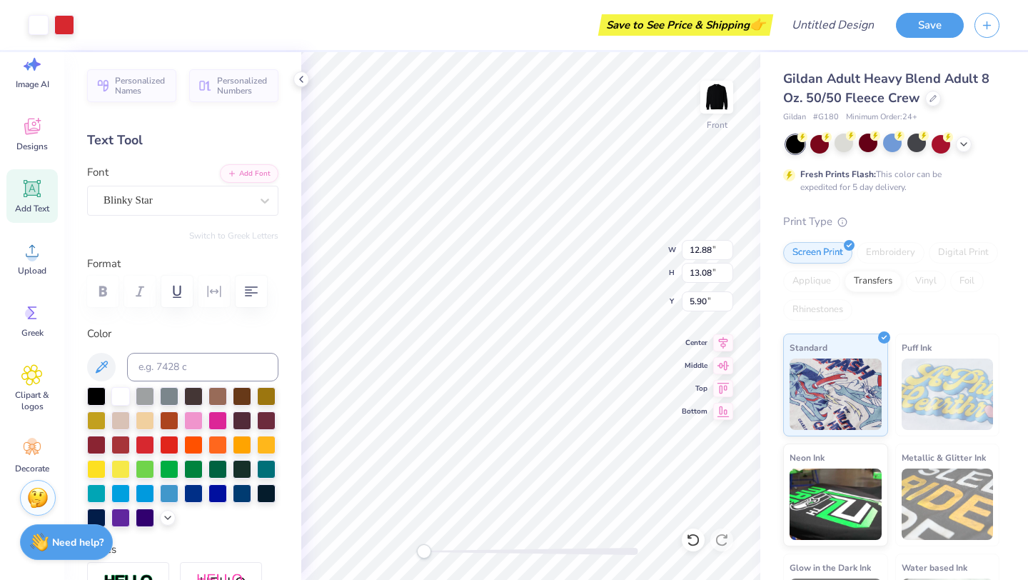
click at [402, 550] on div "Front W 12.88 12.88 " H 13.08 13.08 " Y 5.90 5.90 " Center Middle Top Bottom" at bounding box center [530, 316] width 459 height 528
click at [16, 131] on div "Designs" at bounding box center [31, 134] width 51 height 54
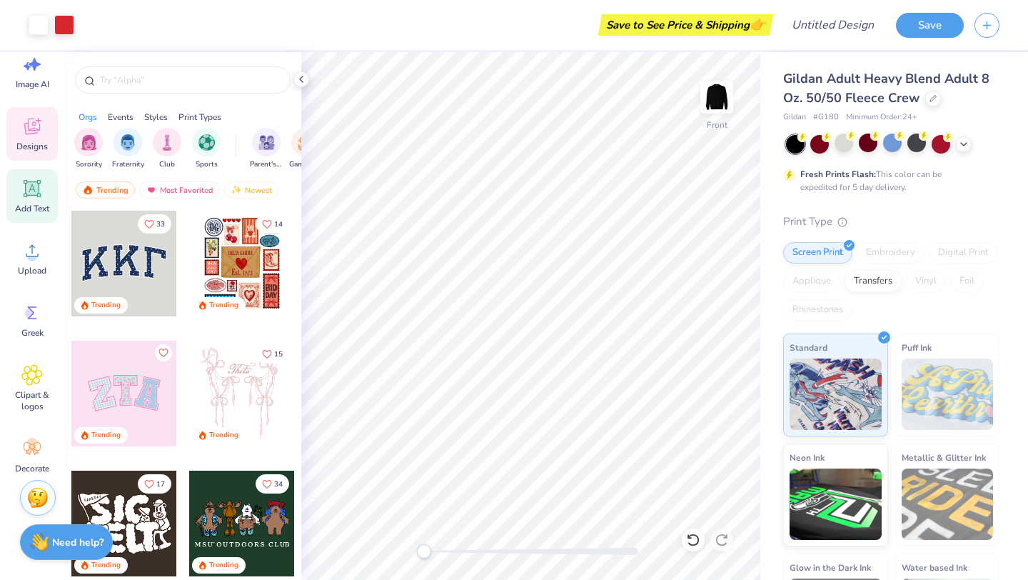
click at [36, 198] on icon at bounding box center [31, 188] width 21 height 21
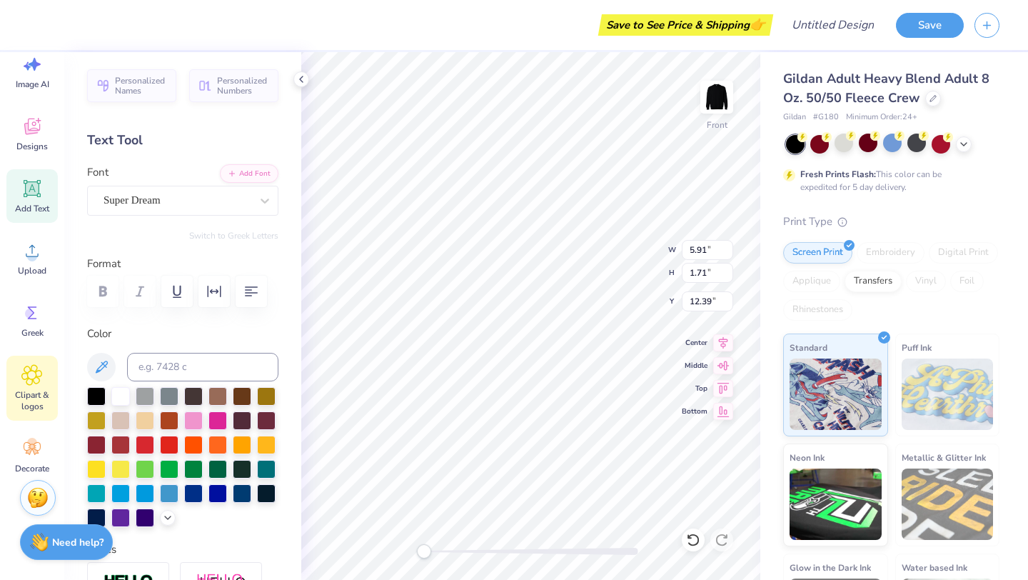
click at [36, 378] on icon at bounding box center [31, 374] width 21 height 21
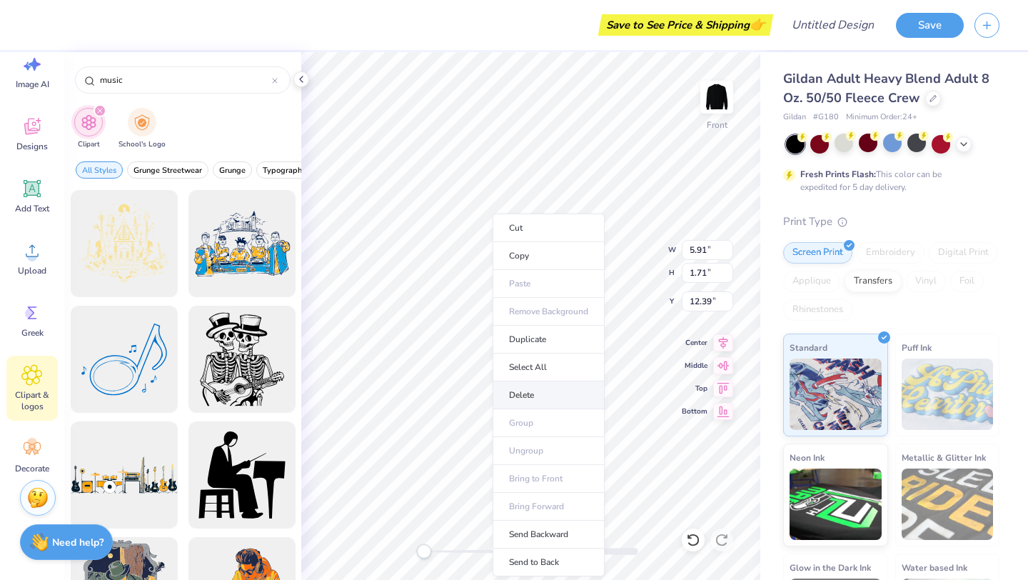
click at [522, 400] on li "Delete" at bounding box center [549, 395] width 112 height 28
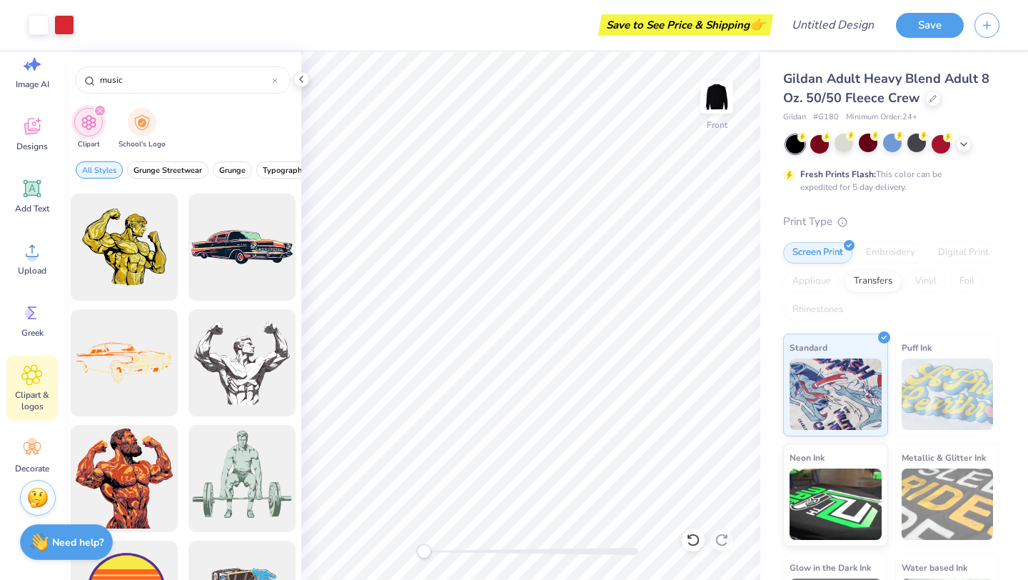
scroll to position [9453, 0]
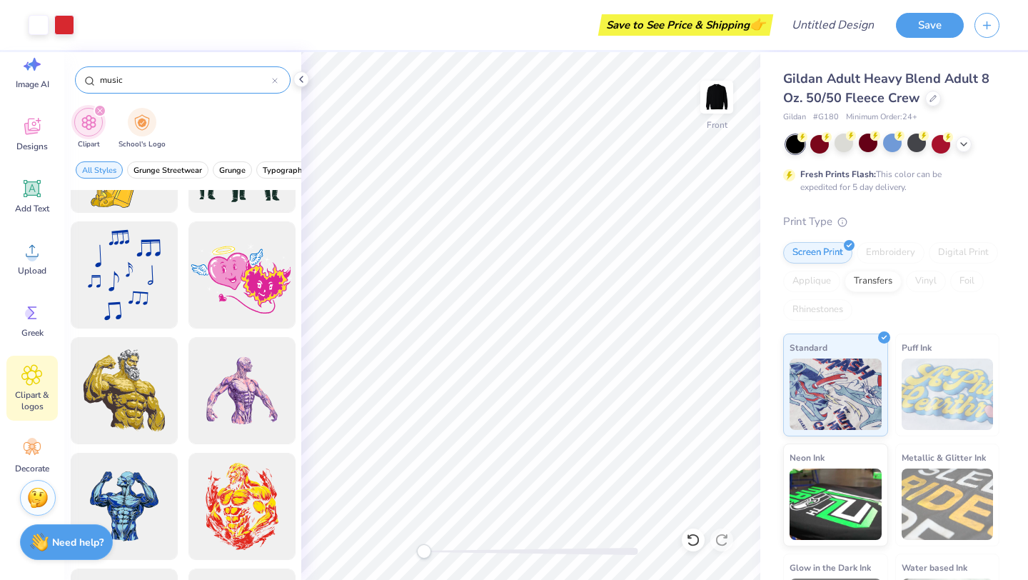
click at [184, 83] on input "music" at bounding box center [186, 80] width 174 height 14
click at [183, 83] on input "music" at bounding box center [186, 80] width 174 height 14
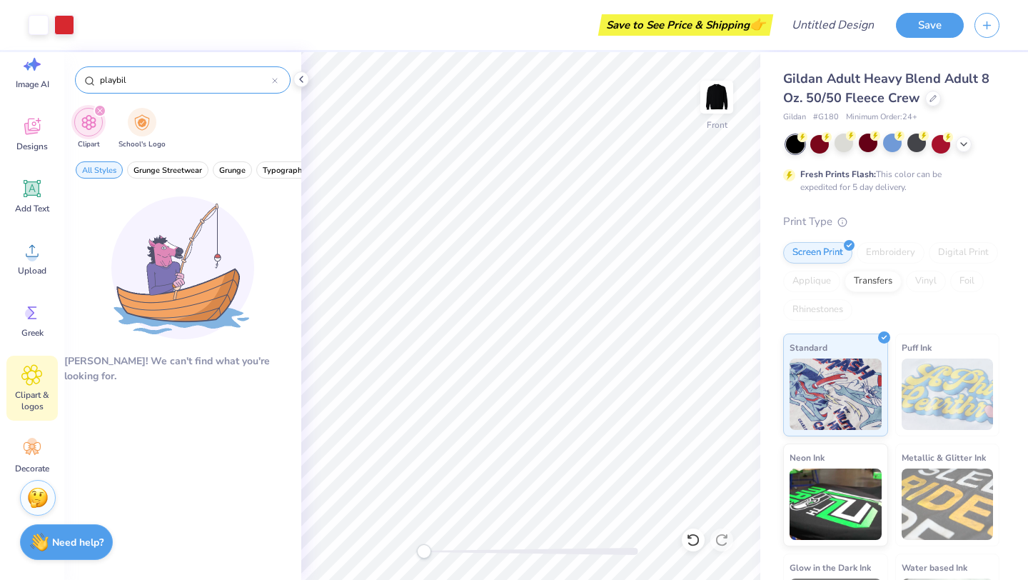
type input "playbill"
click at [273, 75] on div at bounding box center [275, 80] width 6 height 13
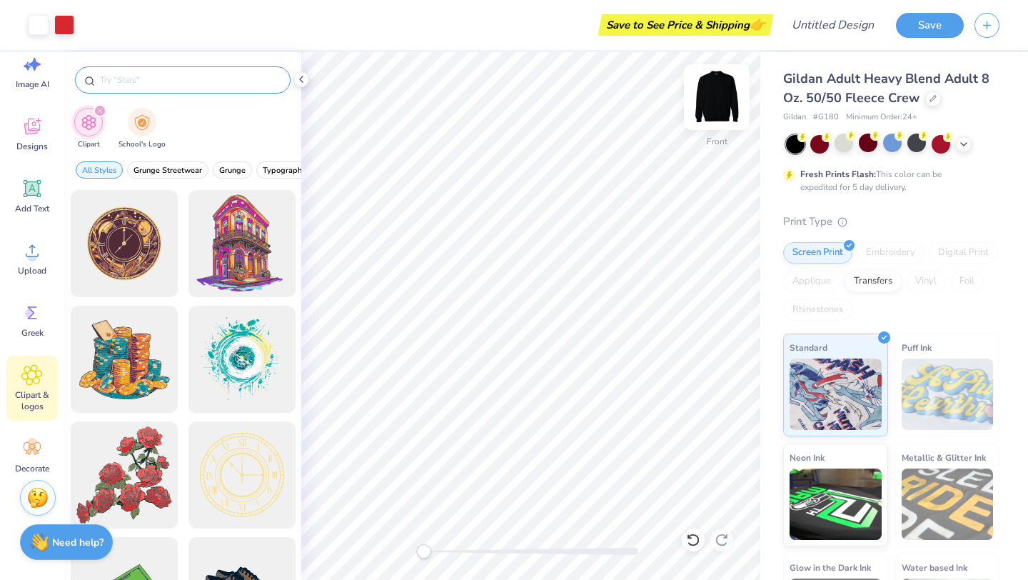
click at [718, 99] on img at bounding box center [716, 97] width 57 height 57
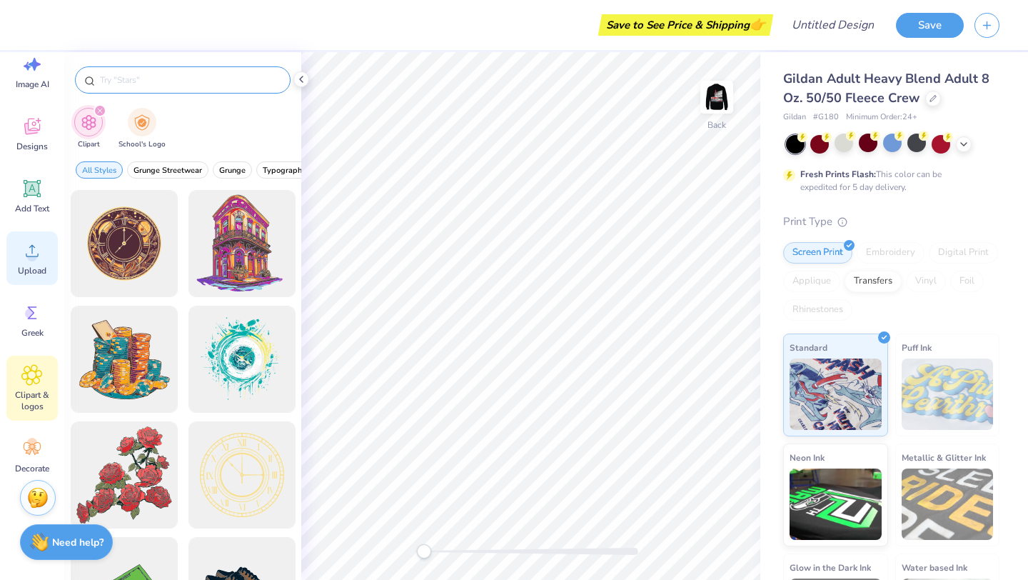
click at [34, 263] on div "Upload" at bounding box center [31, 258] width 51 height 54
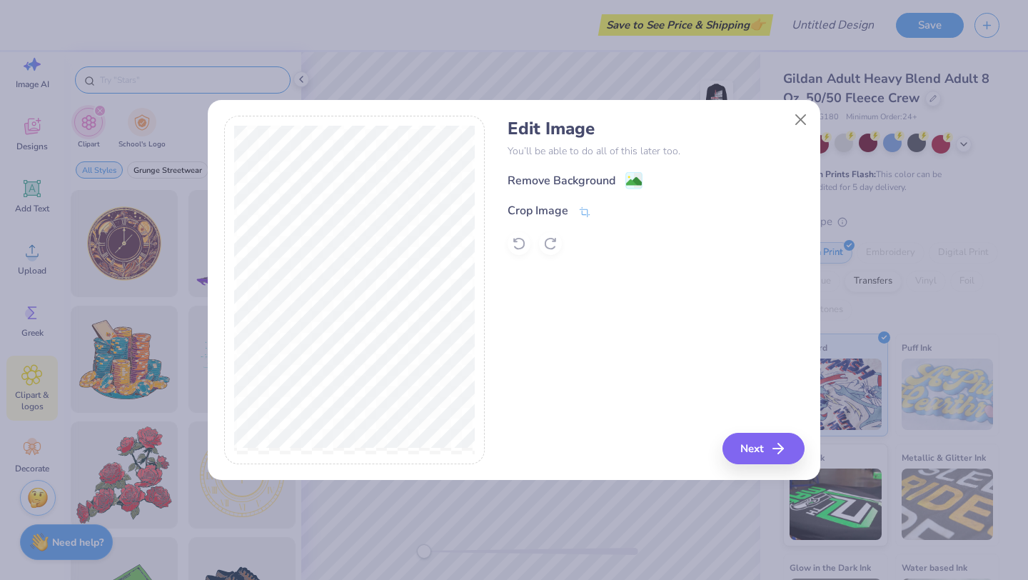
click at [567, 181] on div "Remove Background" at bounding box center [562, 180] width 108 height 17
click at [744, 443] on button "Next" at bounding box center [766, 448] width 82 height 31
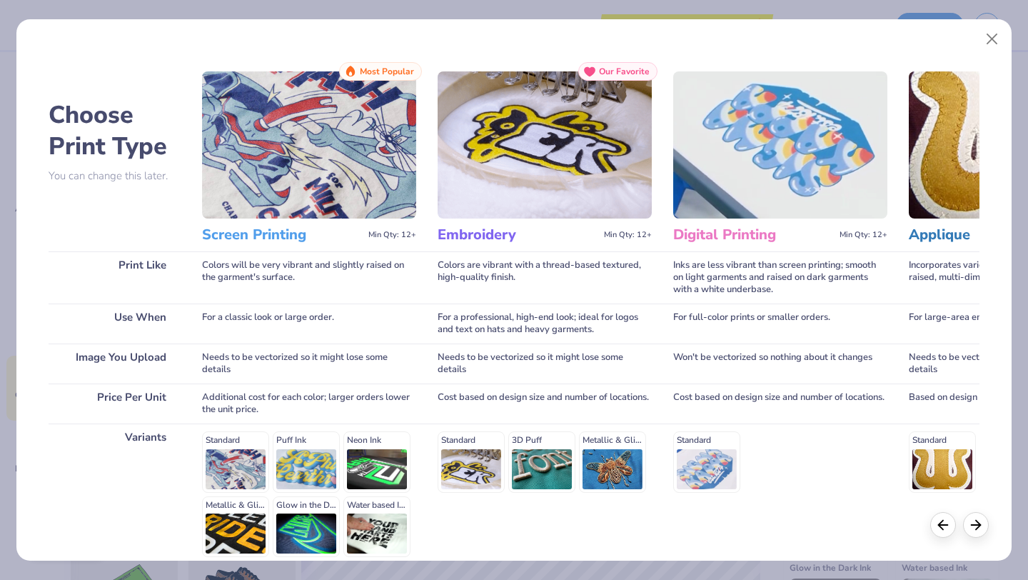
click at [275, 237] on h3 "Screen Printing" at bounding box center [282, 235] width 161 height 19
click at [295, 179] on img at bounding box center [309, 144] width 214 height 147
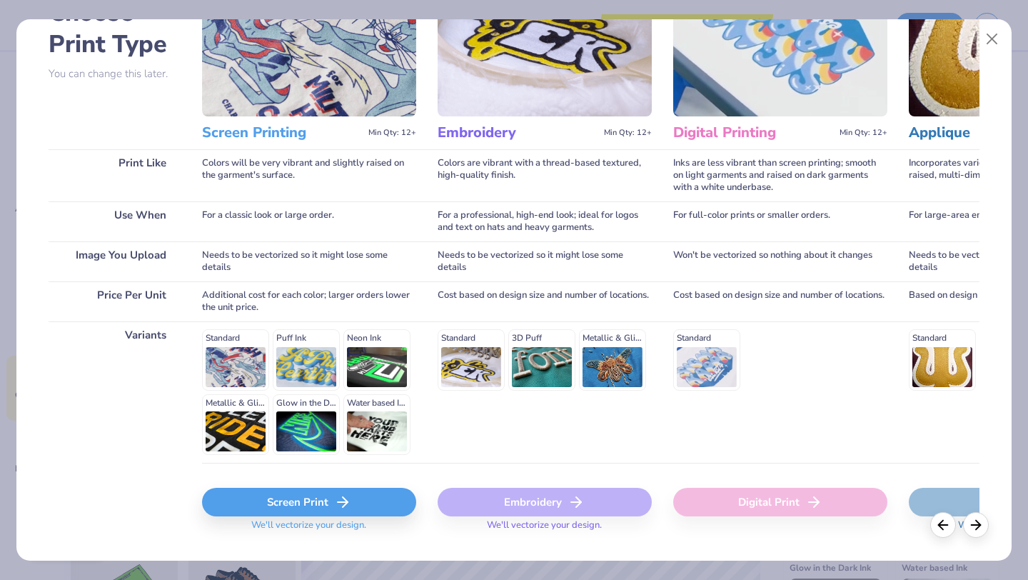
scroll to position [132, 0]
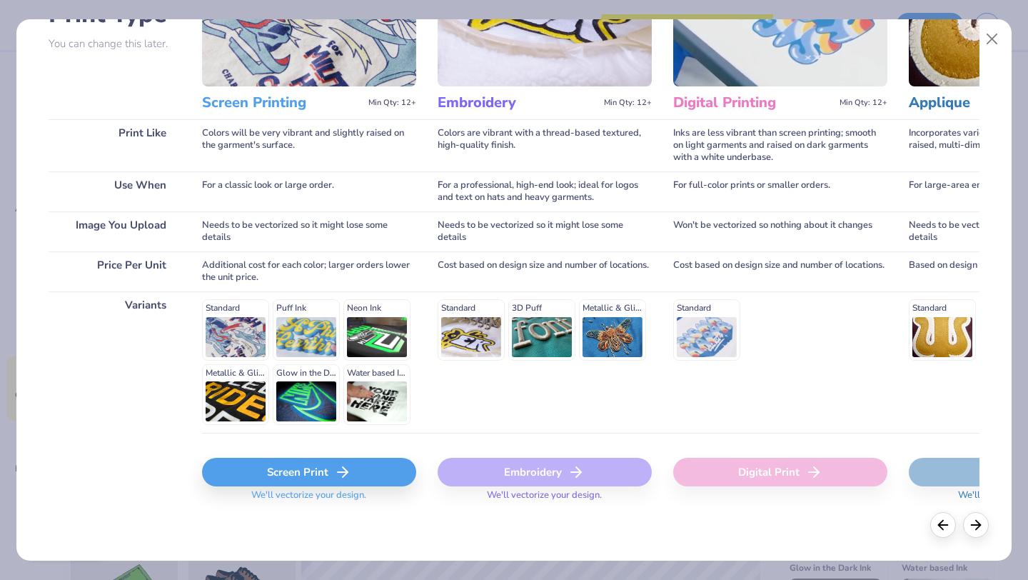
click at [327, 472] on div "Screen Print" at bounding box center [309, 472] width 214 height 29
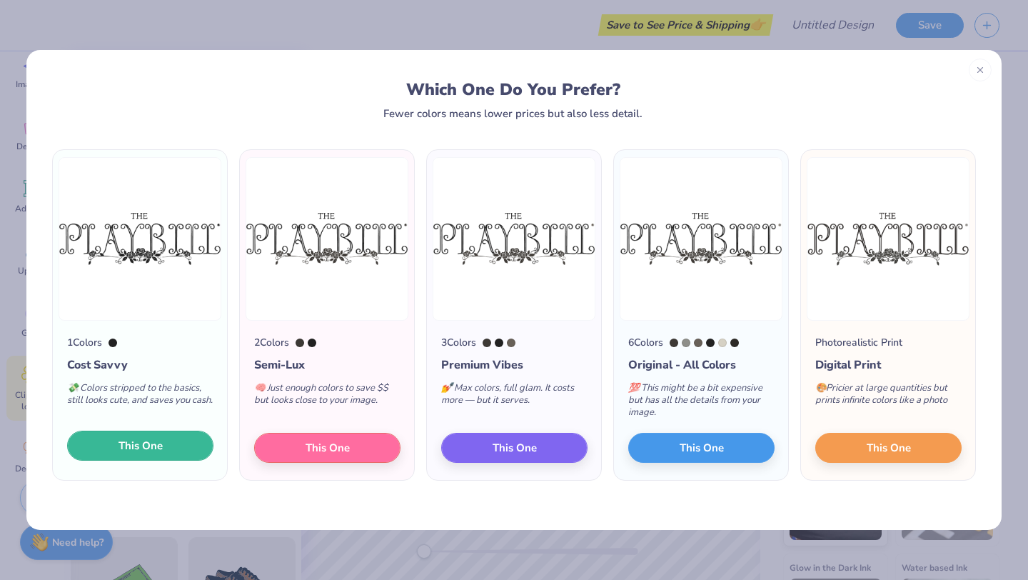
click at [146, 448] on span "This One" at bounding box center [141, 446] width 44 height 16
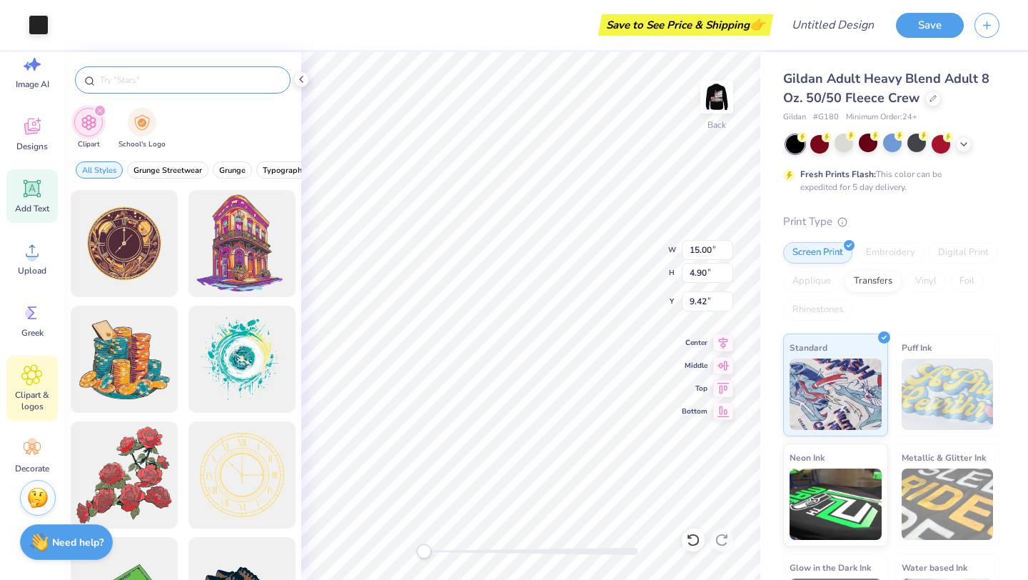
click at [34, 181] on icon at bounding box center [31, 188] width 21 height 21
type input "5.89"
type input "1.71"
type input "11.02"
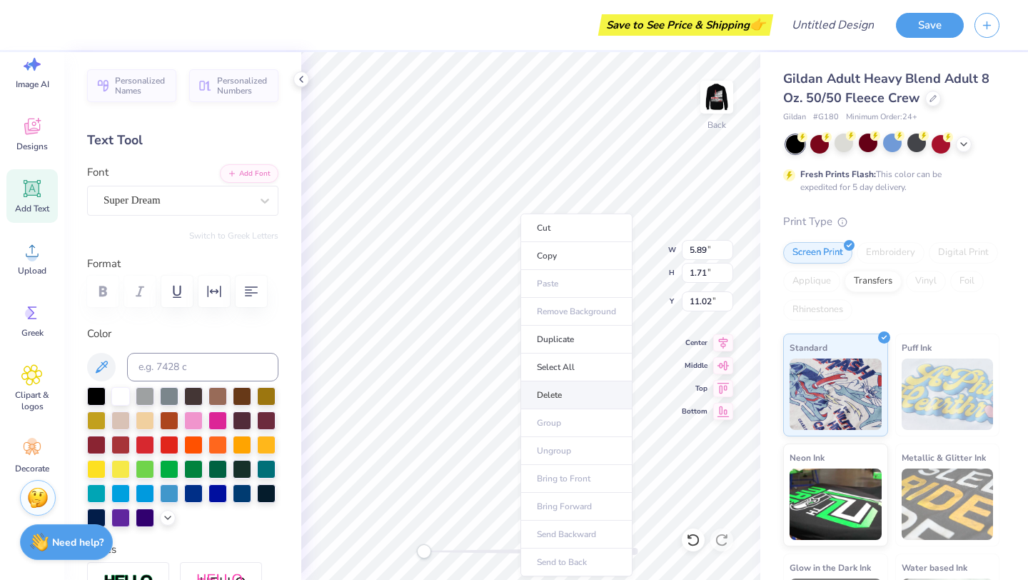
click at [545, 390] on li "Delete" at bounding box center [577, 395] width 112 height 28
click at [123, 394] on div at bounding box center [120, 395] width 19 height 19
click at [126, 396] on div at bounding box center [120, 395] width 19 height 19
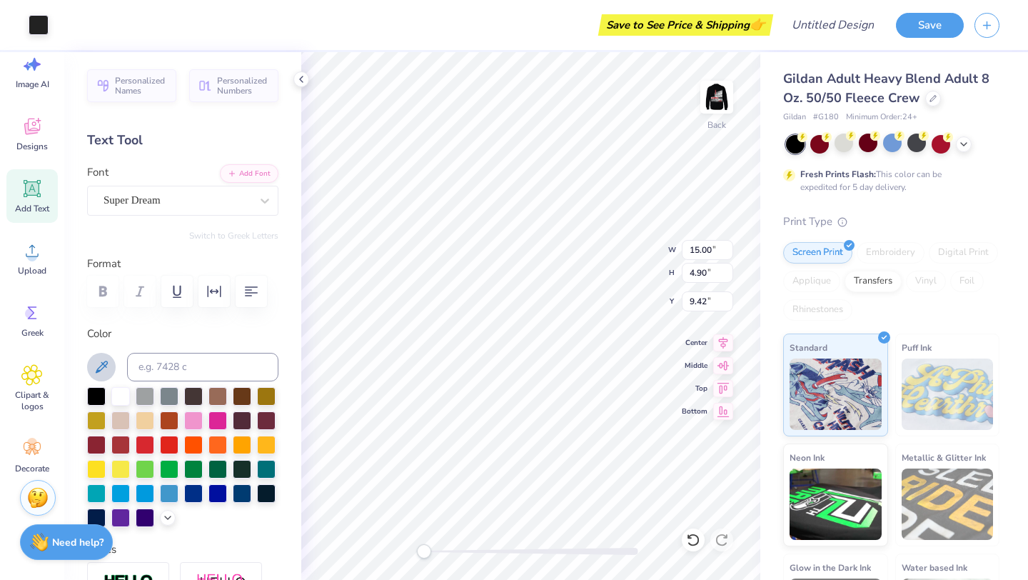
click at [104, 376] on button at bounding box center [101, 367] width 29 height 29
click at [487, 350] on li "Duplicate" at bounding box center [514, 340] width 112 height 28
type input "10.42"
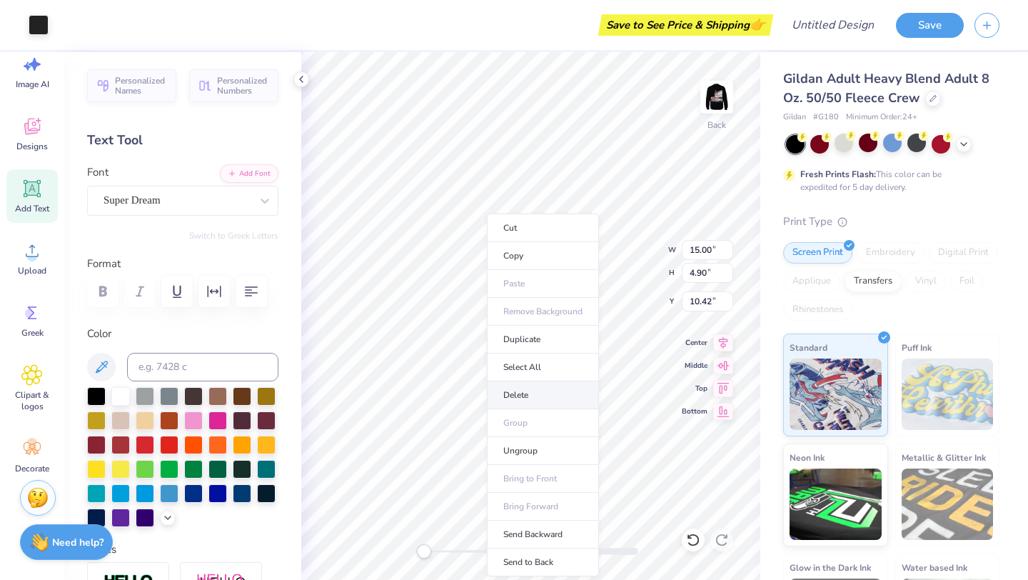
click at [505, 393] on li "Delete" at bounding box center [543, 395] width 112 height 28
click at [529, 371] on li "Select All" at bounding box center [549, 367] width 112 height 28
click at [123, 393] on div at bounding box center [120, 395] width 19 height 19
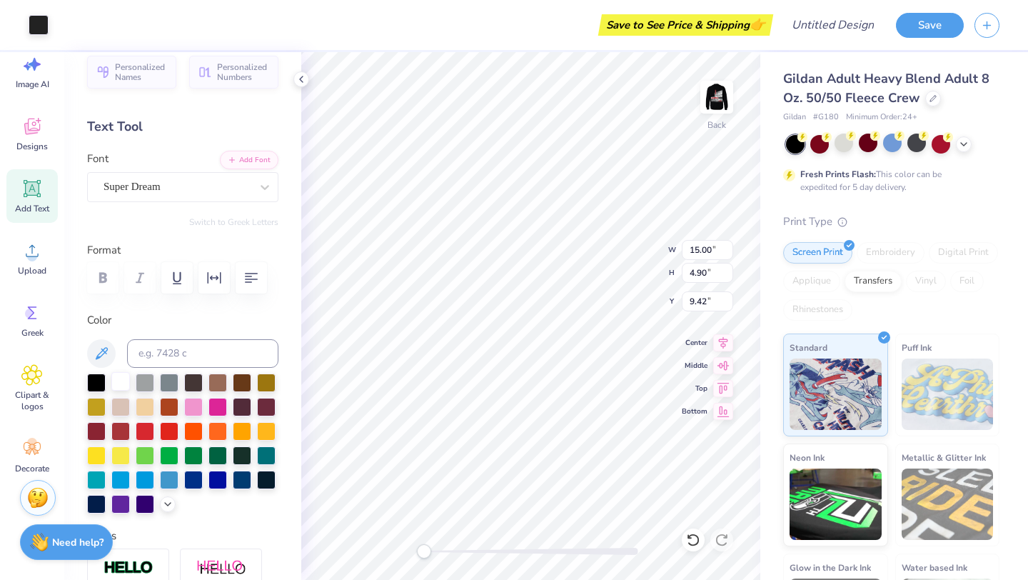
scroll to position [0, 0]
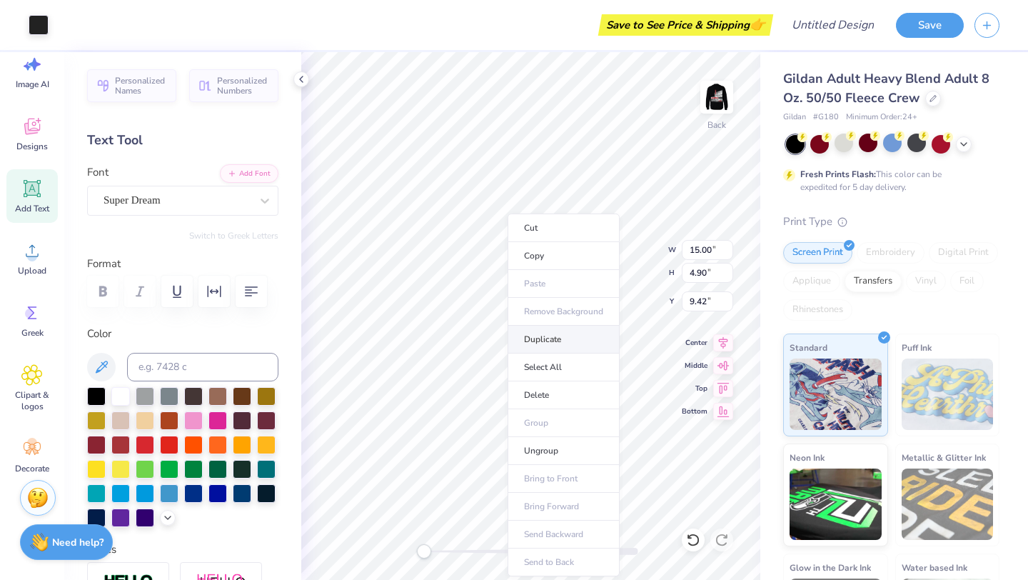
click at [548, 336] on li "Duplicate" at bounding box center [564, 340] width 112 height 28
type input "10.42"
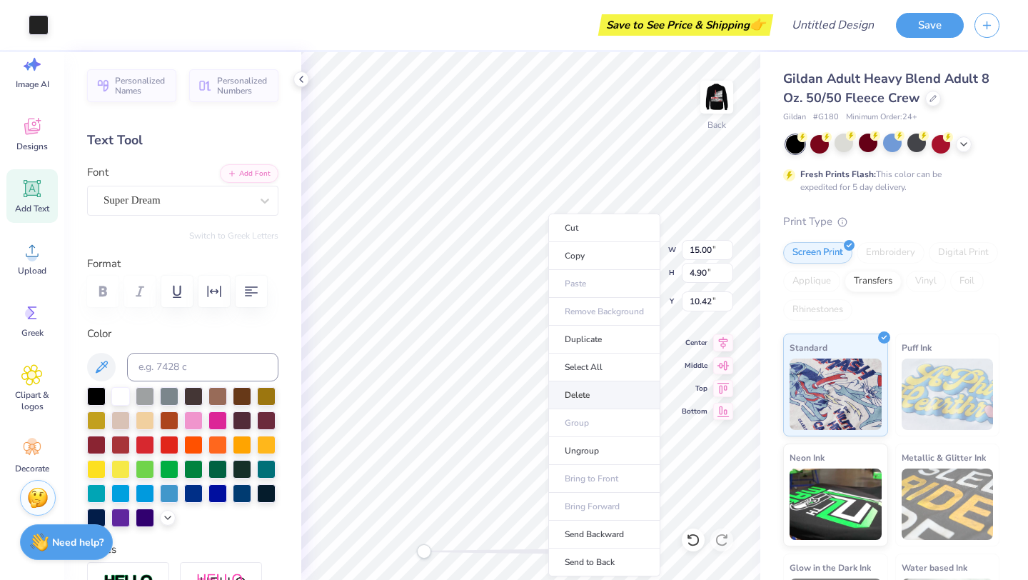
click at [575, 401] on li "Delete" at bounding box center [604, 395] width 112 height 28
click at [552, 386] on li "Delete" at bounding box center [587, 395] width 112 height 28
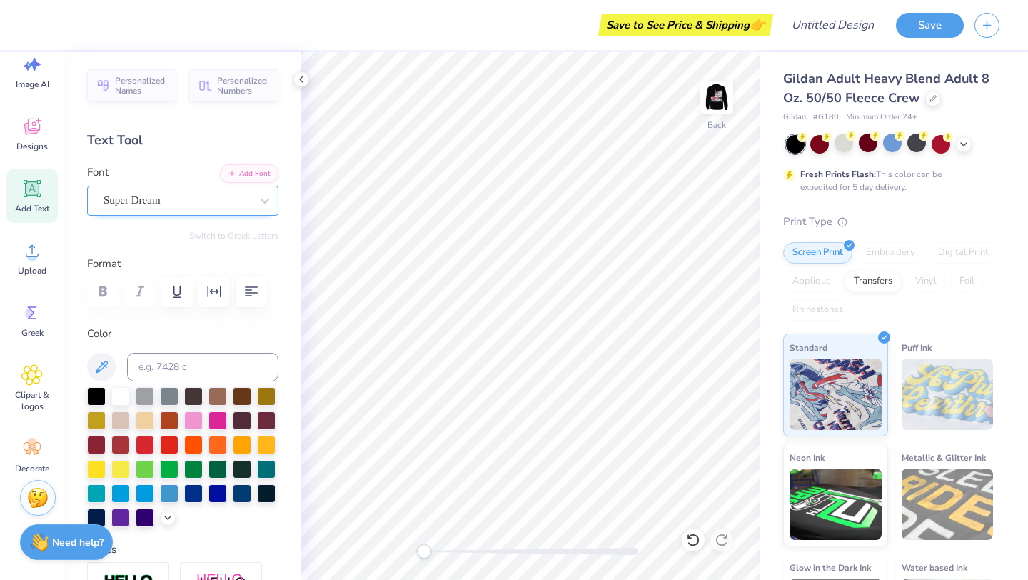
click at [200, 211] on div "Super Dream" at bounding box center [177, 200] width 150 height 22
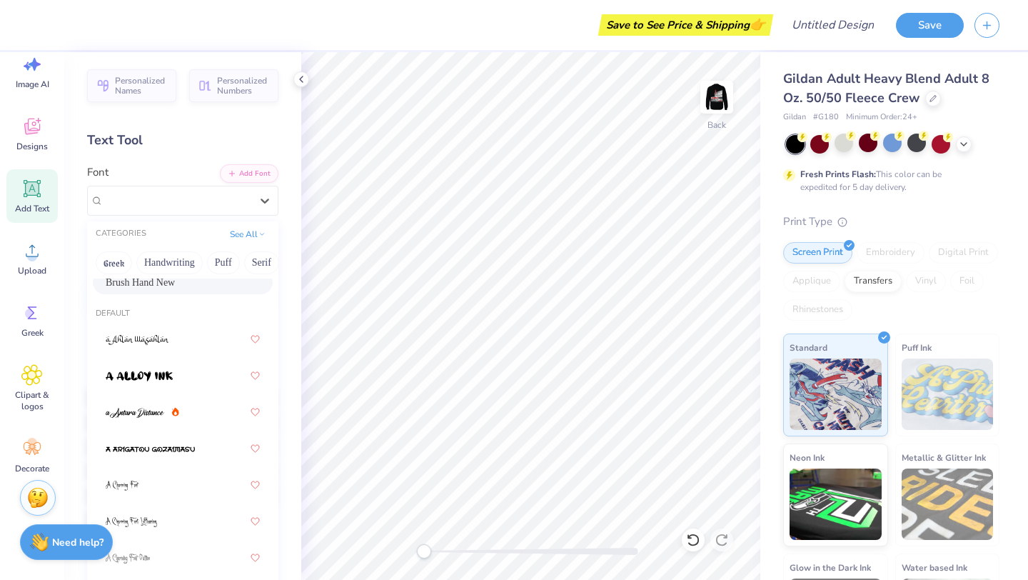
scroll to position [71, 0]
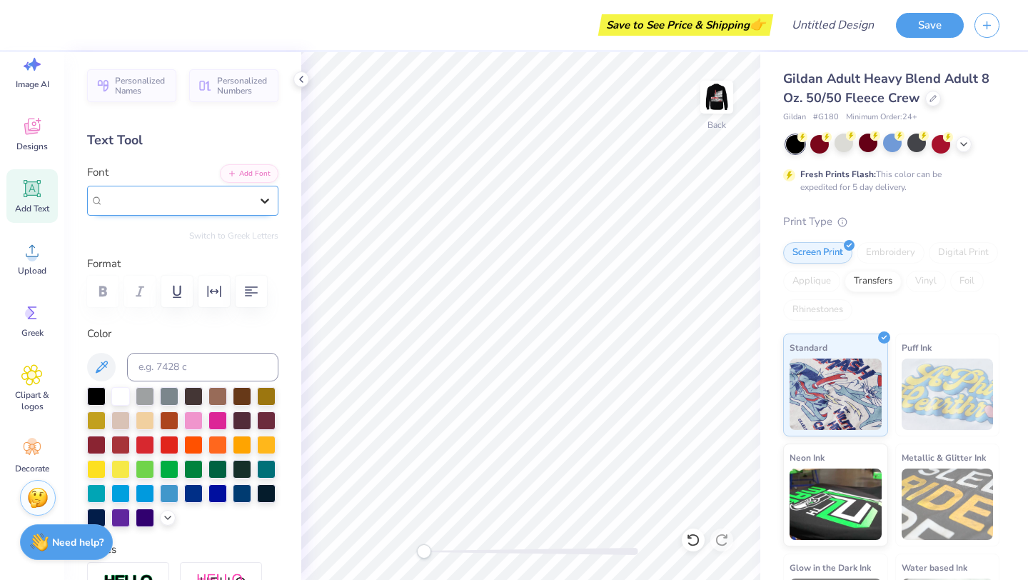
click at [261, 205] on icon at bounding box center [265, 200] width 14 height 14
click at [268, 200] on icon at bounding box center [265, 200] width 14 height 14
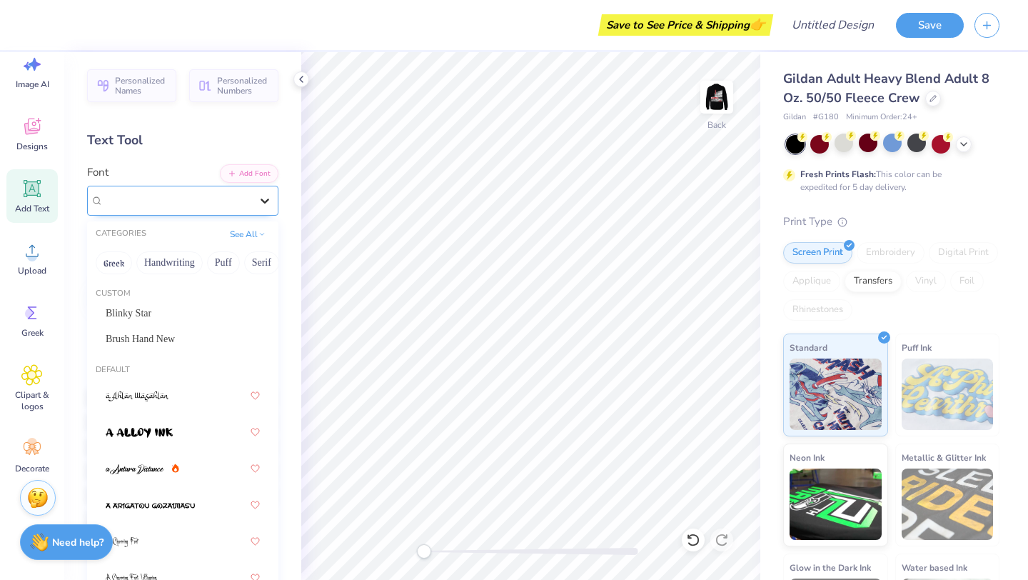
click at [271, 195] on icon at bounding box center [265, 200] width 14 height 14
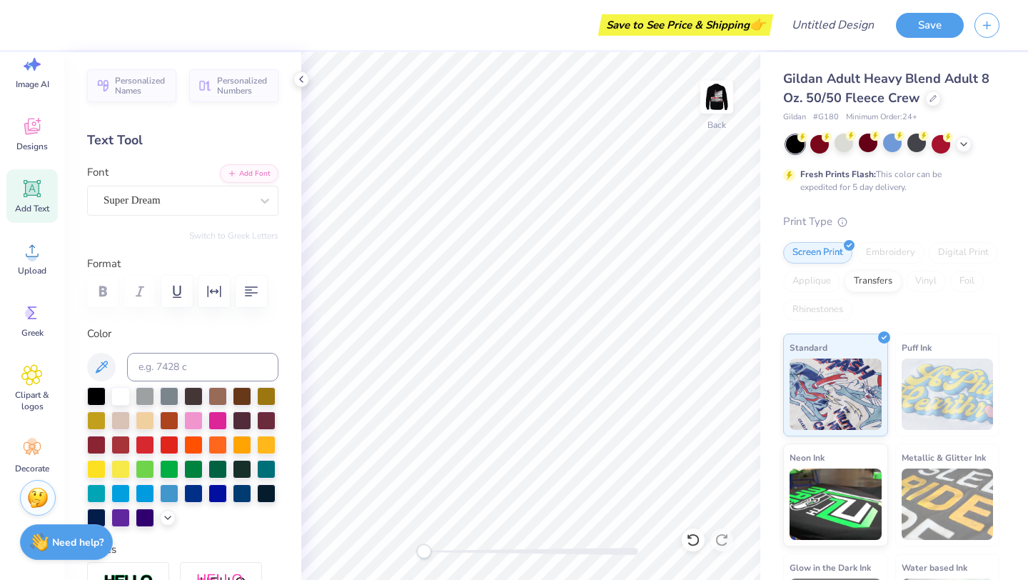
click at [233, 121] on div "Personalized Names Personalized Numbers Text Tool Add Font Font Super Dream Swi…" at bounding box center [182, 316] width 237 height 528
click at [701, 96] on div at bounding box center [717, 97] width 66 height 66
